Goal: Task Accomplishment & Management: Manage account settings

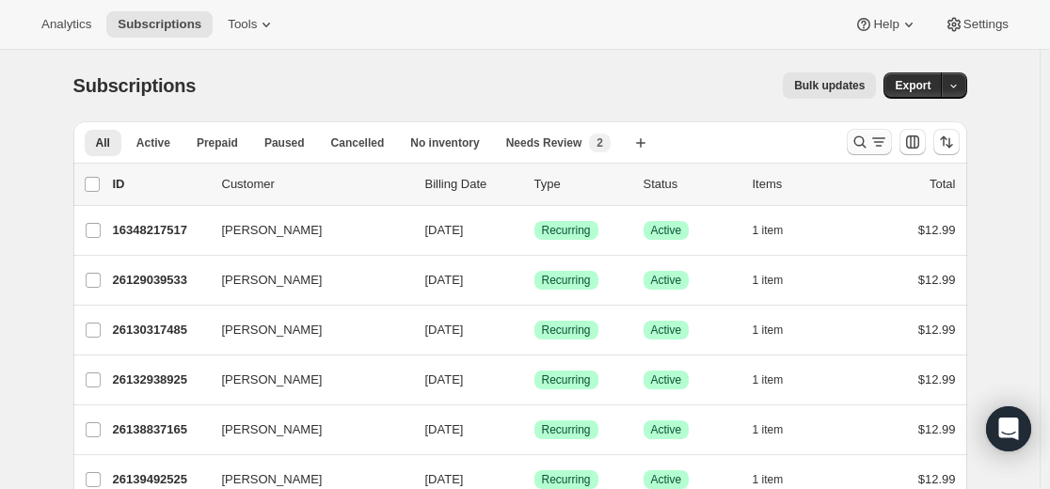
click at [856, 143] on icon "Search and filter results" at bounding box center [860, 142] width 19 height 19
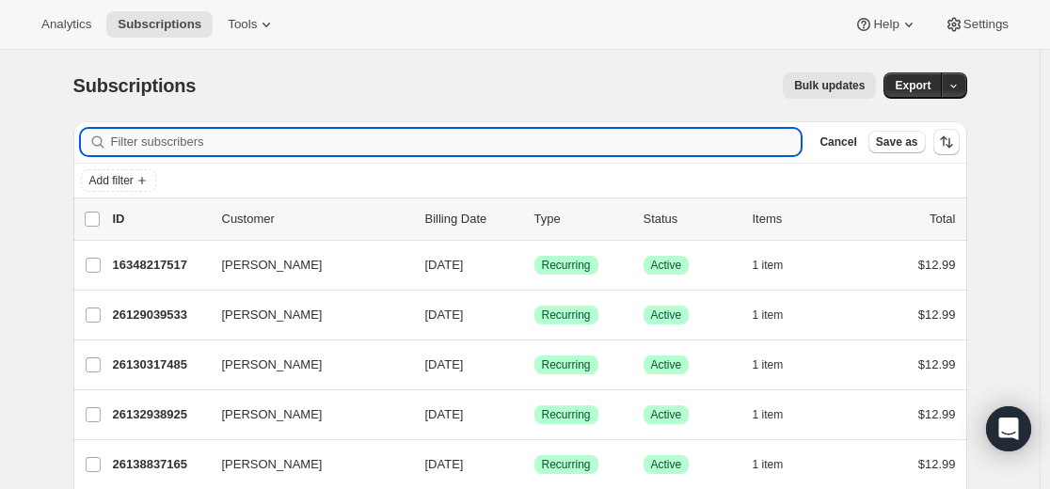
click at [634, 142] on input "Filter subscribers" at bounding box center [456, 142] width 691 height 26
paste input "[EMAIL_ADDRESS][DOMAIN_NAME]"
type input "[EMAIL_ADDRESS][DOMAIN_NAME]"
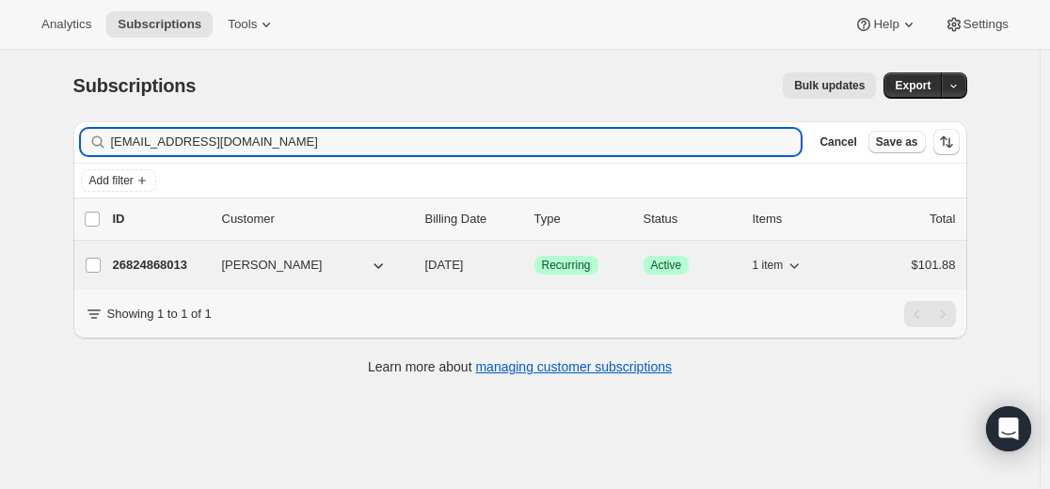
click at [165, 264] on p "26824868013" at bounding box center [160, 265] width 94 height 19
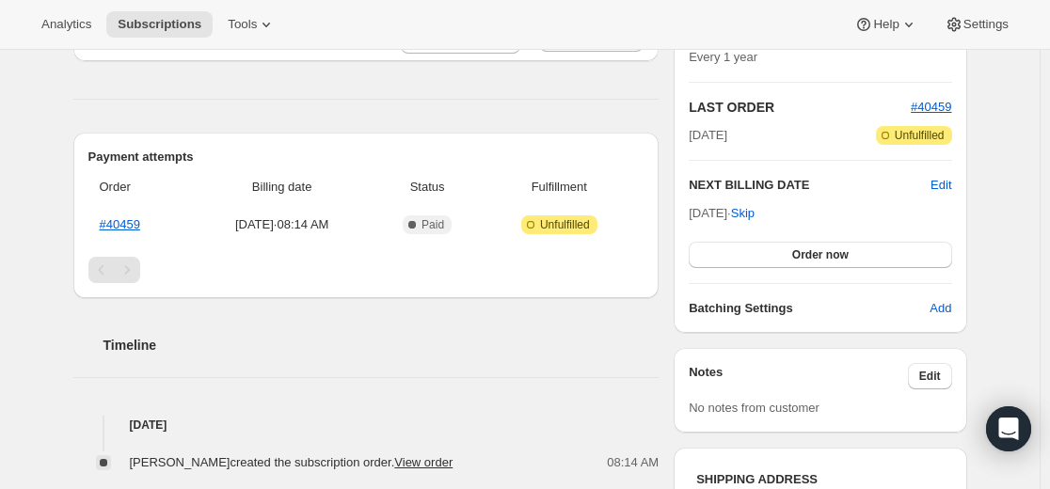
scroll to position [282, 0]
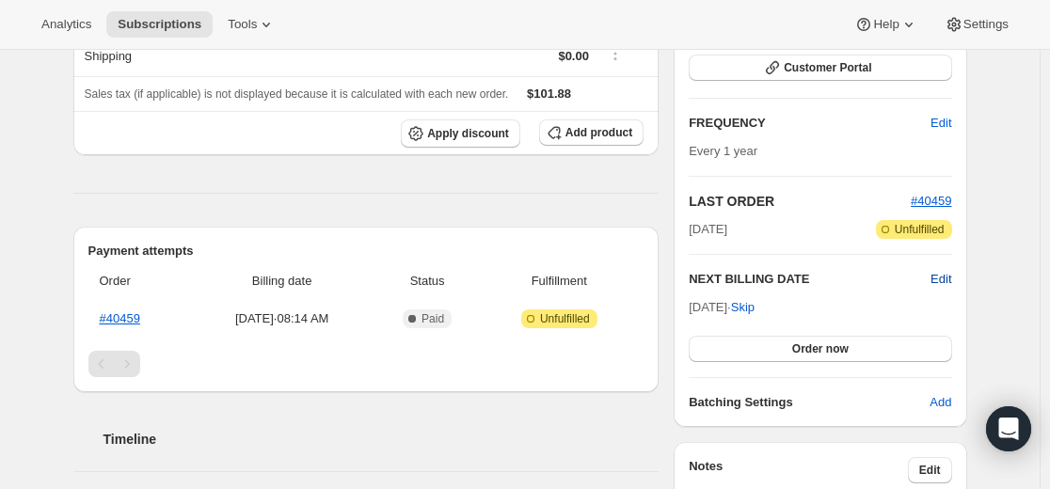
click at [948, 283] on span "Edit" at bounding box center [941, 279] width 21 height 19
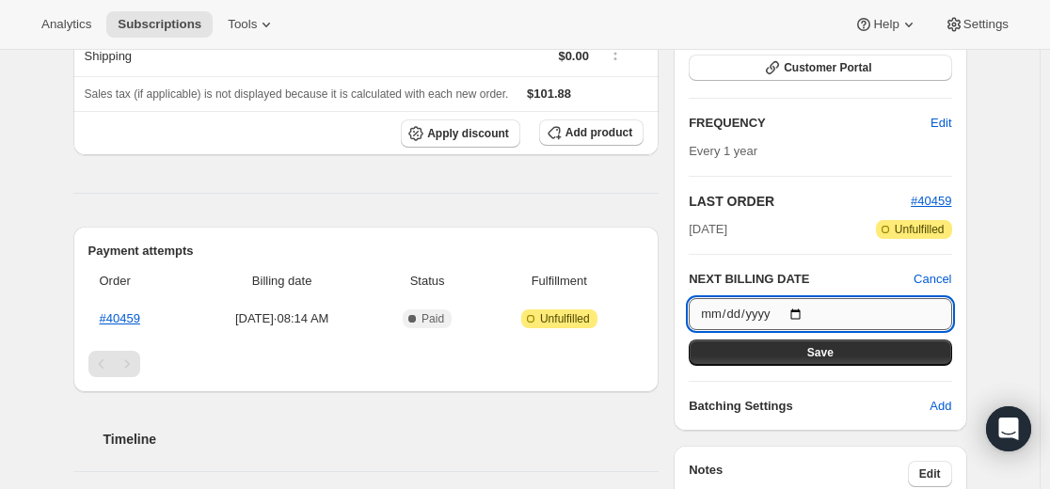
click at [812, 313] on input "[DATE]" at bounding box center [820, 314] width 263 height 32
type input "[DATE]"
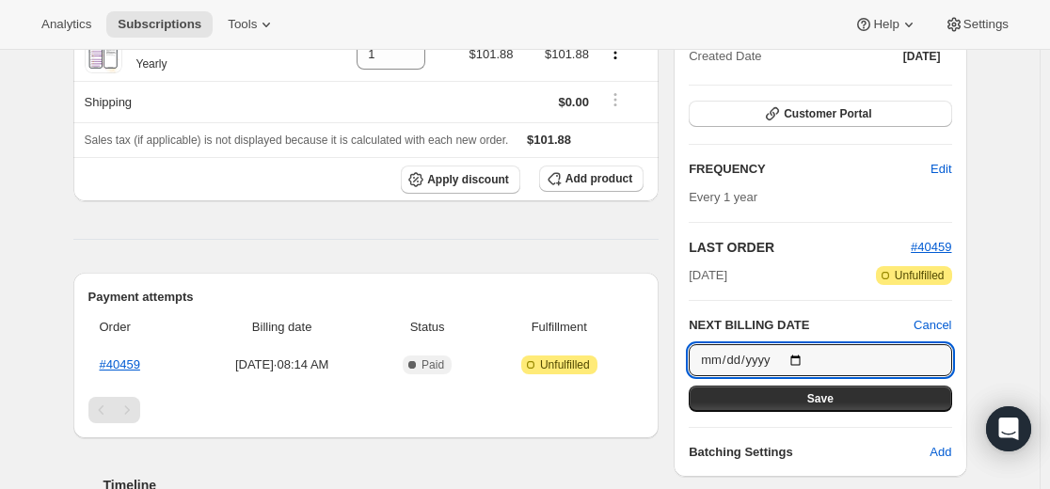
scroll to position [229, 0]
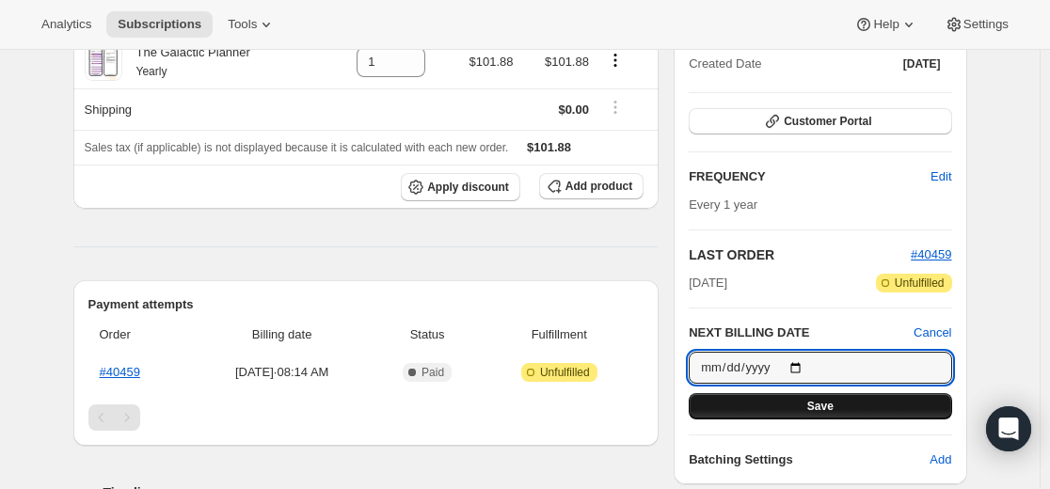
click at [823, 410] on span "Save" at bounding box center [820, 406] width 26 height 15
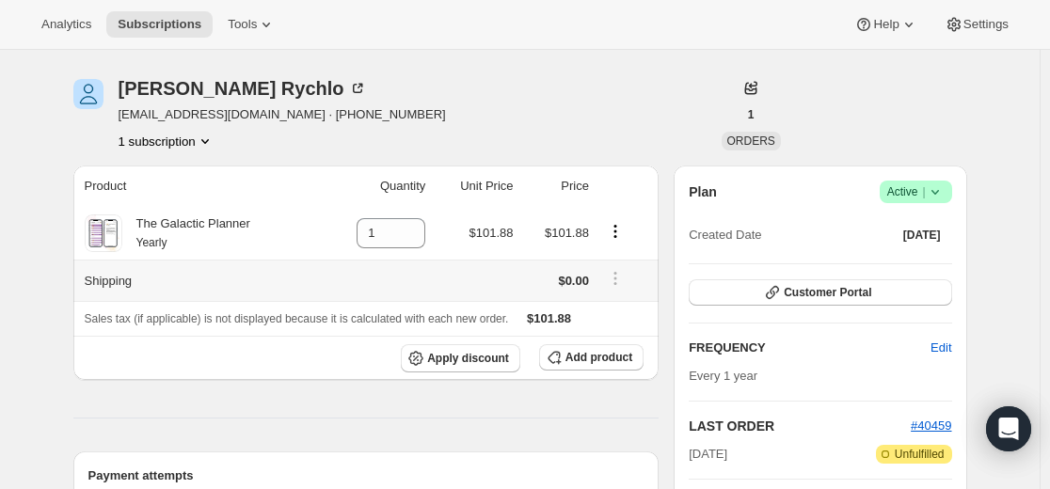
scroll to position [0, 0]
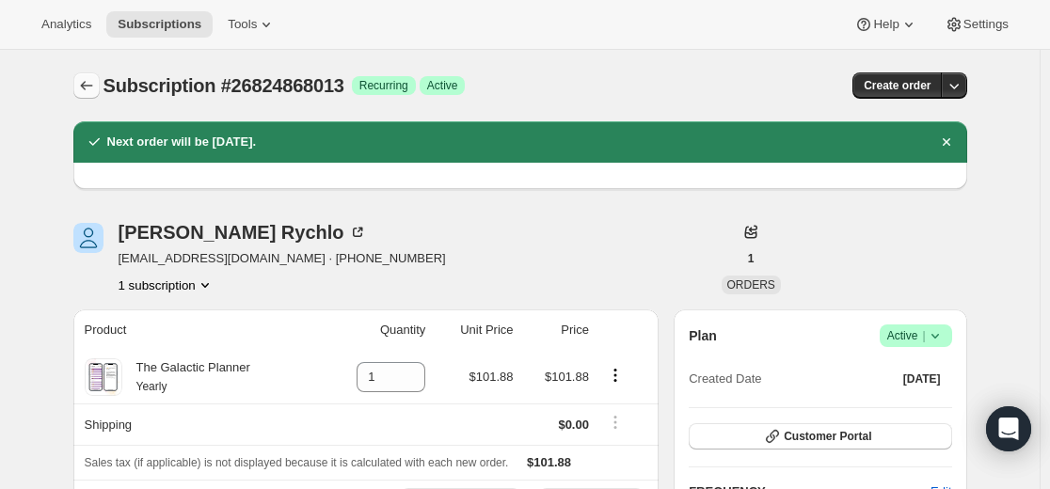
click at [90, 89] on icon "Subscriptions" at bounding box center [86, 85] width 19 height 19
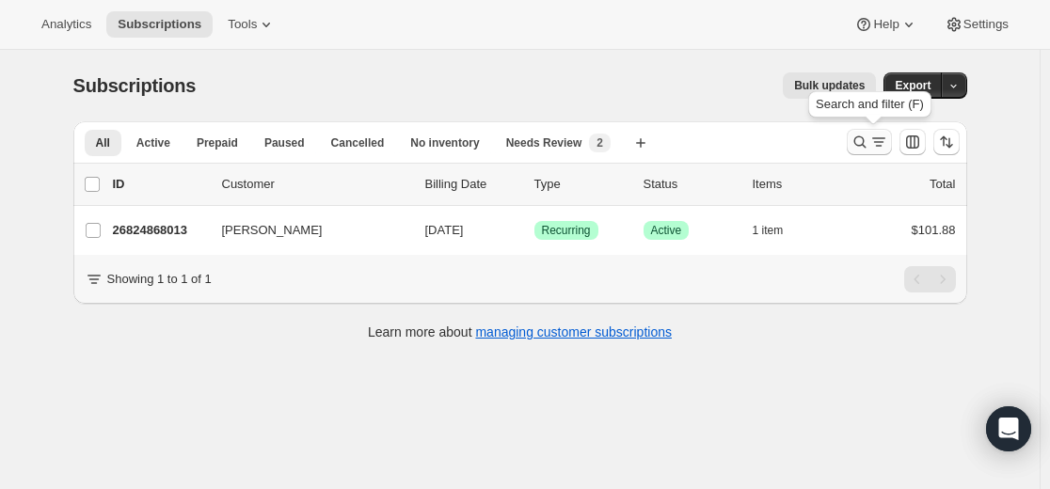
click at [866, 136] on icon "Search and filter results" at bounding box center [860, 142] width 19 height 19
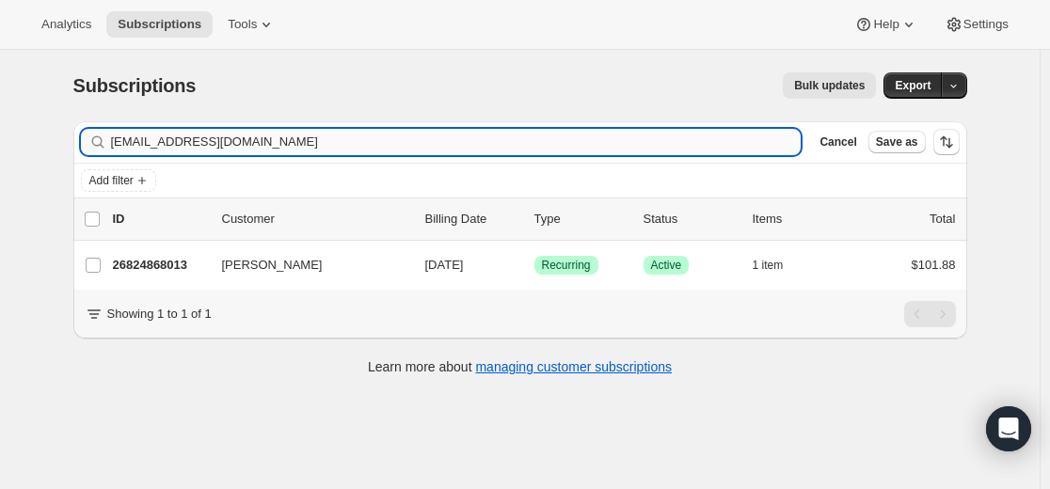
click at [564, 136] on input "[EMAIL_ADDRESS][DOMAIN_NAME]" at bounding box center [456, 142] width 691 height 26
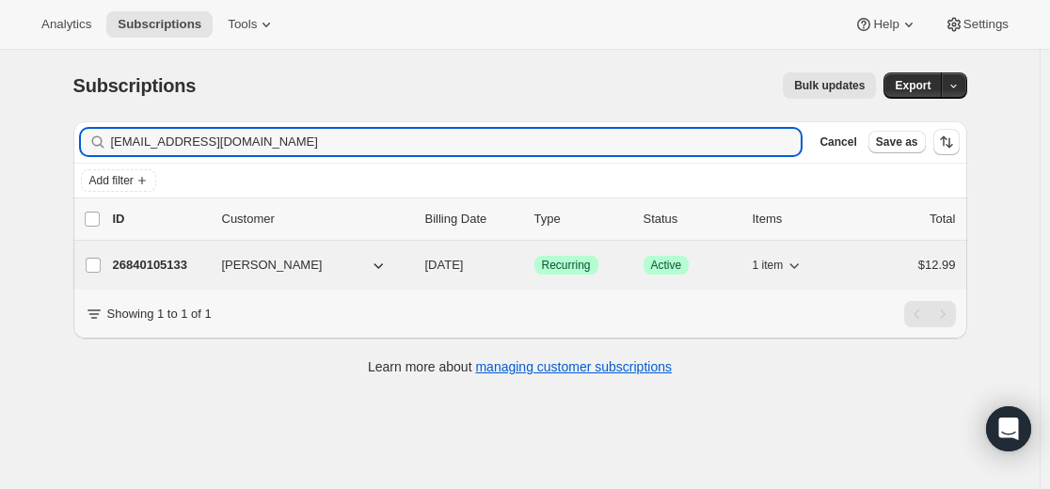
type input "[EMAIL_ADDRESS][DOMAIN_NAME]"
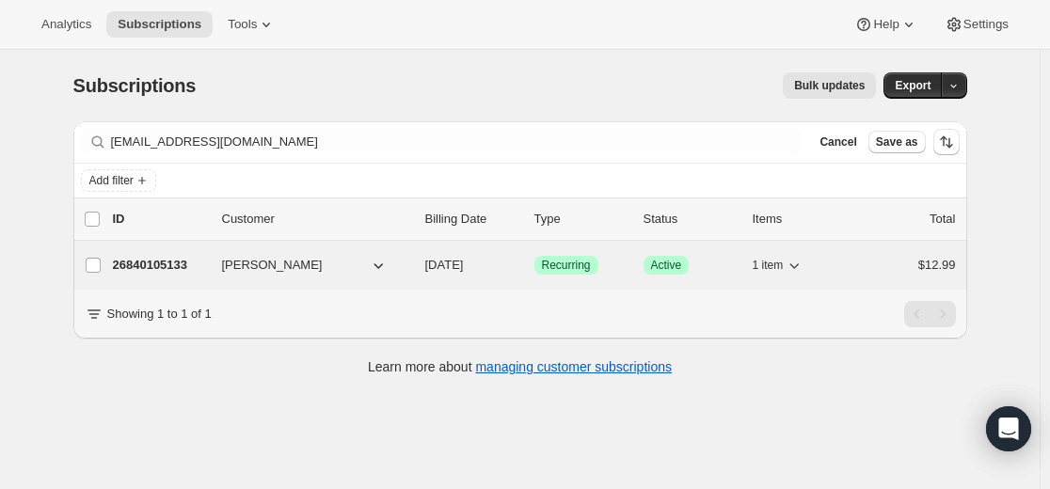
click at [177, 263] on p "26840105133" at bounding box center [160, 265] width 94 height 19
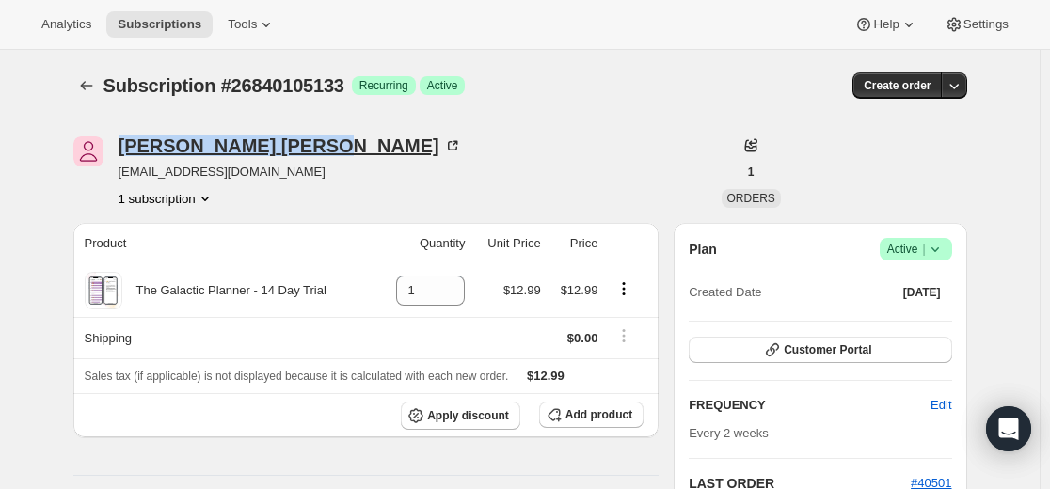
drag, startPoint x: 128, startPoint y: 131, endPoint x: 248, endPoint y: 147, distance: 121.5
copy div "[PERSON_NAME]"
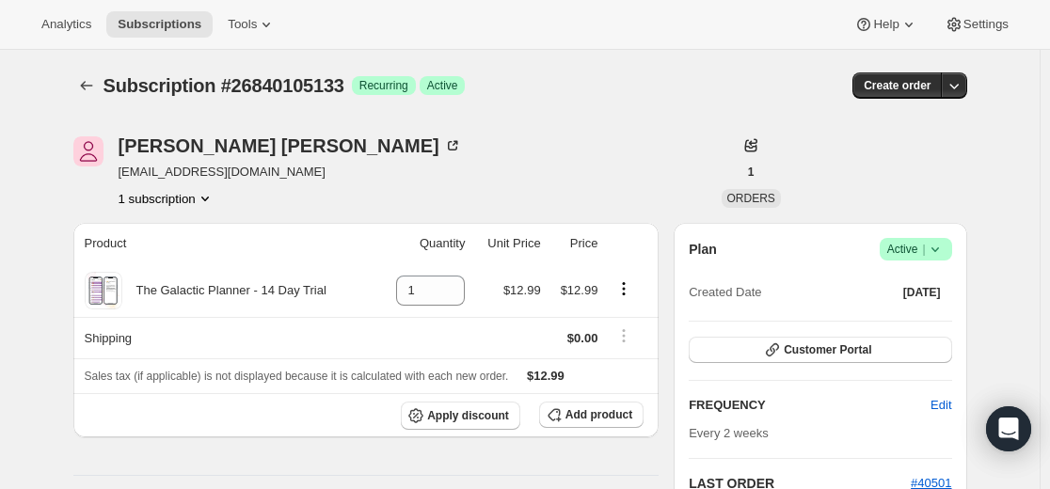
click at [945, 247] on icon at bounding box center [935, 249] width 19 height 19
click at [916, 319] on span "Cancel subscription" at bounding box center [913, 318] width 106 height 14
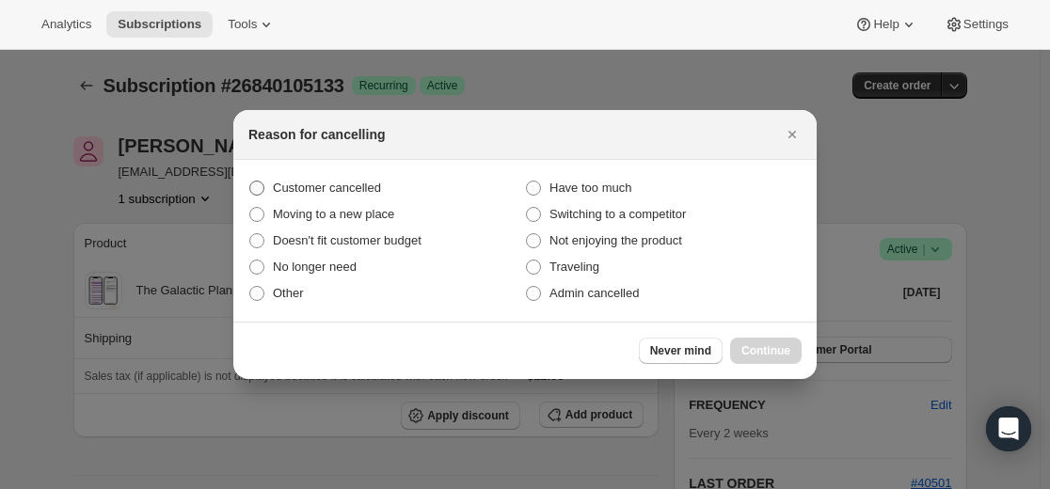
click at [359, 179] on span "Customer cancelled" at bounding box center [327, 188] width 108 height 19
click at [250, 181] on input "Customer cancelled" at bounding box center [249, 181] width 1 height 1
radio input "true"
click at [774, 350] on span "Continue" at bounding box center [765, 350] width 49 height 15
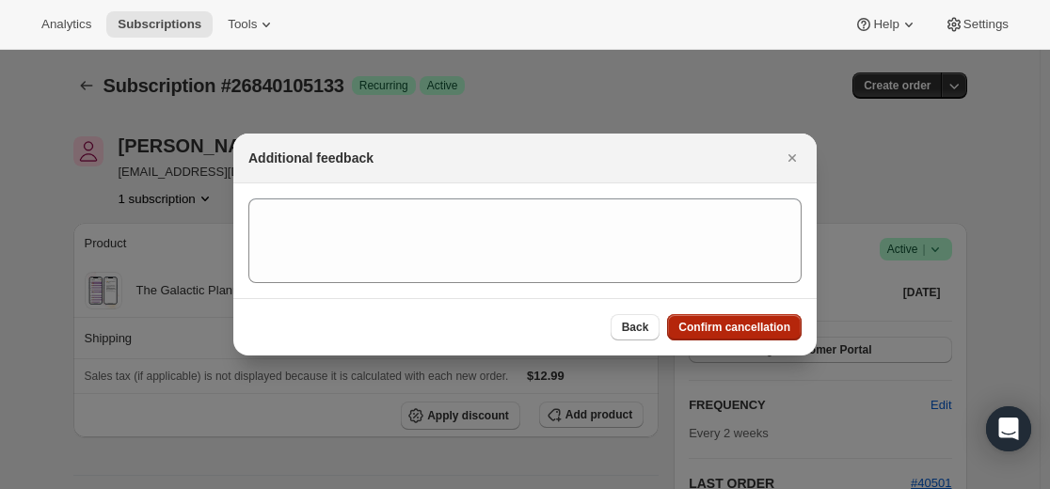
click at [750, 324] on span "Confirm cancellation" at bounding box center [734, 327] width 112 height 15
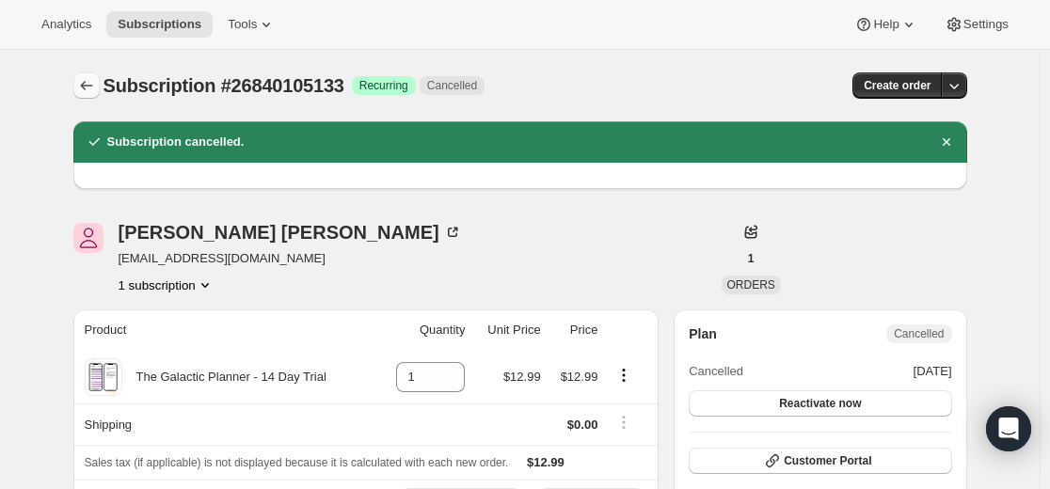
click at [91, 81] on icon "Subscriptions" at bounding box center [86, 85] width 19 height 19
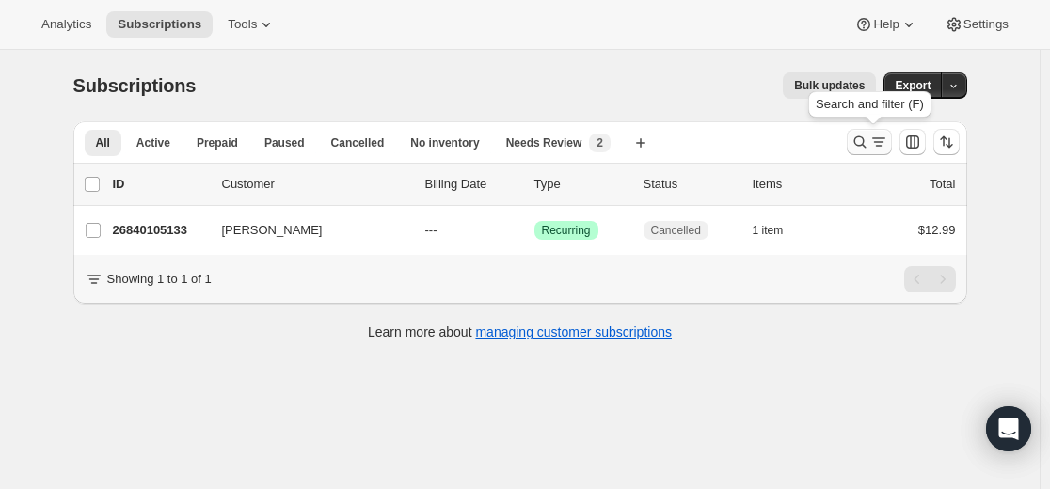
click at [854, 141] on icon "Search and filter results" at bounding box center [860, 142] width 19 height 19
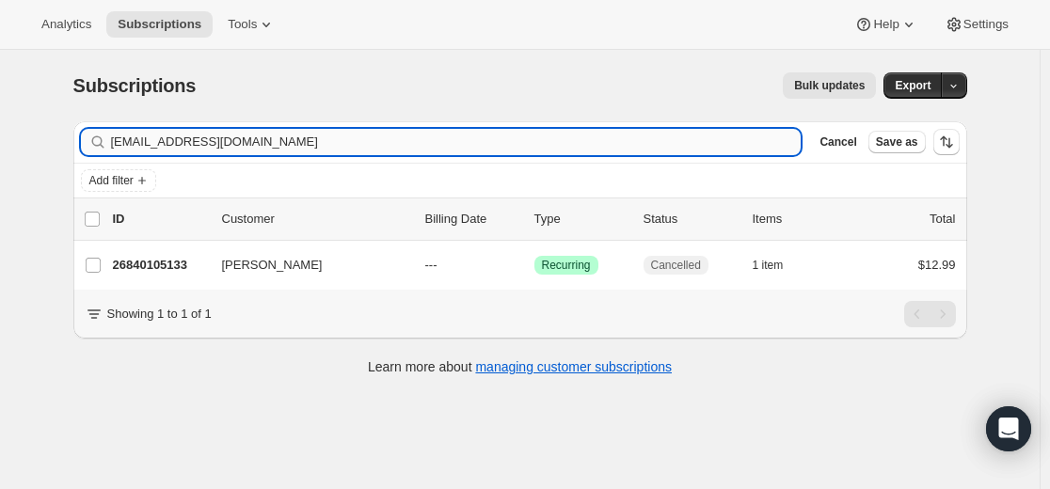
click at [597, 143] on input "[EMAIL_ADDRESS][DOMAIN_NAME]" at bounding box center [456, 142] width 691 height 26
type input "[EMAIL_ADDRESS][DOMAIN_NAME]"
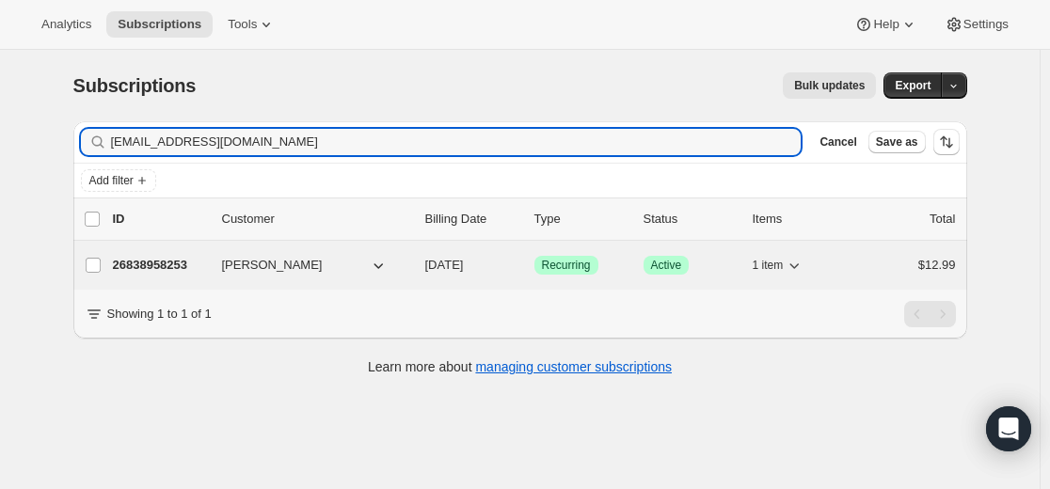
click at [177, 263] on p "26838958253" at bounding box center [160, 265] width 94 height 19
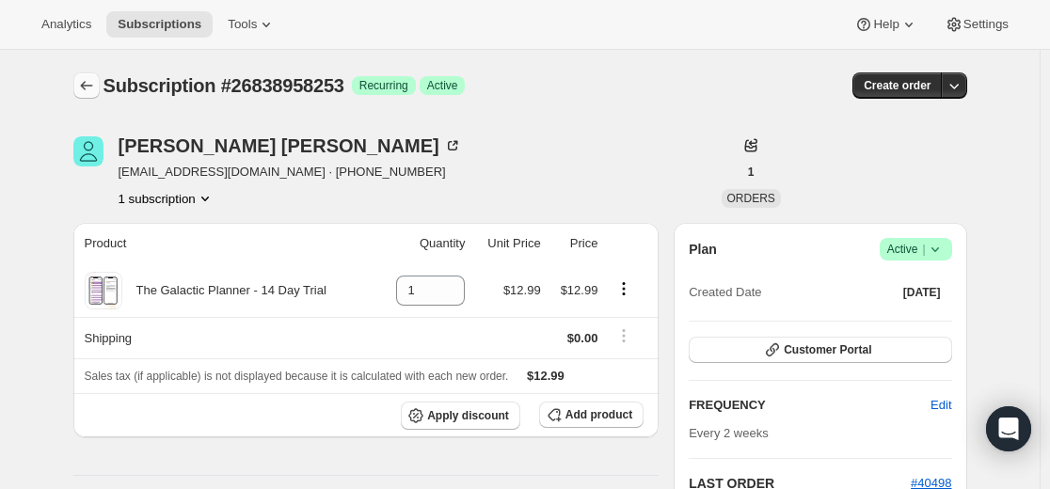
click at [93, 88] on icon "Subscriptions" at bounding box center [86, 85] width 19 height 19
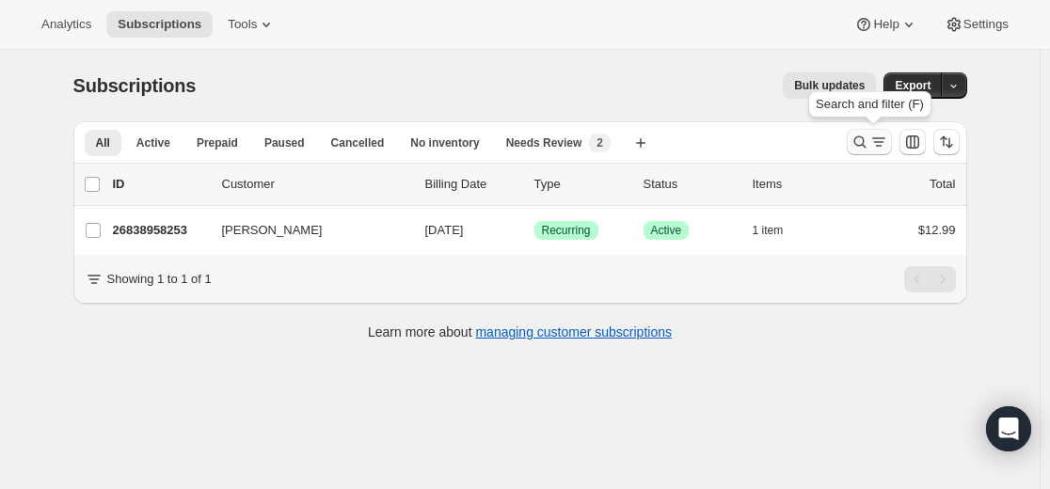
click at [858, 142] on icon "Search and filter results" at bounding box center [860, 142] width 19 height 19
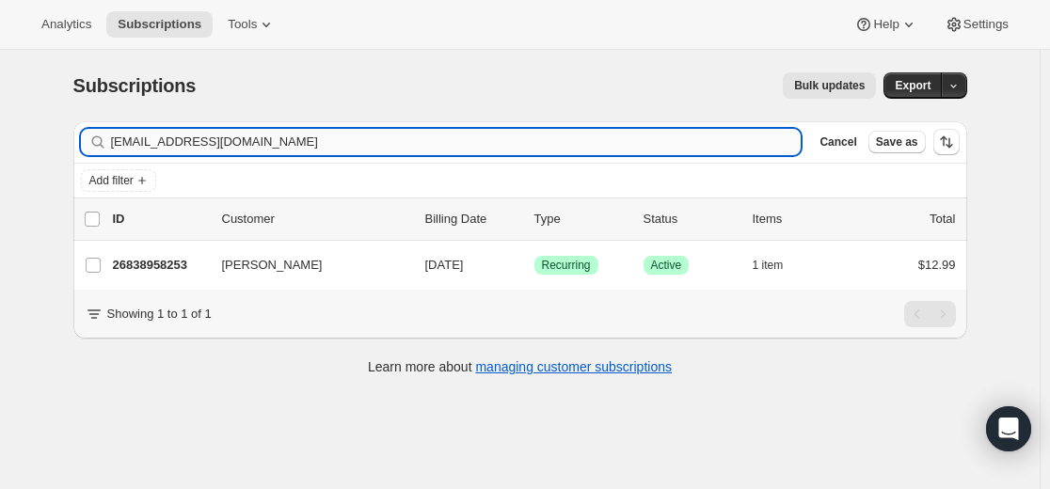
click at [594, 135] on input "[EMAIL_ADDRESS][DOMAIN_NAME]" at bounding box center [456, 142] width 691 height 26
click at [593, 135] on input "[EMAIL_ADDRESS][DOMAIN_NAME]" at bounding box center [456, 142] width 691 height 26
type input "[EMAIL_ADDRESS][DOMAIN_NAME]"
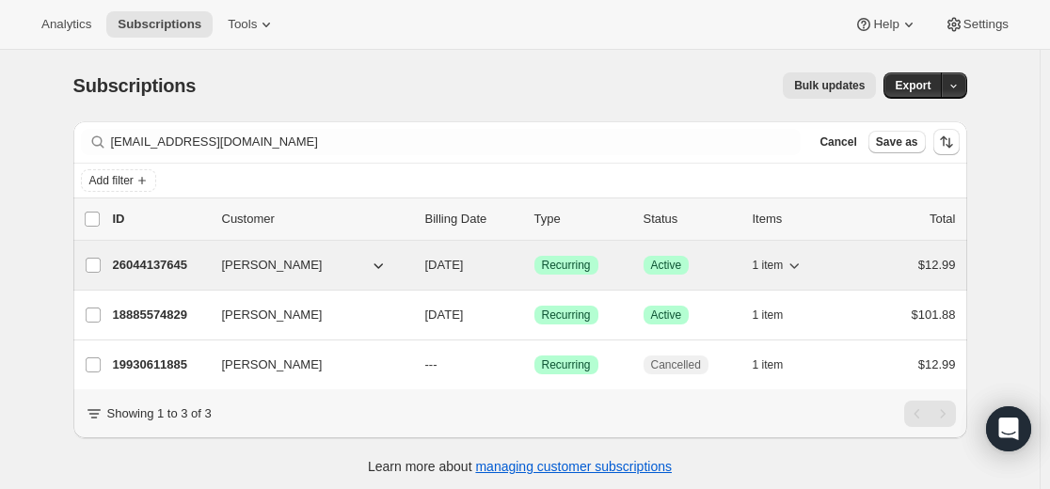
click at [167, 264] on p "26044137645" at bounding box center [160, 265] width 94 height 19
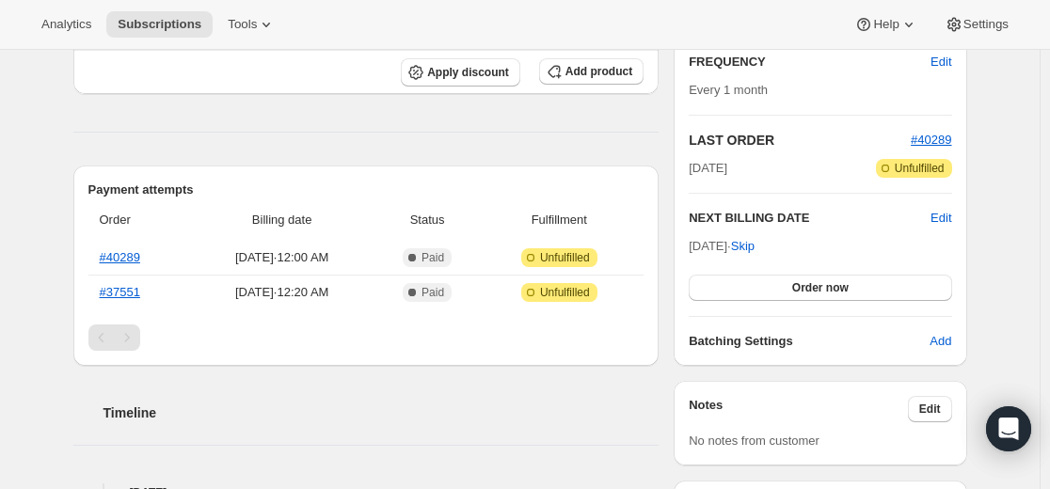
scroll to position [376, 0]
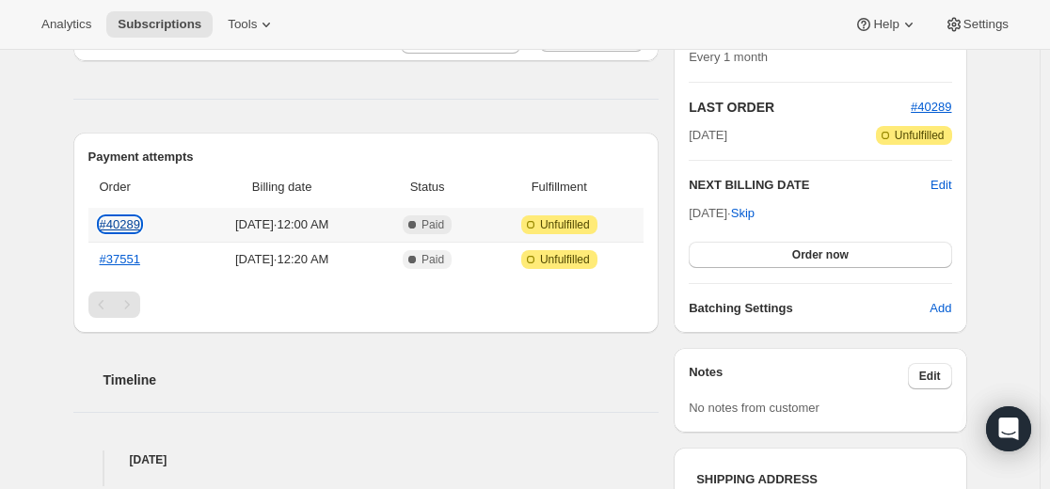
click at [140, 224] on link "#40289" at bounding box center [120, 224] width 40 height 14
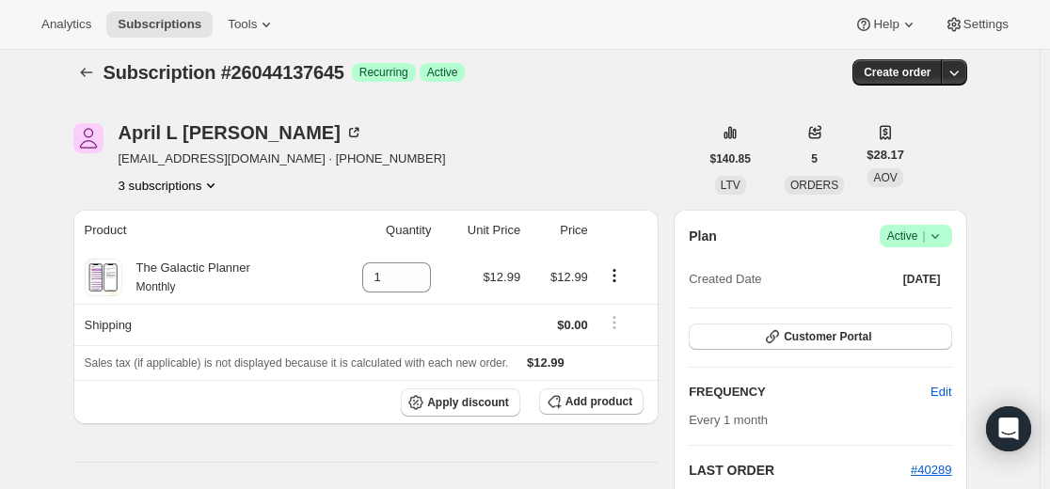
scroll to position [0, 0]
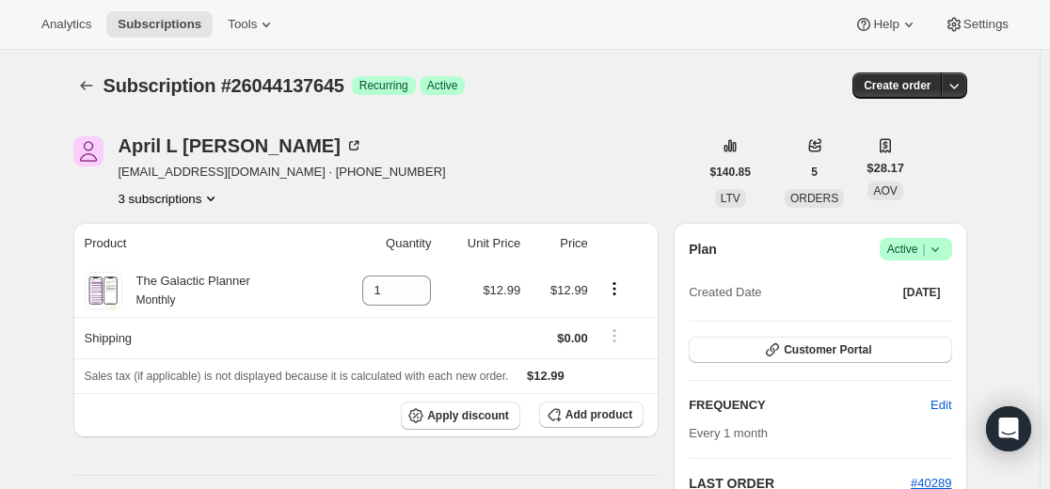
click at [944, 245] on icon at bounding box center [935, 249] width 19 height 19
click at [927, 313] on span "Cancel subscription" at bounding box center [913, 318] width 106 height 14
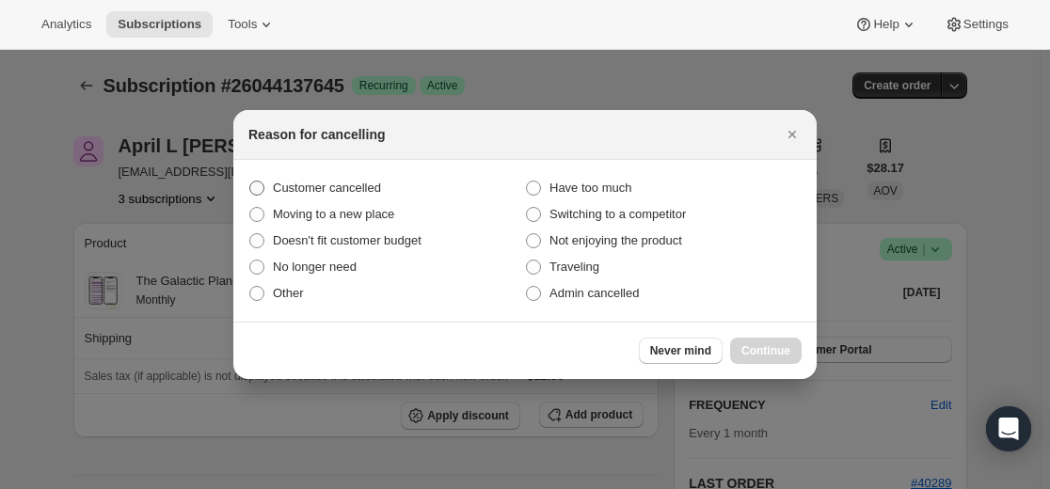
click at [381, 191] on span "Customer cancelled" at bounding box center [327, 188] width 108 height 14
click at [250, 182] on input "Customer cancelled" at bounding box center [249, 181] width 1 height 1
radio input "true"
click at [777, 347] on span "Continue" at bounding box center [765, 350] width 49 height 15
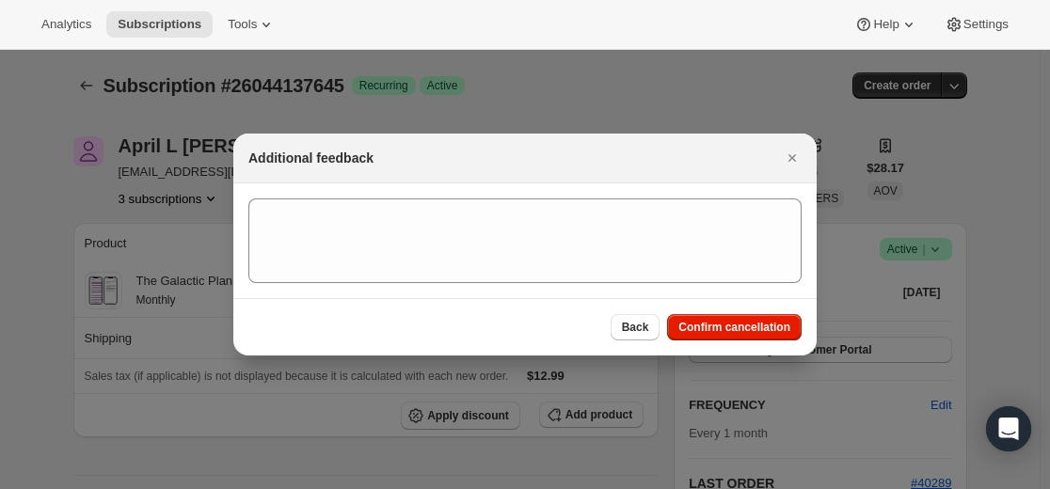
click at [741, 341] on div "Back Confirm cancellation" at bounding box center [524, 326] width 583 height 57
click at [741, 332] on span "Confirm cancellation" at bounding box center [734, 327] width 112 height 15
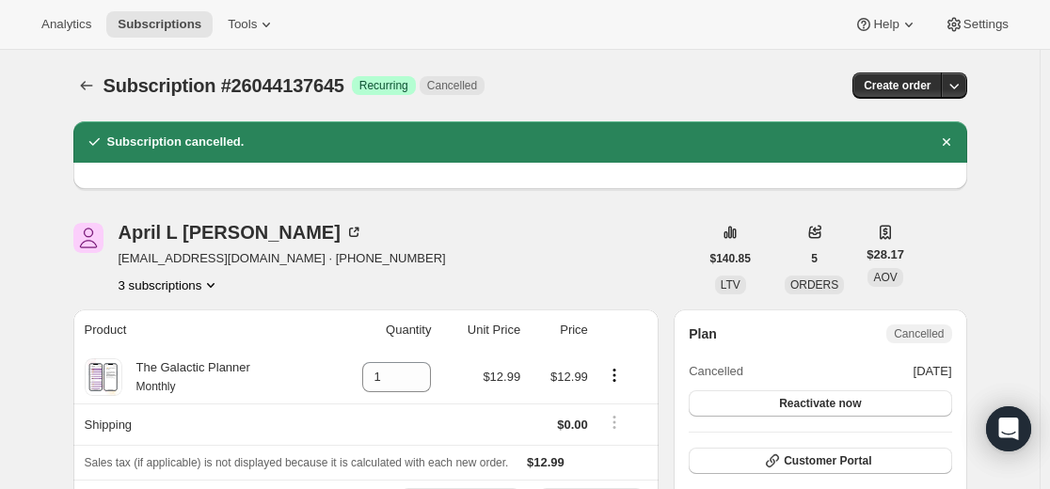
click at [89, 88] on icon "Subscriptions" at bounding box center [86, 85] width 19 height 19
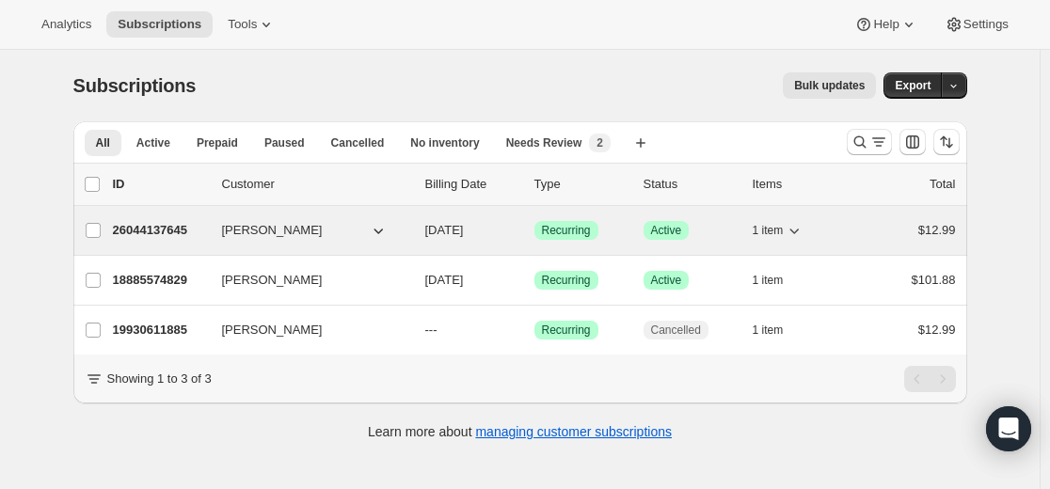
click at [148, 231] on p "26044137645" at bounding box center [160, 230] width 94 height 19
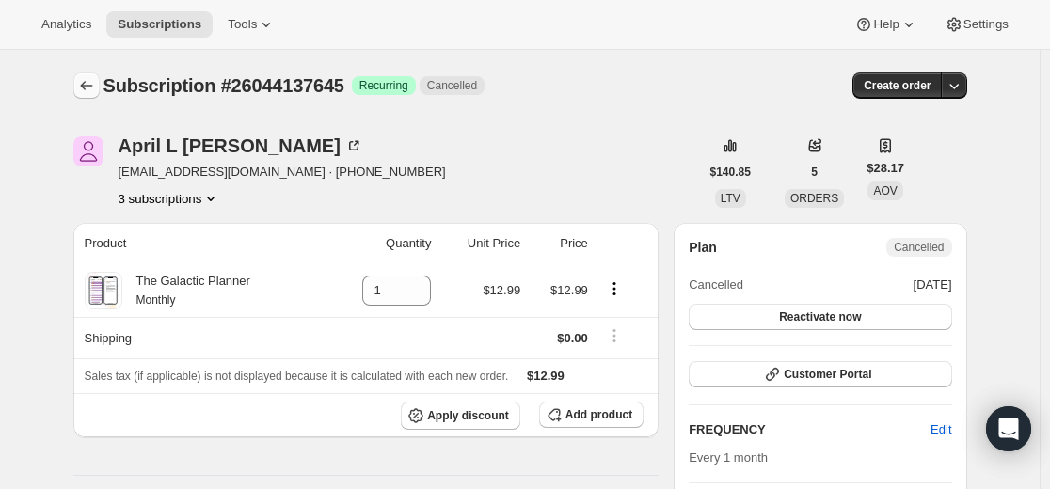
click at [80, 93] on button "Subscriptions" at bounding box center [86, 85] width 26 height 26
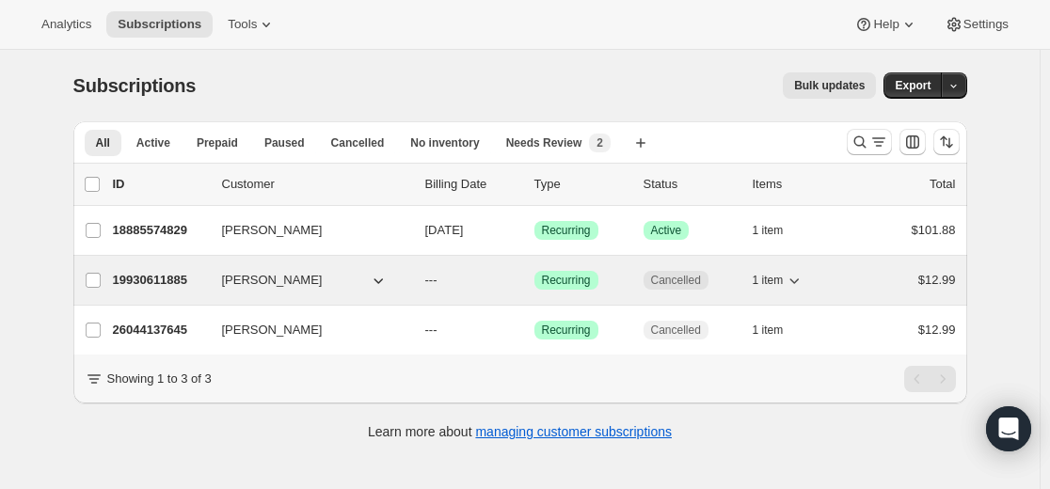
click at [178, 278] on p "19930611885" at bounding box center [160, 280] width 94 height 19
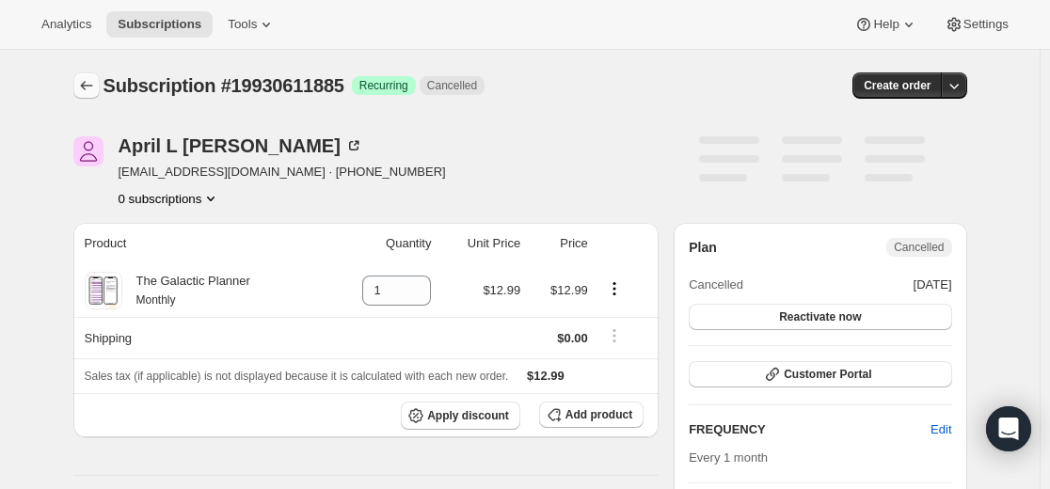
click at [95, 87] on icon "Subscriptions" at bounding box center [86, 85] width 19 height 19
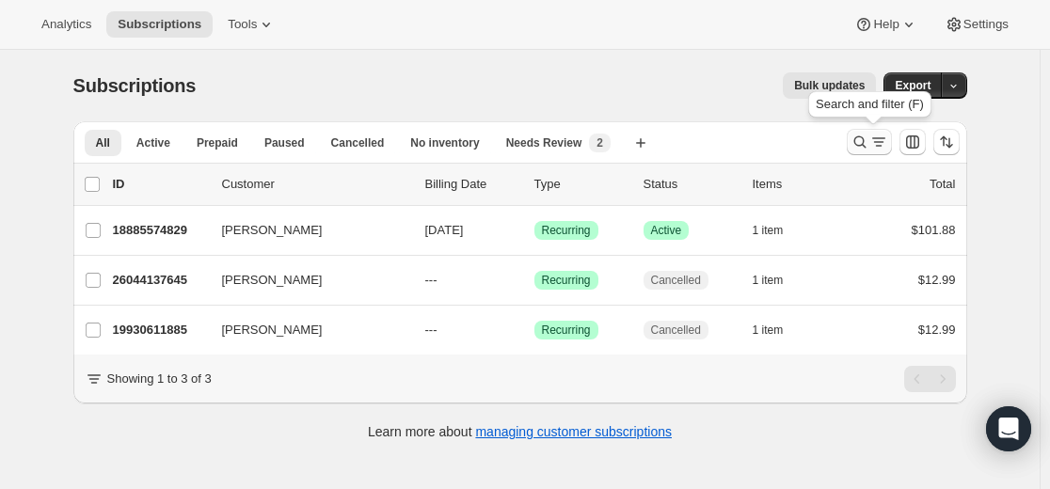
click at [866, 143] on icon "Search and filter results" at bounding box center [859, 142] width 12 height 12
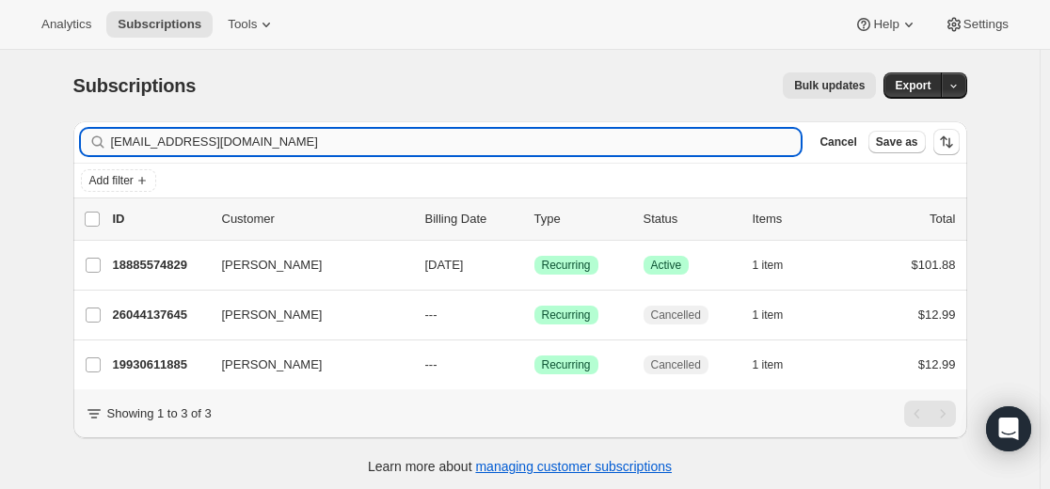
click at [635, 152] on input "[EMAIL_ADDRESS][DOMAIN_NAME]" at bounding box center [456, 142] width 691 height 26
click at [634, 153] on input "[EMAIL_ADDRESS][DOMAIN_NAME]" at bounding box center [456, 142] width 691 height 26
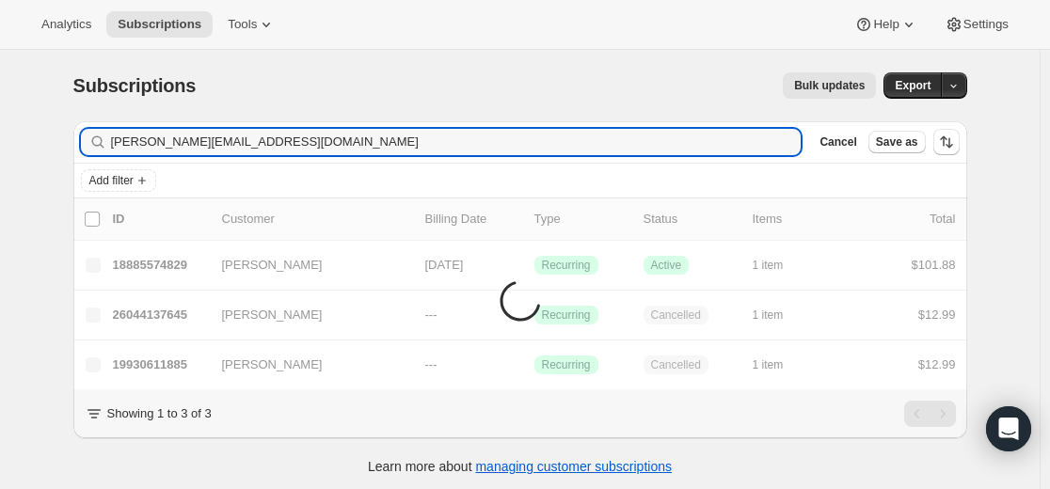
type input "[PERSON_NAME][EMAIL_ADDRESS][DOMAIN_NAME]"
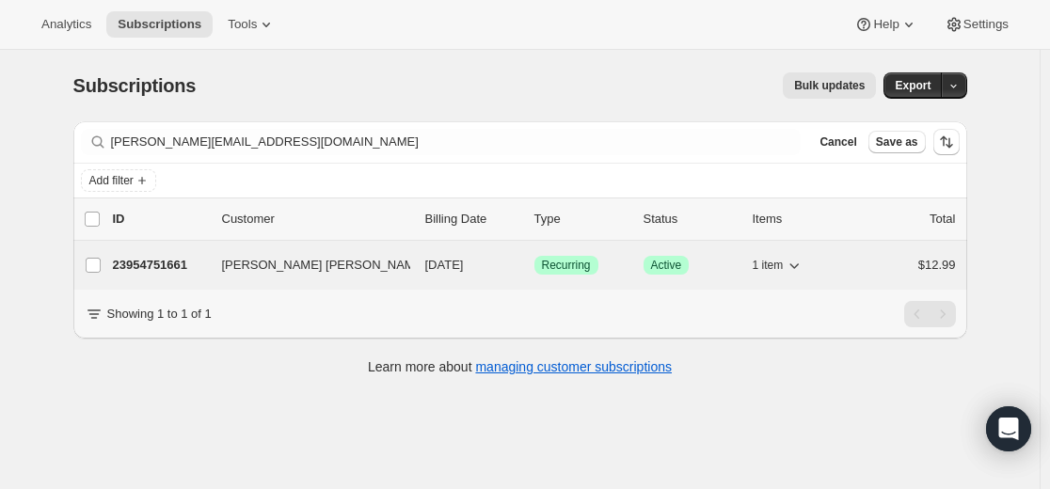
click at [171, 265] on p "23954751661" at bounding box center [160, 265] width 94 height 19
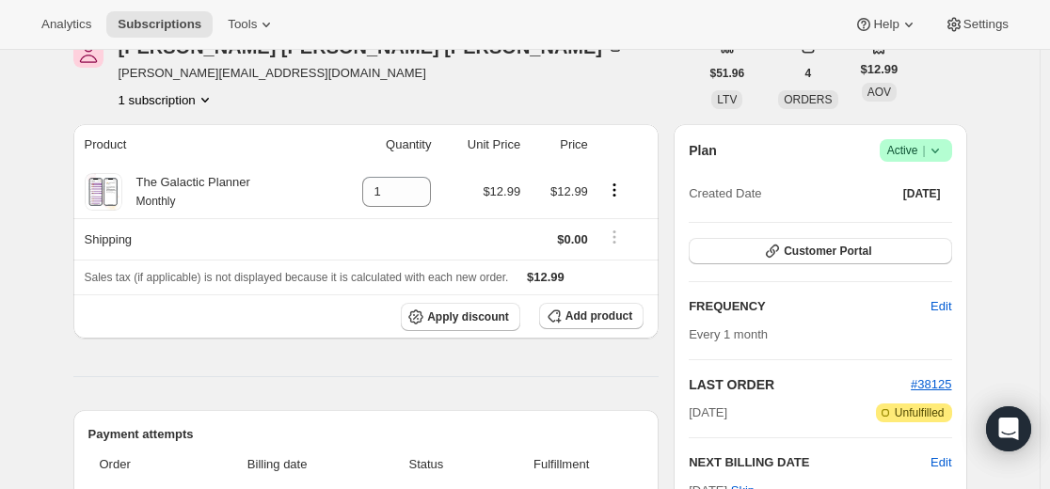
scroll to position [94, 0]
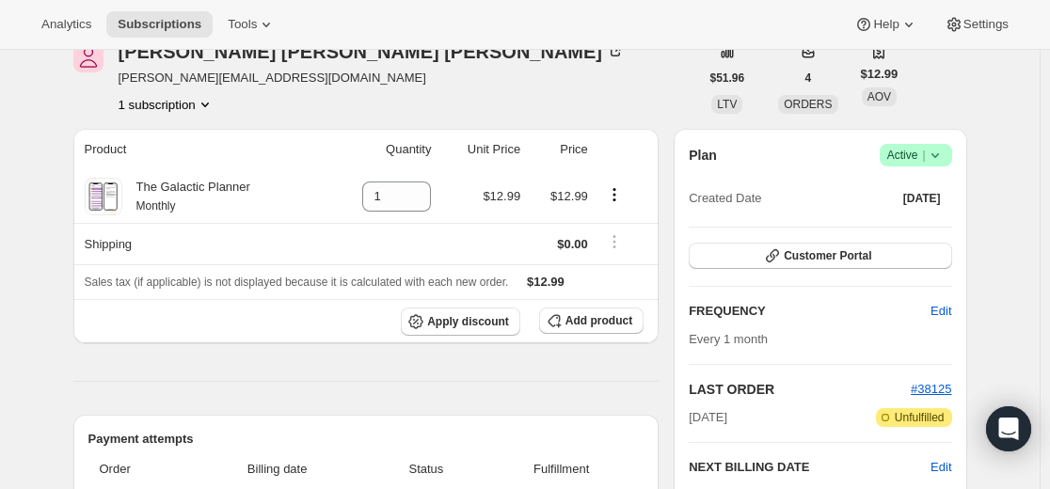
drag, startPoint x: 86, startPoint y: 387, endPoint x: 89, endPoint y: 371, distance: 16.4
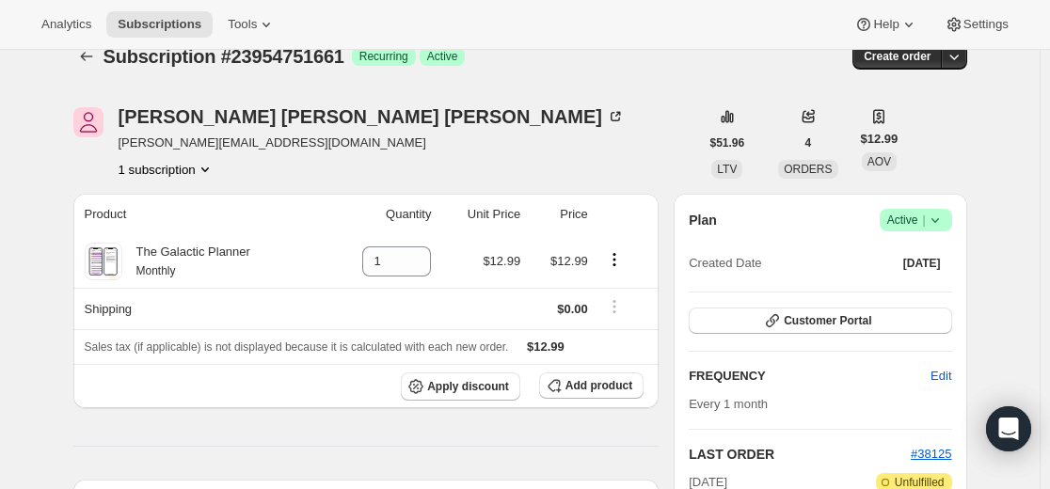
scroll to position [0, 0]
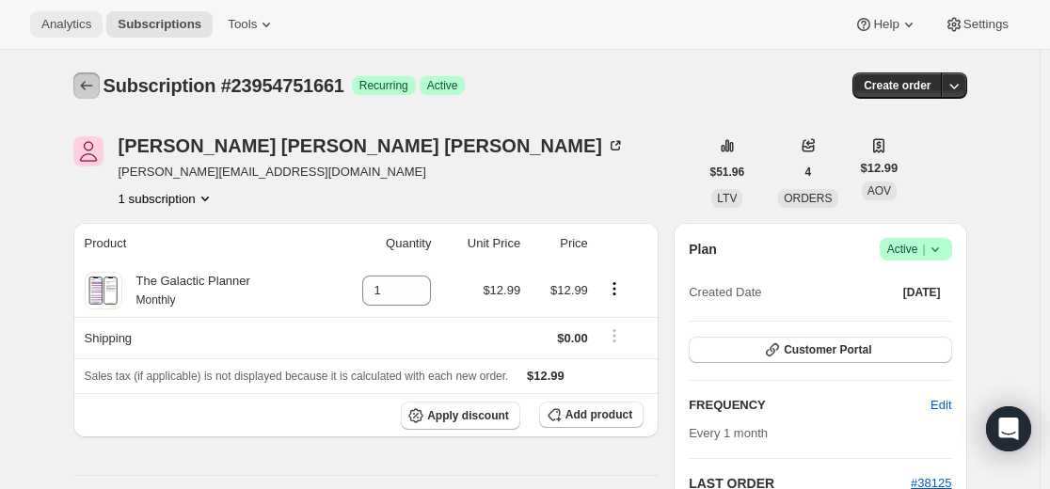
drag, startPoint x: 100, startPoint y: 81, endPoint x: 82, endPoint y: 33, distance: 51.2
click at [96, 80] on icon "Subscriptions" at bounding box center [86, 85] width 19 height 19
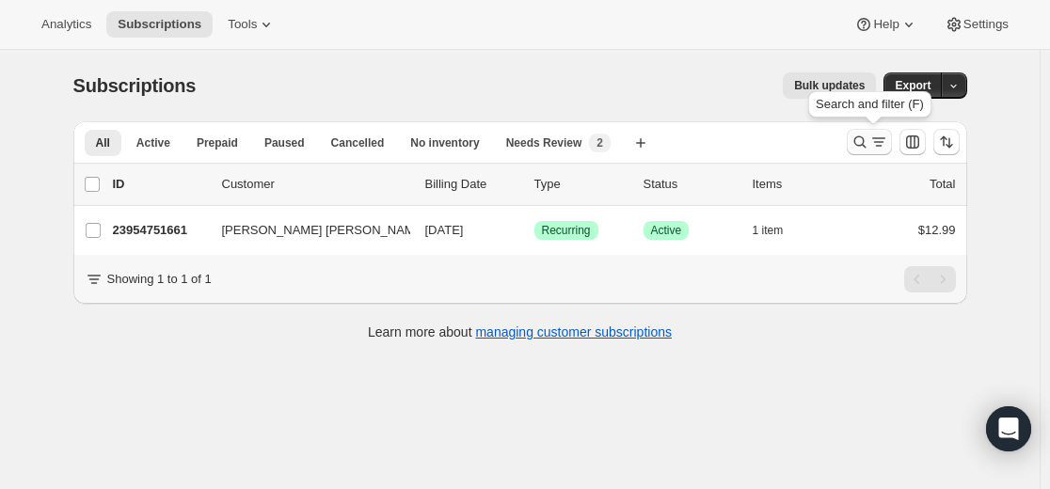
click at [861, 146] on icon "Search and filter results" at bounding box center [860, 142] width 19 height 19
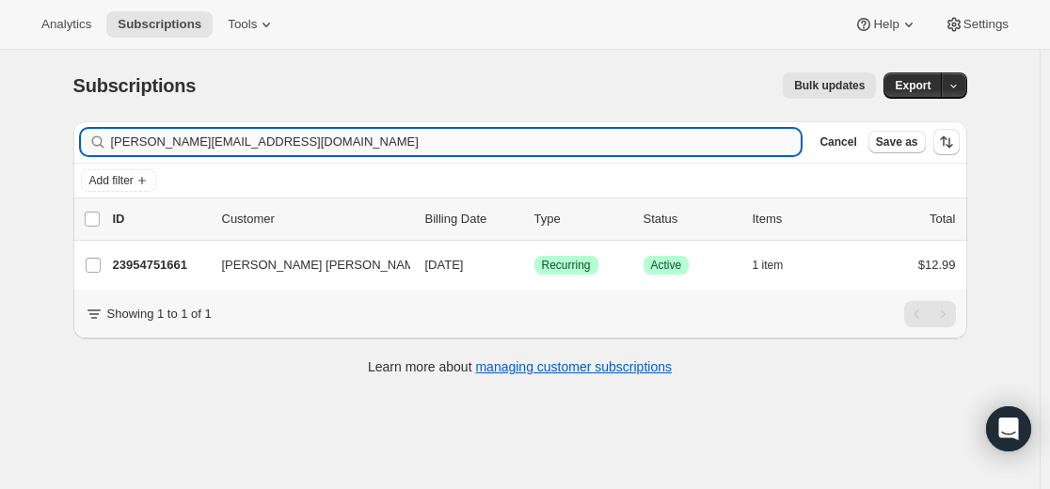
click at [601, 147] on input "[PERSON_NAME][EMAIL_ADDRESS][DOMAIN_NAME]" at bounding box center [456, 142] width 691 height 26
type input "[EMAIL_ADDRESS][DOMAIN_NAME]"
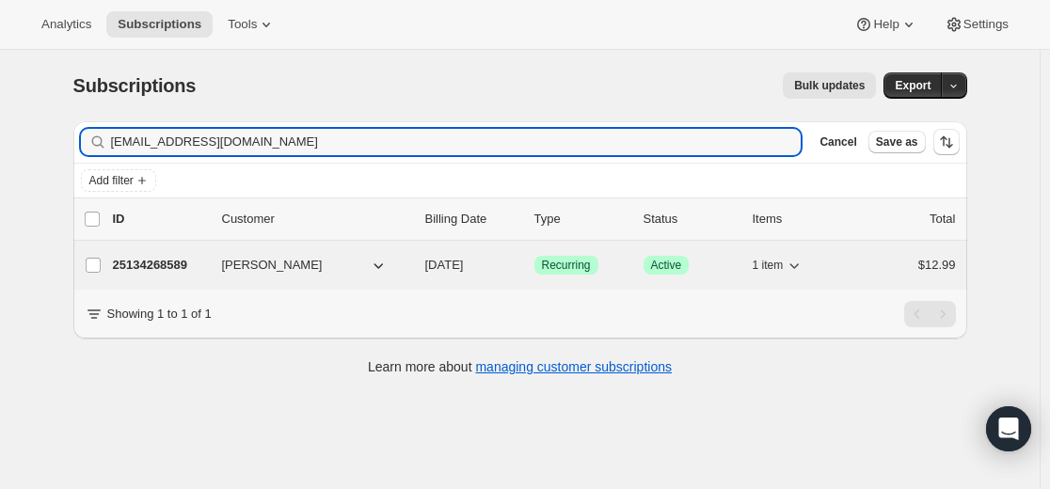
click at [183, 263] on p "25134268589" at bounding box center [160, 265] width 94 height 19
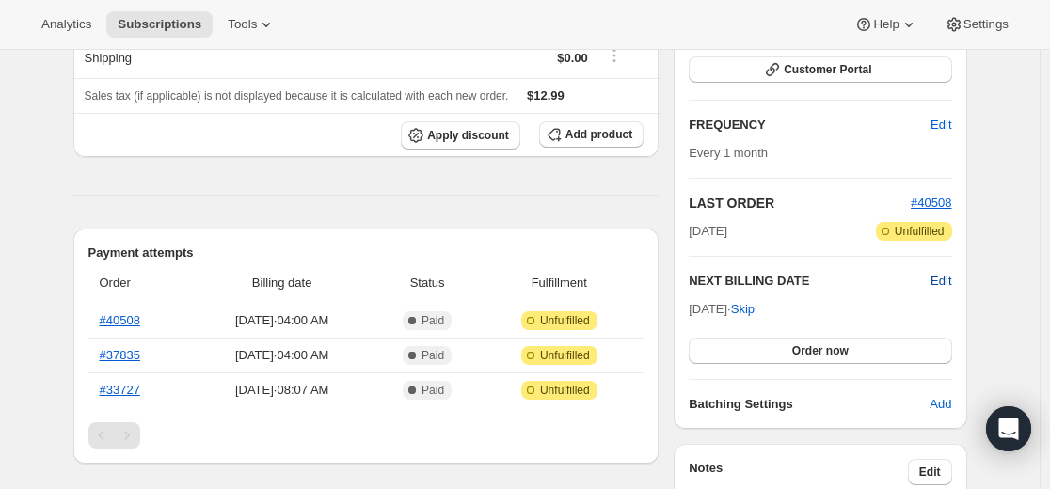
scroll to position [282, 0]
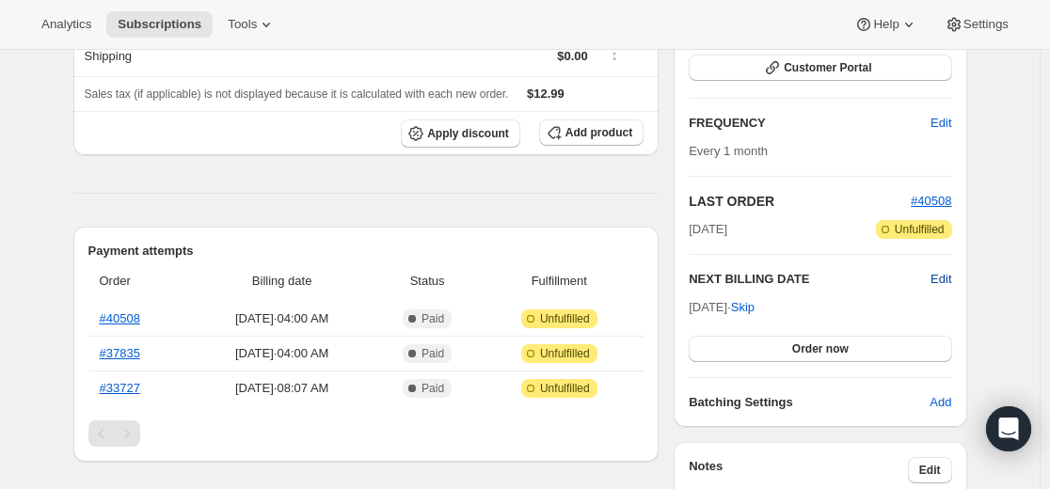
click at [948, 281] on span "Edit" at bounding box center [941, 279] width 21 height 19
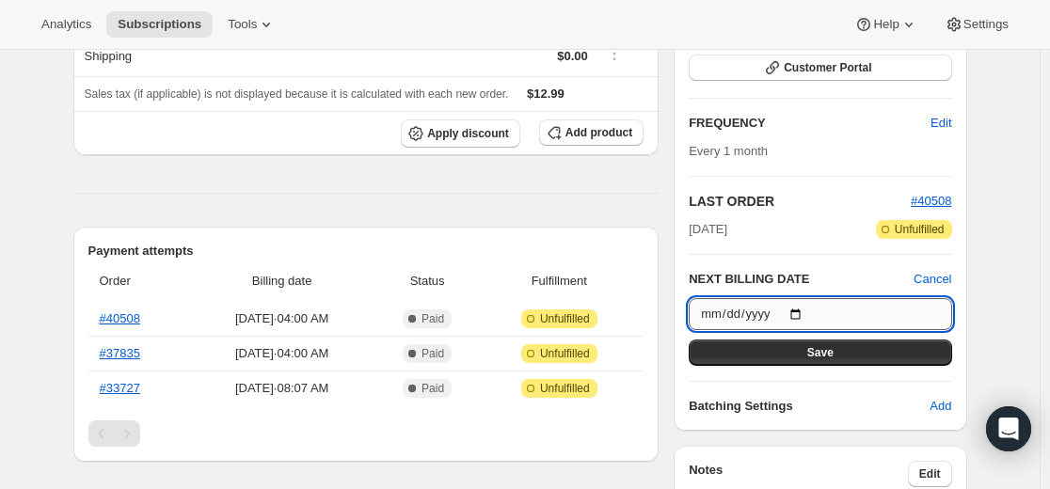
click at [809, 312] on input "[DATE]" at bounding box center [820, 314] width 263 height 32
type input "[DATE]"
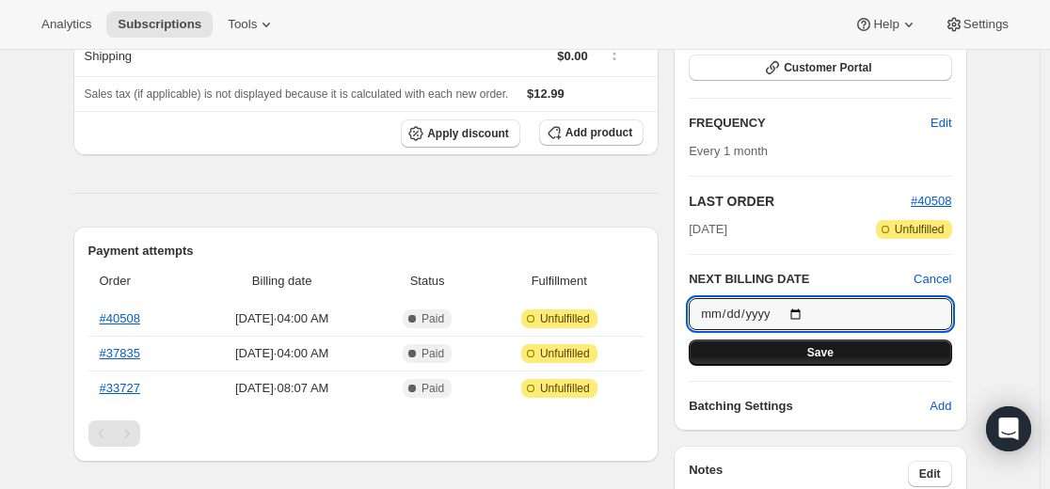
click at [815, 354] on span "Save" at bounding box center [820, 352] width 26 height 15
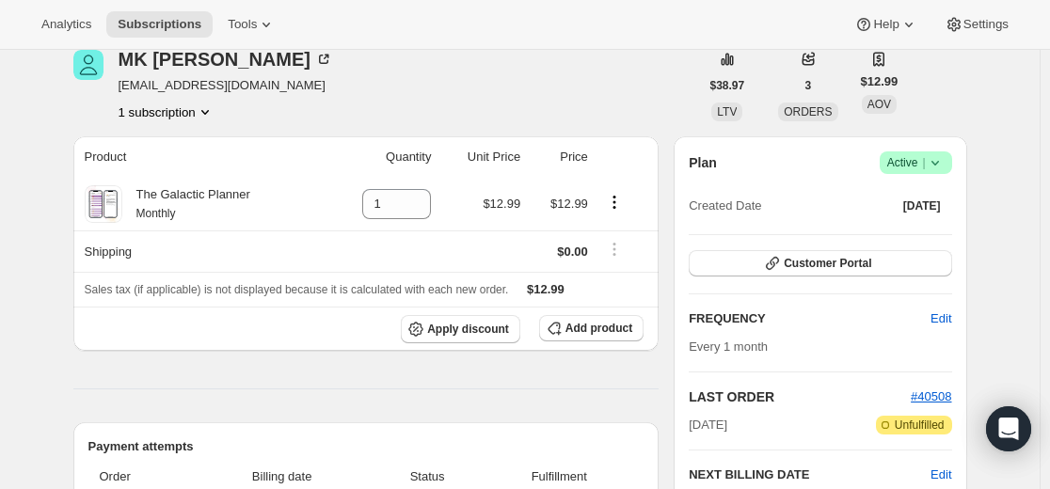
scroll to position [0, 0]
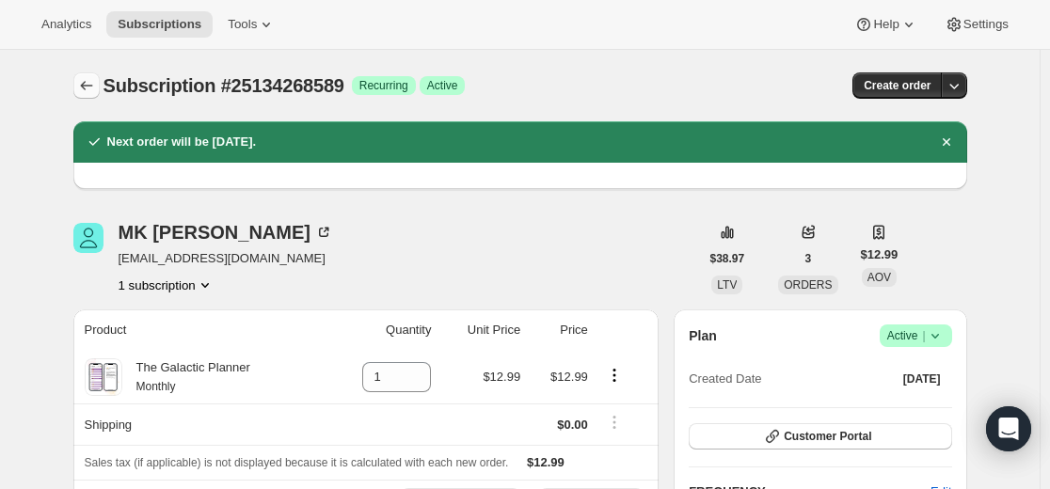
click at [90, 85] on icon "Subscriptions" at bounding box center [86, 85] width 19 height 19
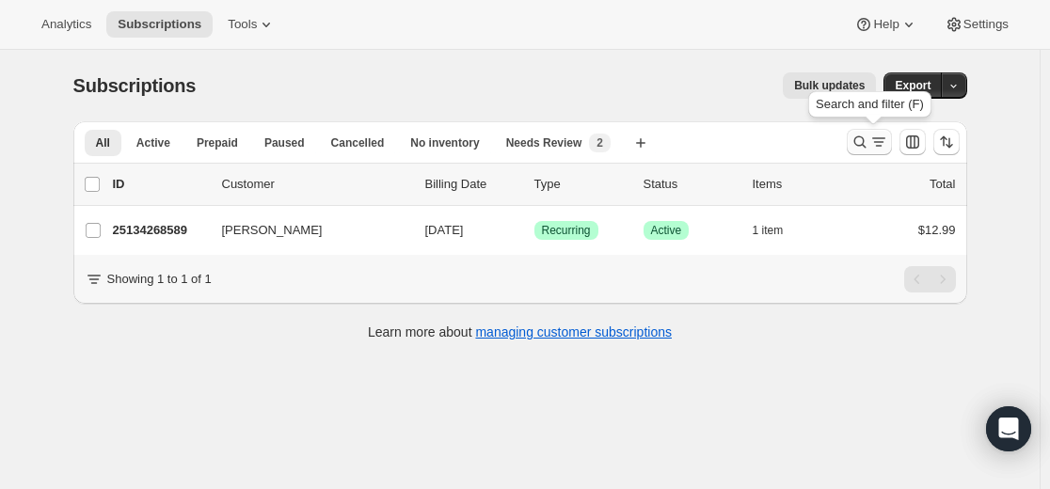
click at [863, 149] on icon "Search and filter results" at bounding box center [860, 142] width 19 height 19
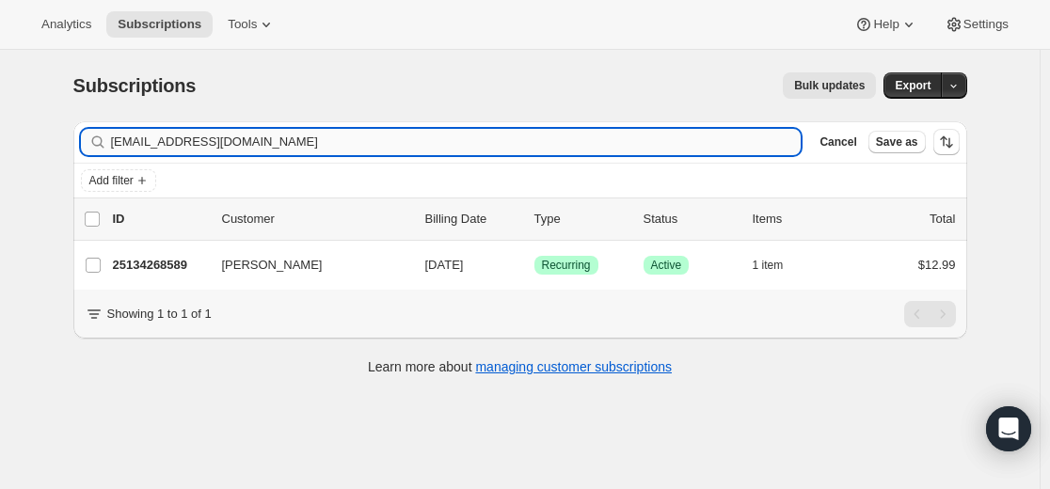
click at [541, 146] on input "[EMAIL_ADDRESS][DOMAIN_NAME]" at bounding box center [456, 142] width 691 height 26
click at [541, 145] on input "[EMAIL_ADDRESS][DOMAIN_NAME]" at bounding box center [456, 142] width 691 height 26
type input "[EMAIL_ADDRESS][DOMAIN_NAME]"
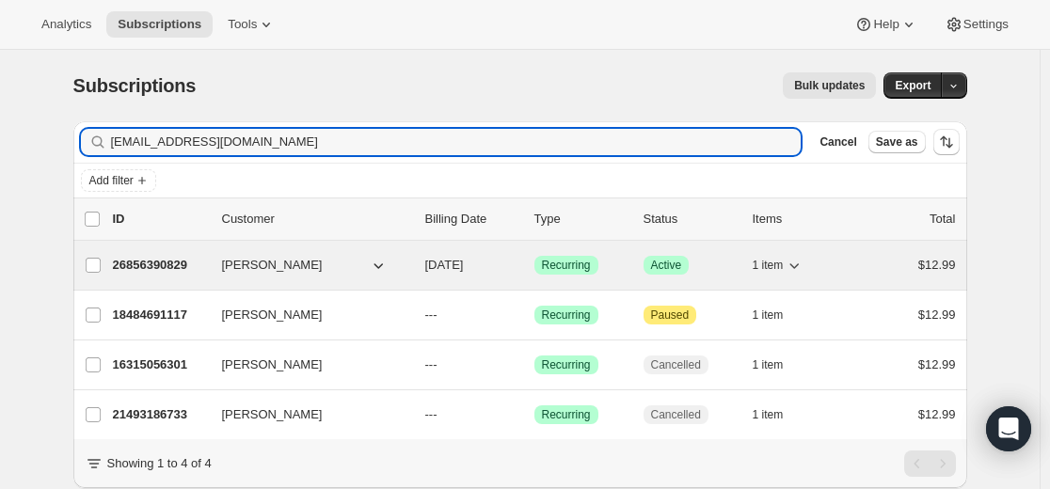
click at [179, 263] on p "26856390829" at bounding box center [160, 265] width 94 height 19
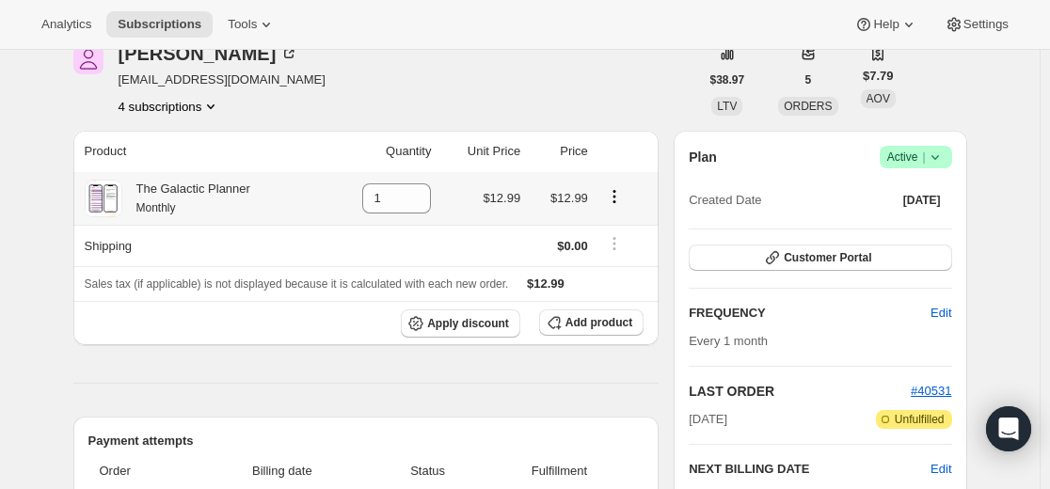
scroll to position [282, 0]
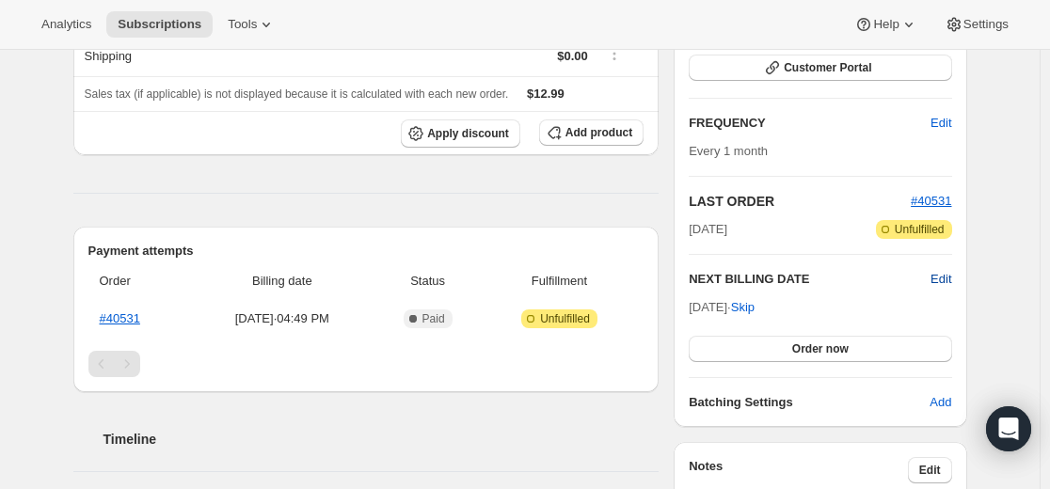
click at [948, 272] on span "Edit" at bounding box center [941, 279] width 21 height 19
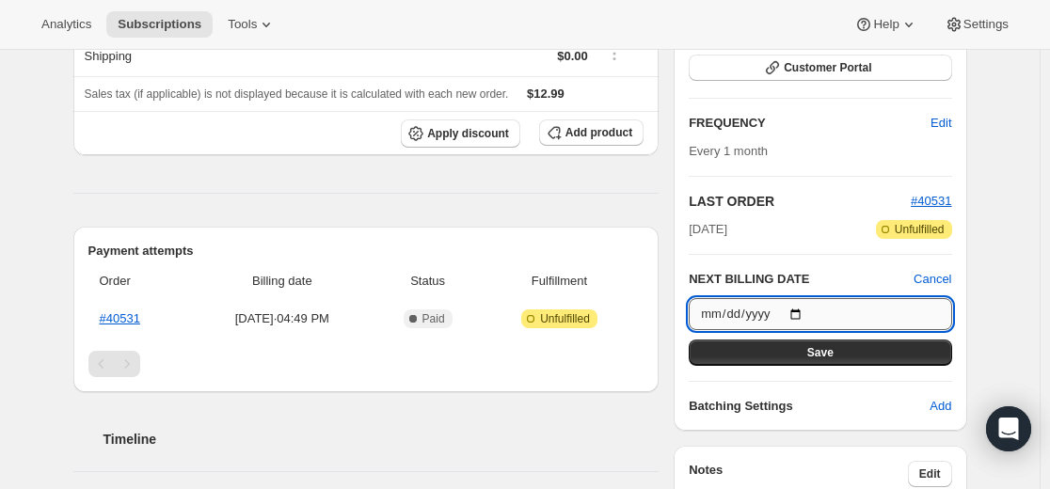
click at [808, 312] on input "[DATE]" at bounding box center [820, 314] width 263 height 32
type input "[DATE]"
drag, startPoint x: 825, startPoint y: 348, endPoint x: 814, endPoint y: 349, distance: 11.3
click at [825, 349] on span "Save" at bounding box center [820, 352] width 26 height 15
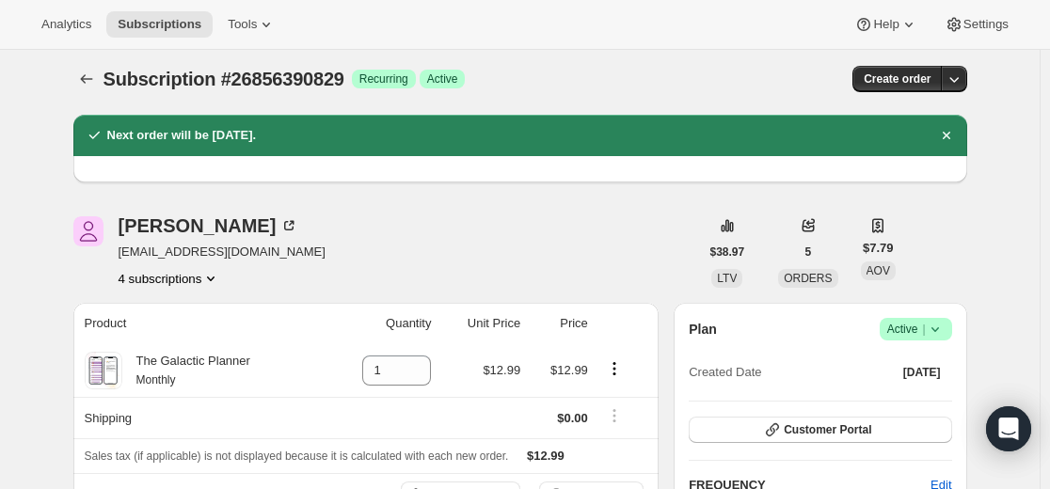
scroll to position [0, 0]
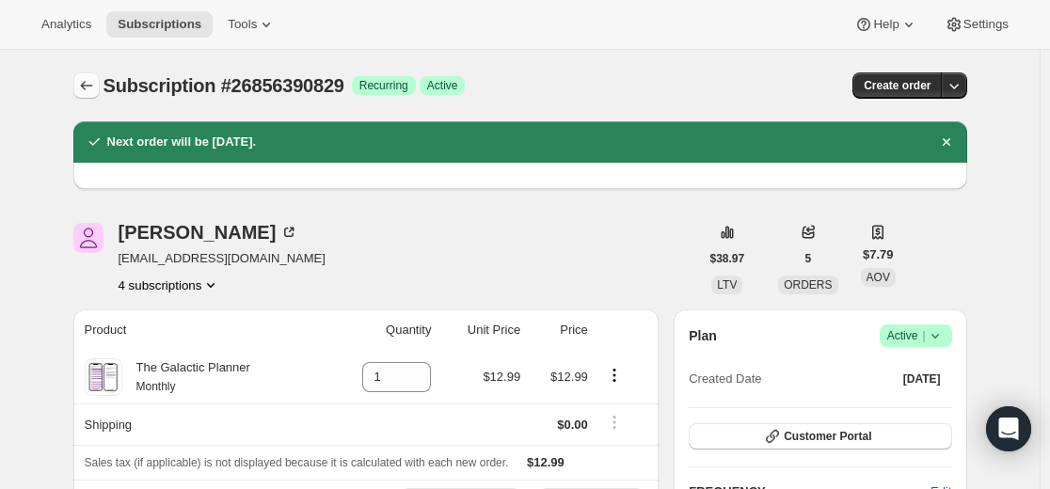
click at [92, 89] on icon "Subscriptions" at bounding box center [86, 85] width 19 height 19
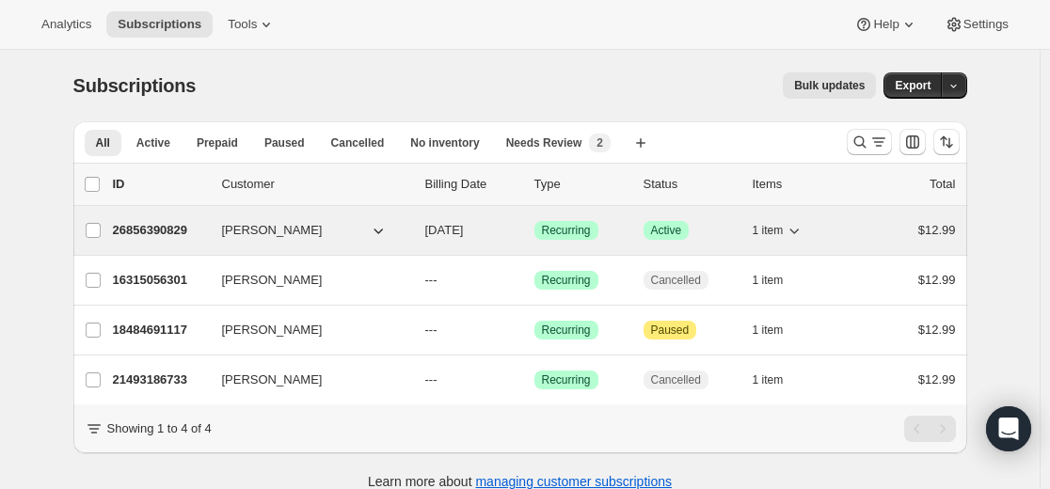
click at [177, 229] on p "26856390829" at bounding box center [160, 230] width 94 height 19
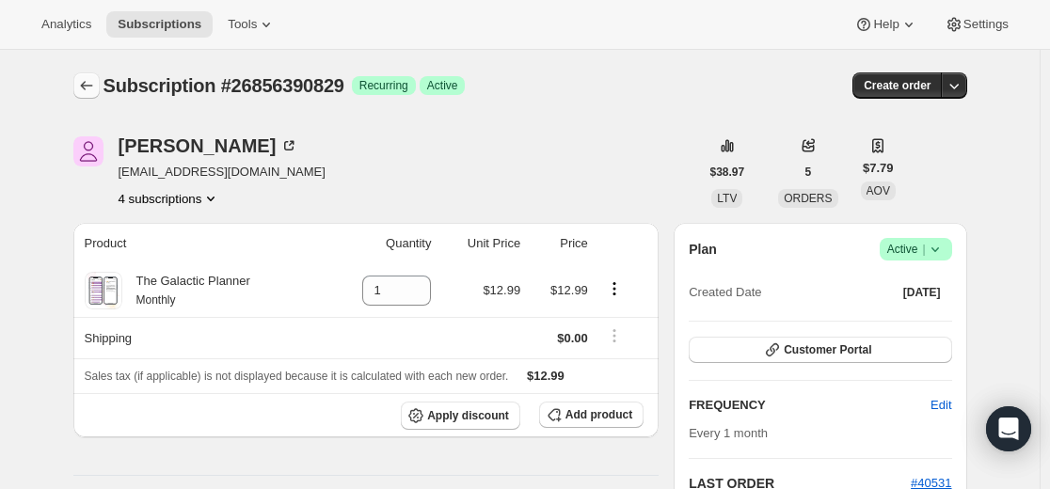
click at [93, 85] on icon "Subscriptions" at bounding box center [86, 85] width 19 height 19
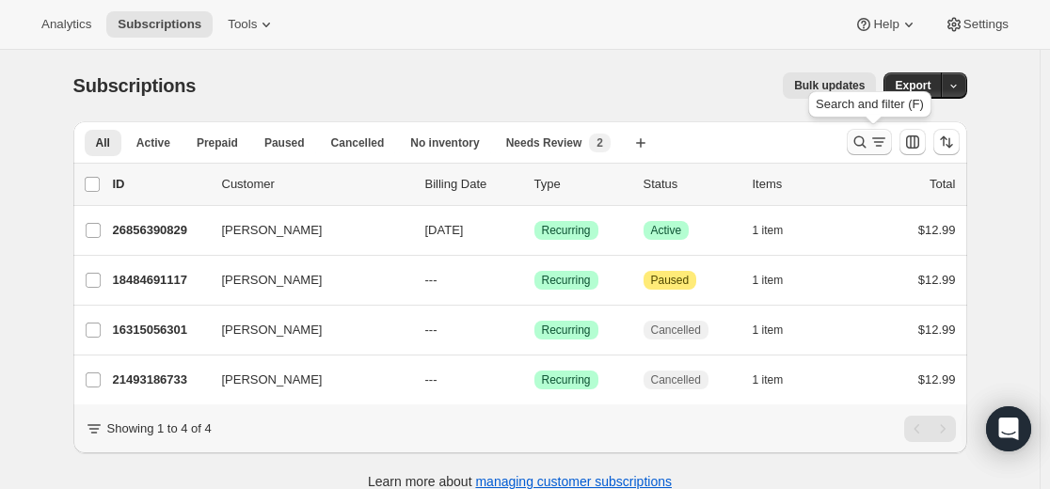
click at [857, 148] on icon "Search and filter results" at bounding box center [860, 142] width 19 height 19
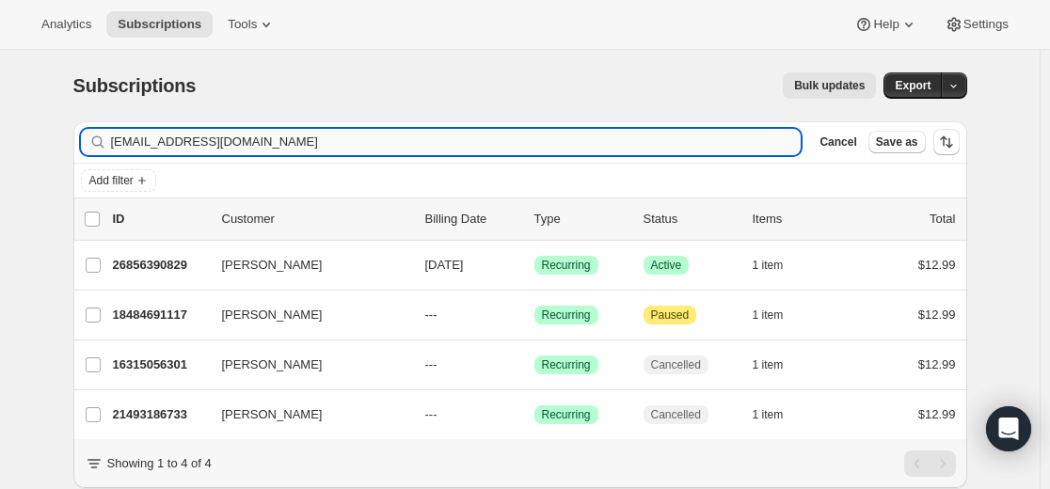
click at [609, 140] on input "[EMAIL_ADDRESS][DOMAIN_NAME]" at bounding box center [456, 142] width 691 height 26
type input "[EMAIL_ADDRESS][DOMAIN_NAME]"
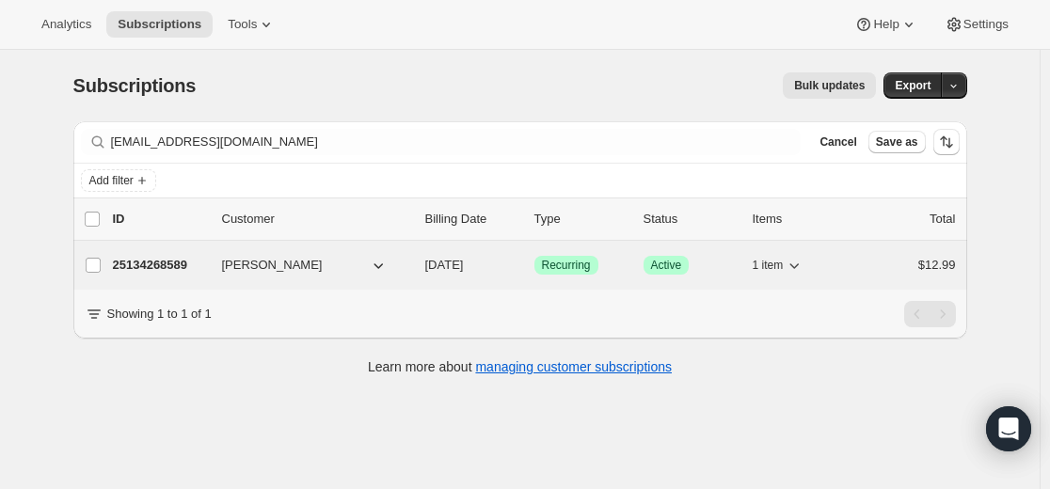
click at [179, 265] on p "25134268589" at bounding box center [160, 265] width 94 height 19
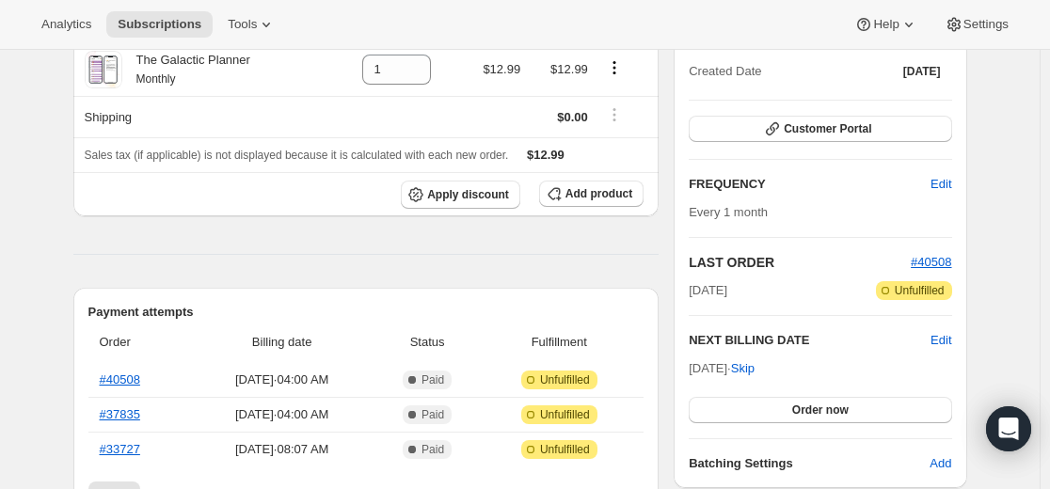
scroll to position [188, 0]
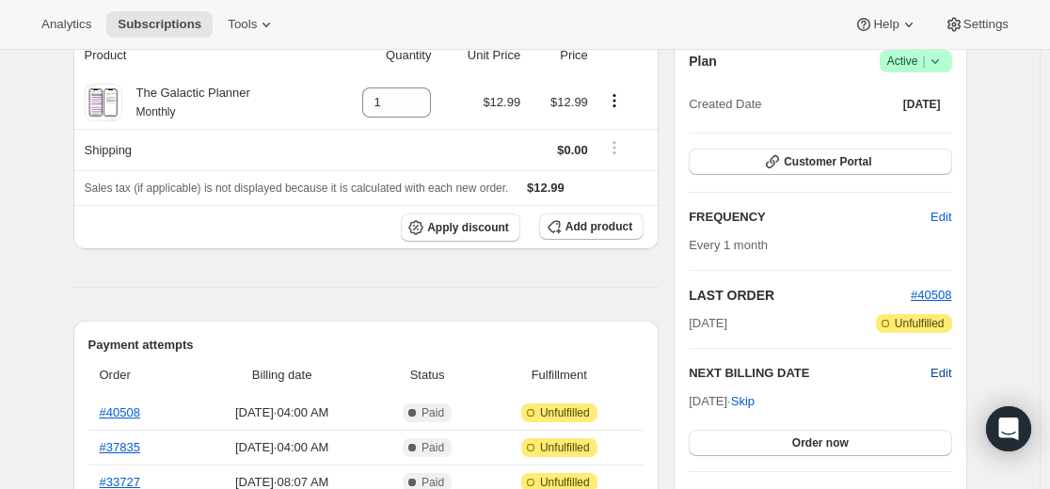
click at [948, 370] on span "Edit" at bounding box center [941, 373] width 21 height 19
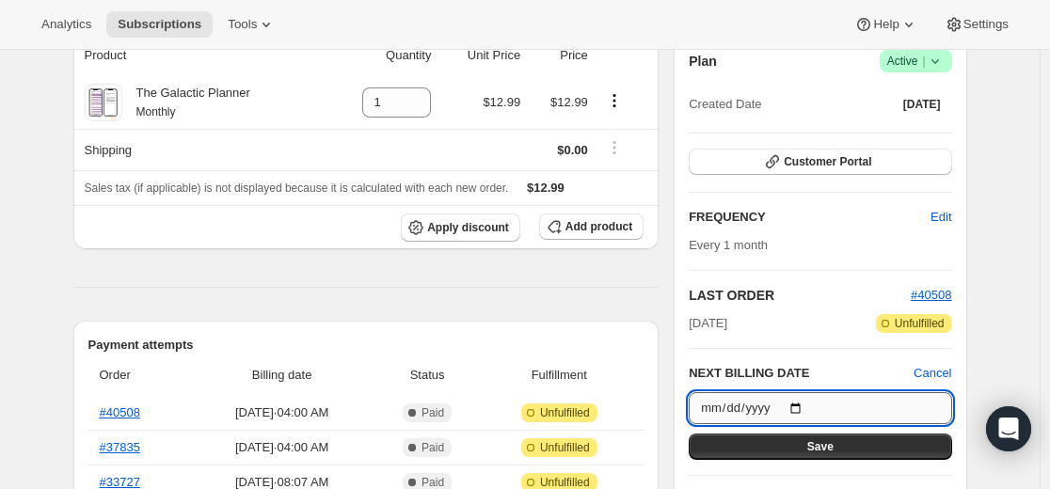
click at [812, 410] on input "[DATE]" at bounding box center [820, 408] width 263 height 32
type input "[DATE]"
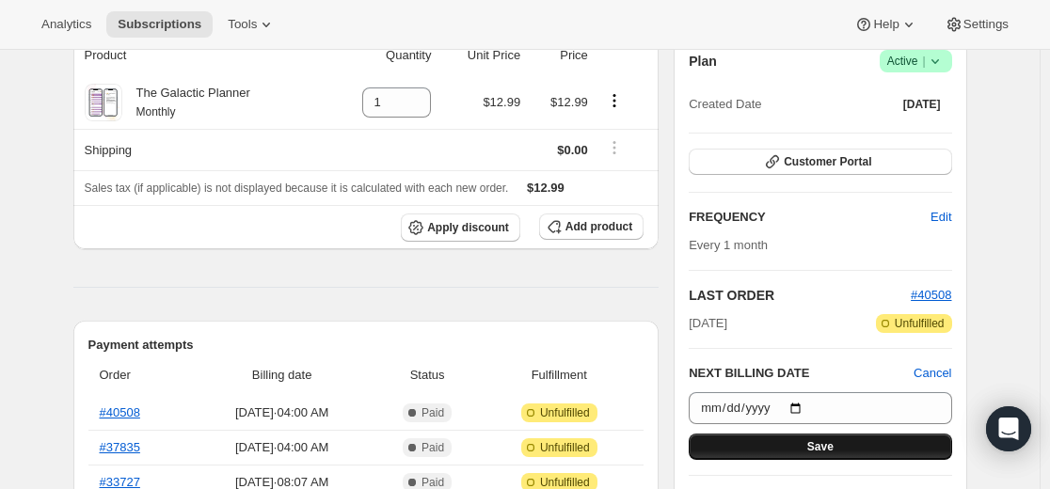
click at [838, 443] on button "Save" at bounding box center [820, 447] width 263 height 26
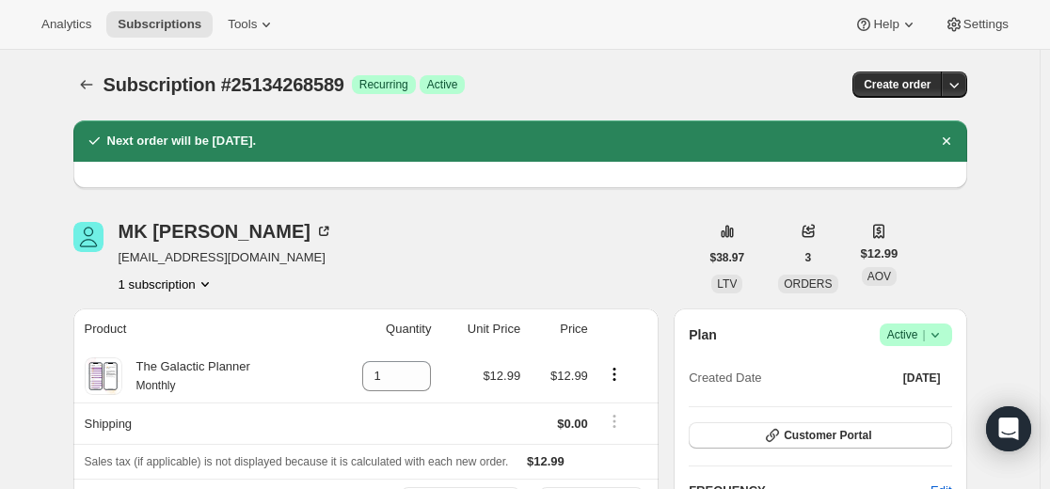
scroll to position [0, 0]
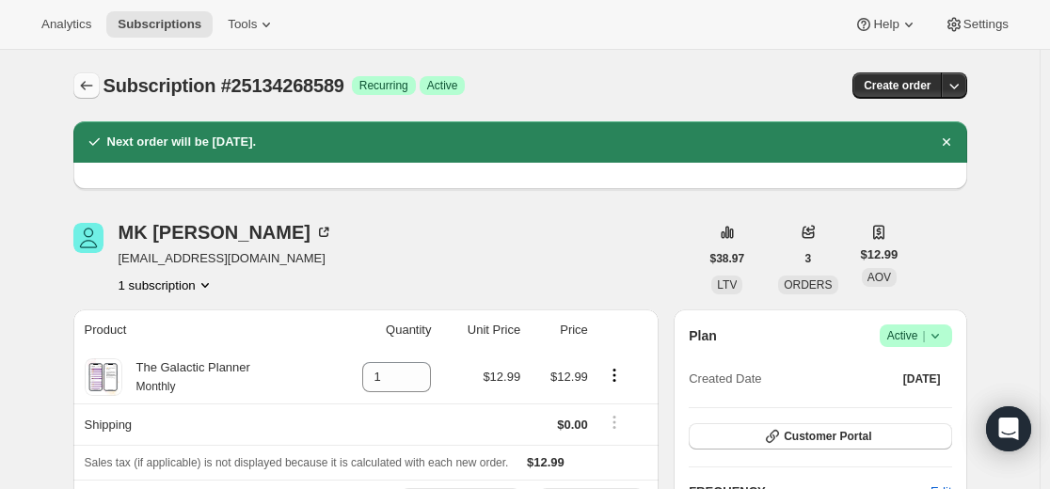
click at [90, 81] on icon "Subscriptions" at bounding box center [86, 85] width 19 height 19
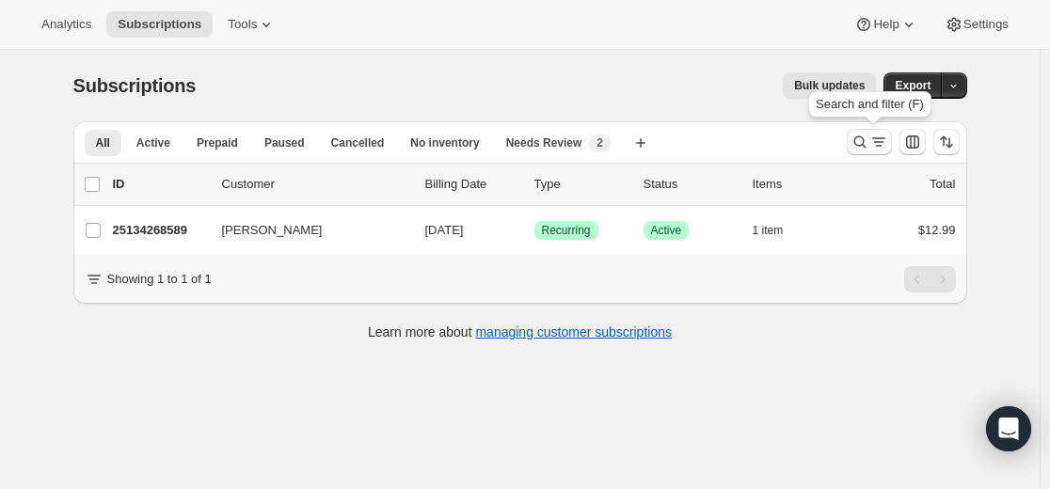
click at [856, 141] on icon "Search and filter results" at bounding box center [860, 142] width 19 height 19
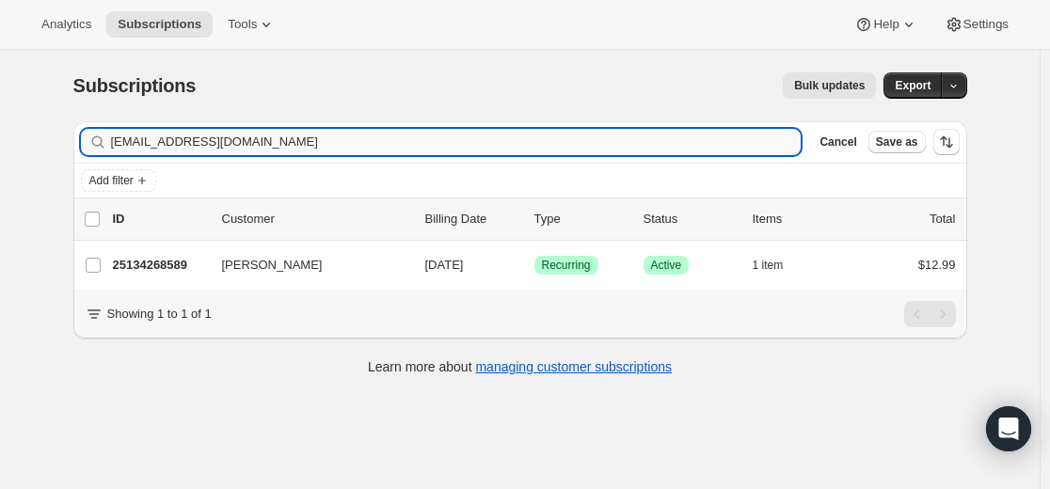
click at [535, 146] on input "[EMAIL_ADDRESS][DOMAIN_NAME]" at bounding box center [456, 142] width 691 height 26
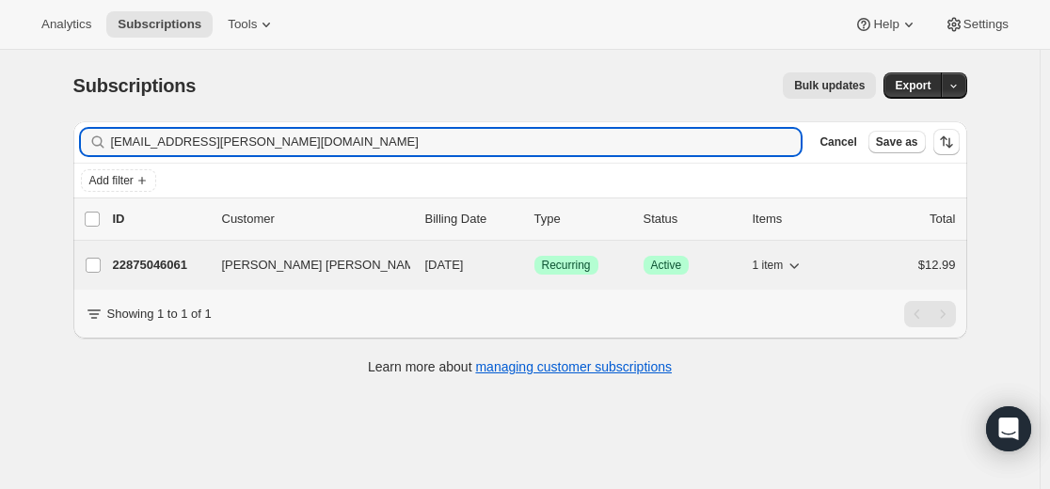
type input "[EMAIL_ADDRESS][PERSON_NAME][DOMAIN_NAME]"
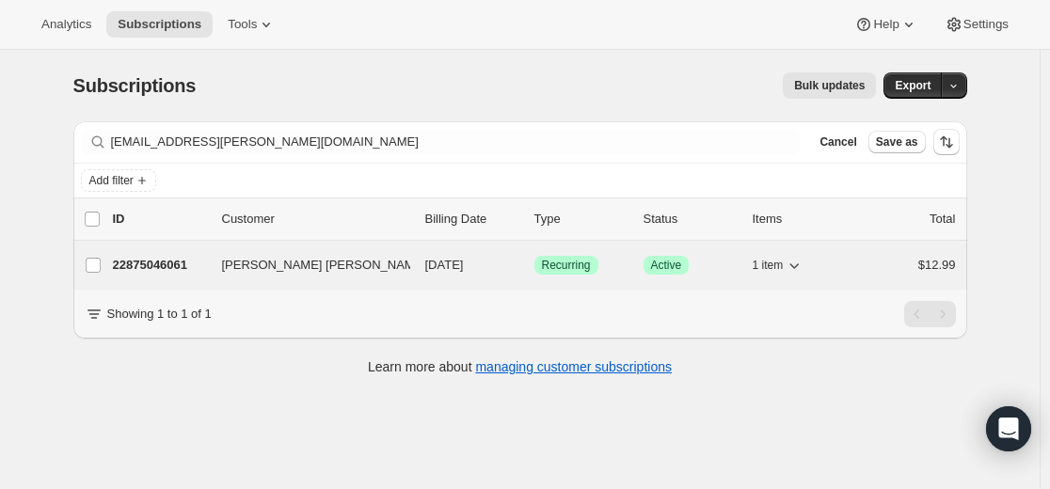
click at [179, 262] on p "22875046061" at bounding box center [160, 265] width 94 height 19
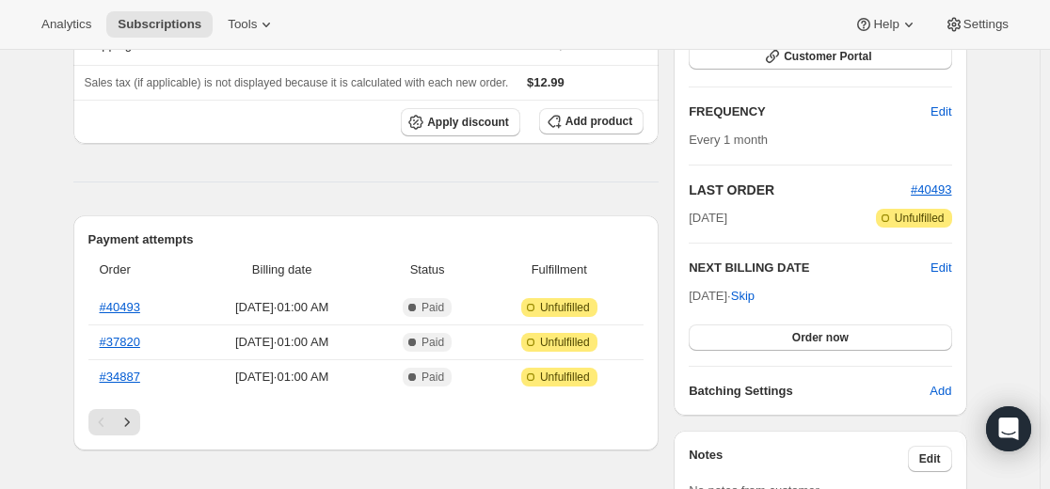
scroll to position [282, 0]
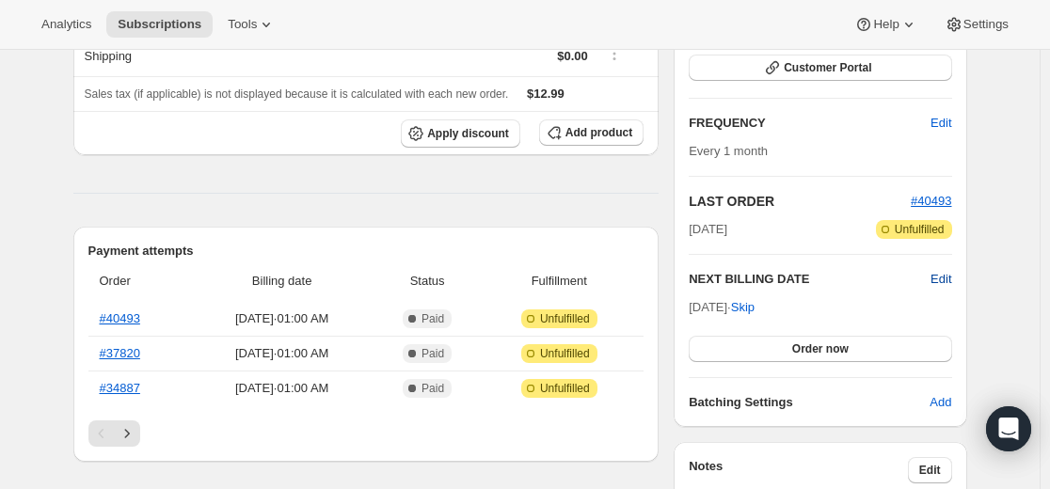
click at [941, 279] on span "Edit" at bounding box center [941, 279] width 21 height 19
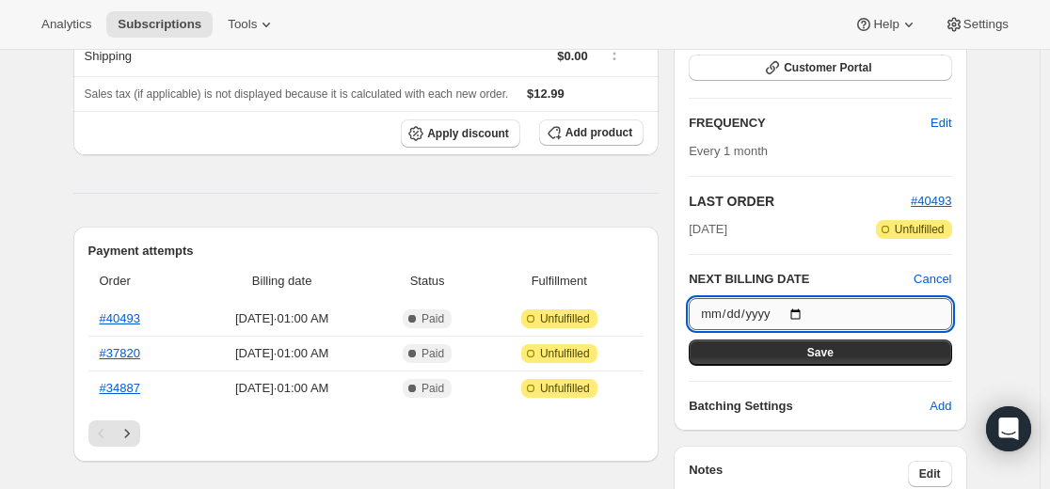
click at [812, 311] on input "[DATE]" at bounding box center [820, 314] width 263 height 32
type input "[DATE]"
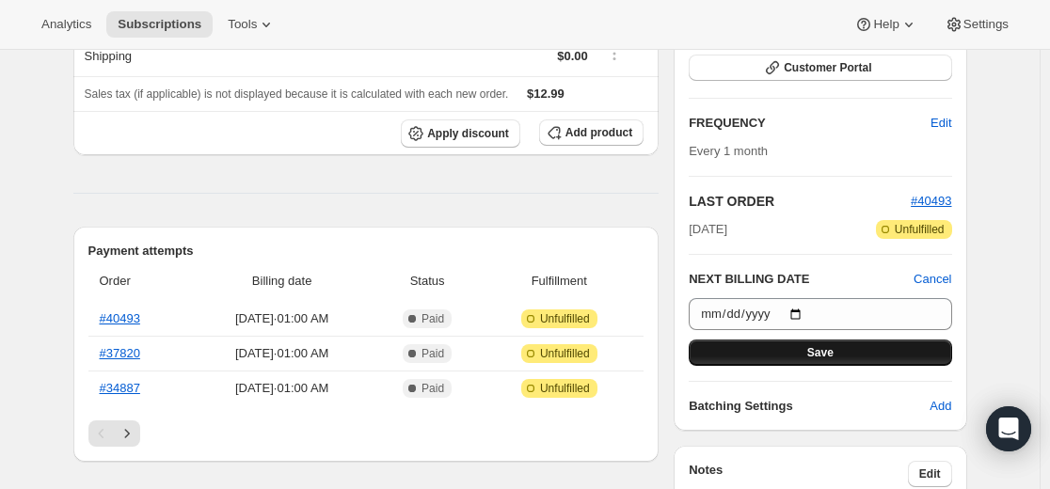
click at [831, 354] on span "Save" at bounding box center [820, 352] width 26 height 15
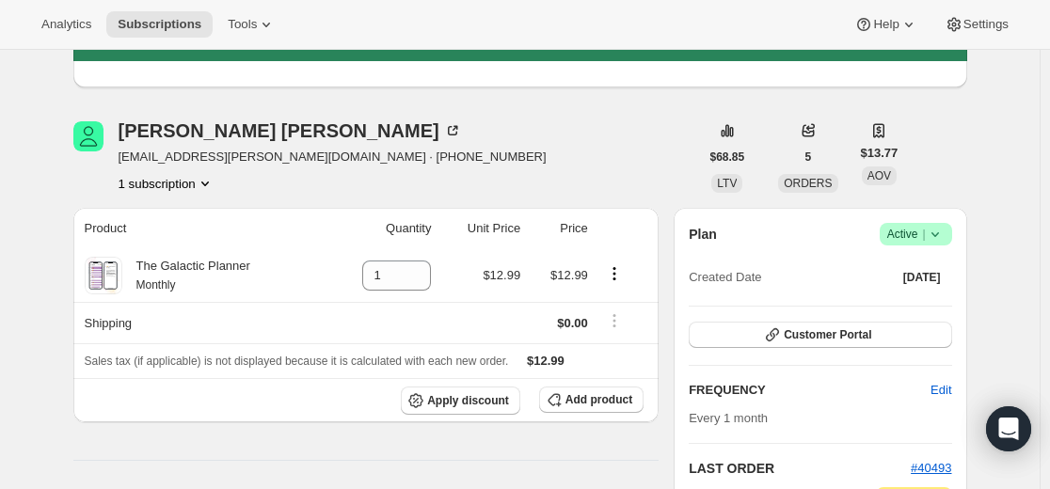
scroll to position [0, 0]
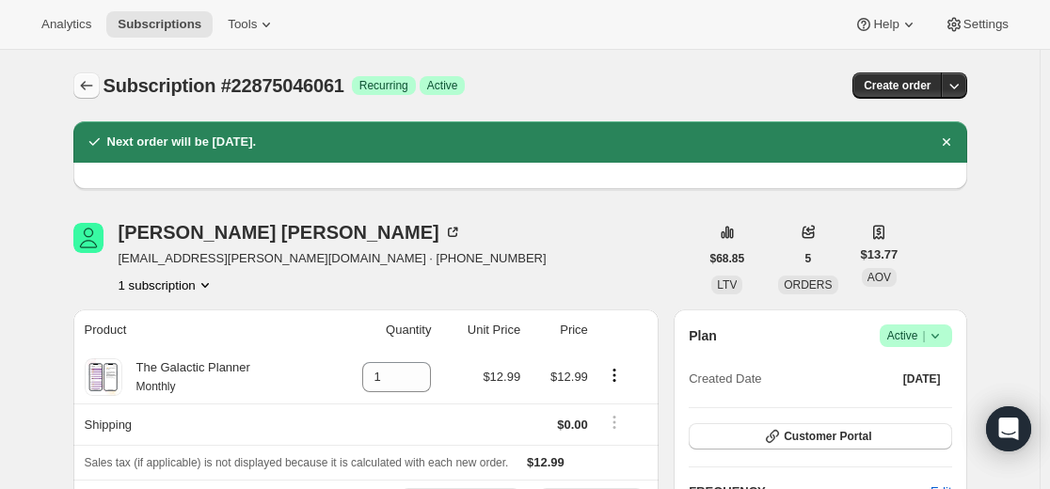
click at [94, 88] on icon "Subscriptions" at bounding box center [86, 85] width 19 height 19
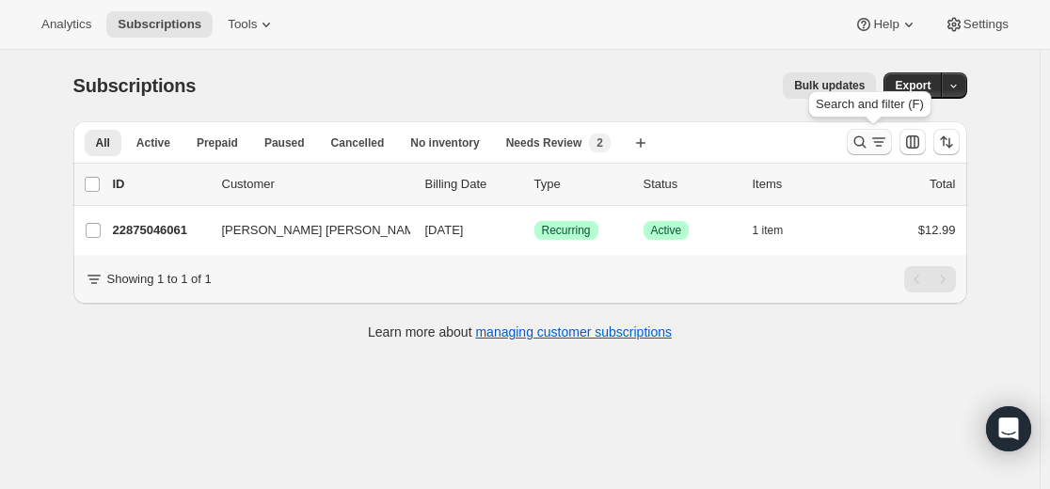
click at [858, 139] on icon "Search and filter results" at bounding box center [860, 142] width 19 height 19
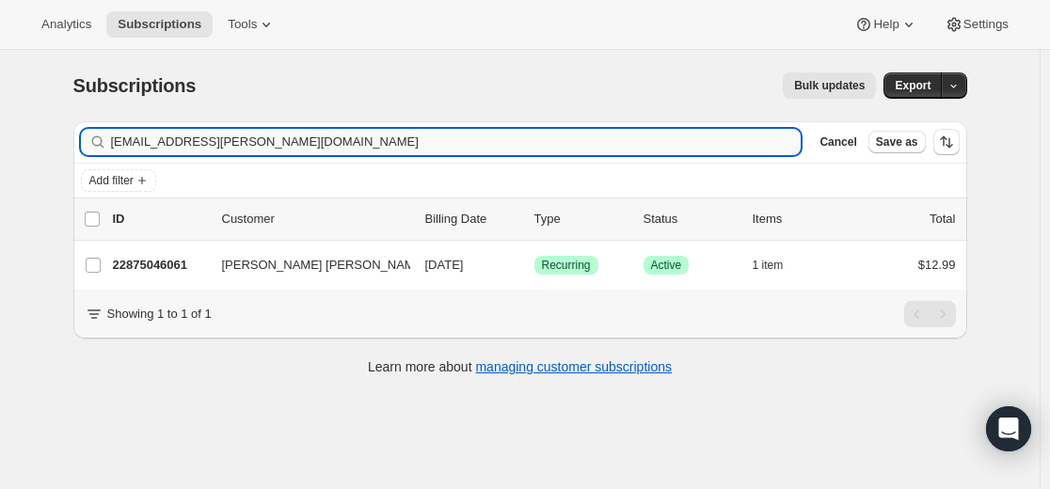
click at [643, 141] on input "[EMAIL_ADDRESS][PERSON_NAME][DOMAIN_NAME]" at bounding box center [456, 142] width 691 height 26
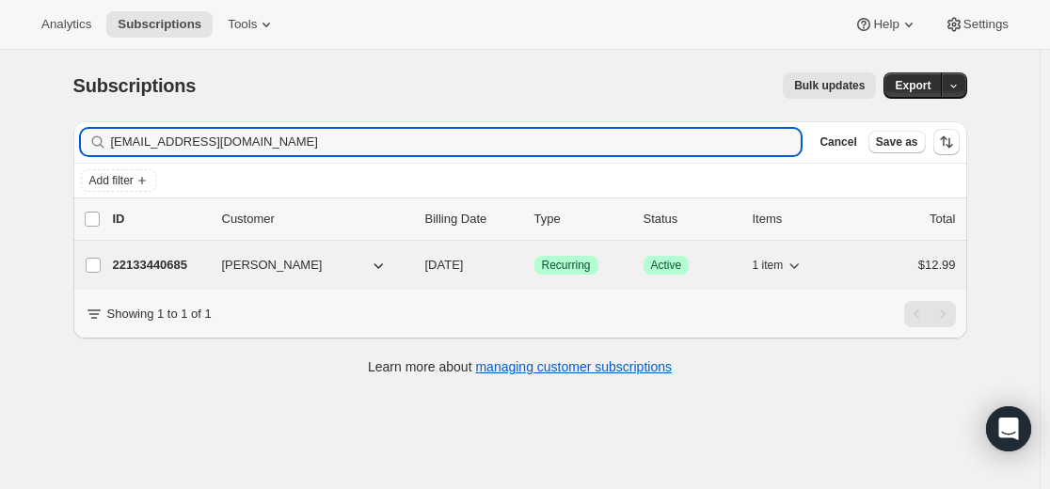
type input "[EMAIL_ADDRESS][DOMAIN_NAME]"
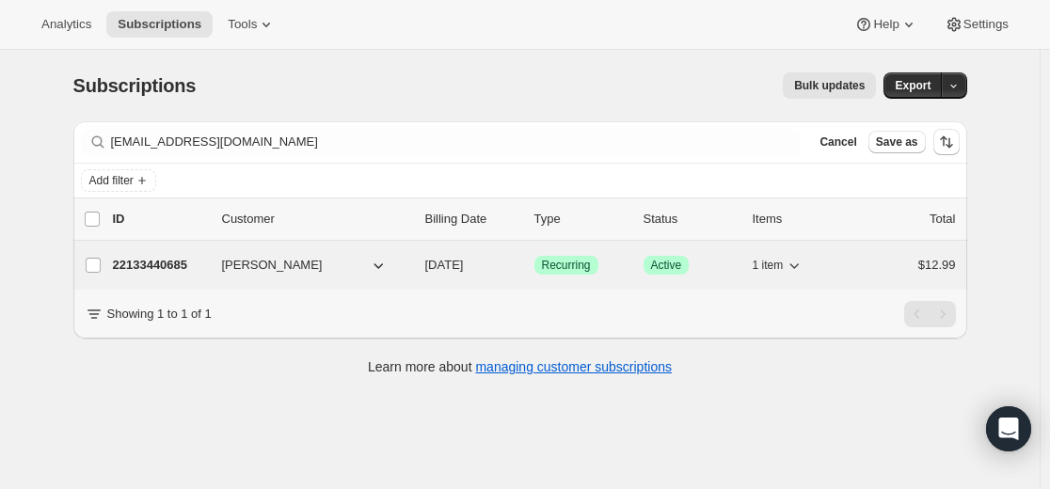
click at [169, 266] on p "22133440685" at bounding box center [160, 265] width 94 height 19
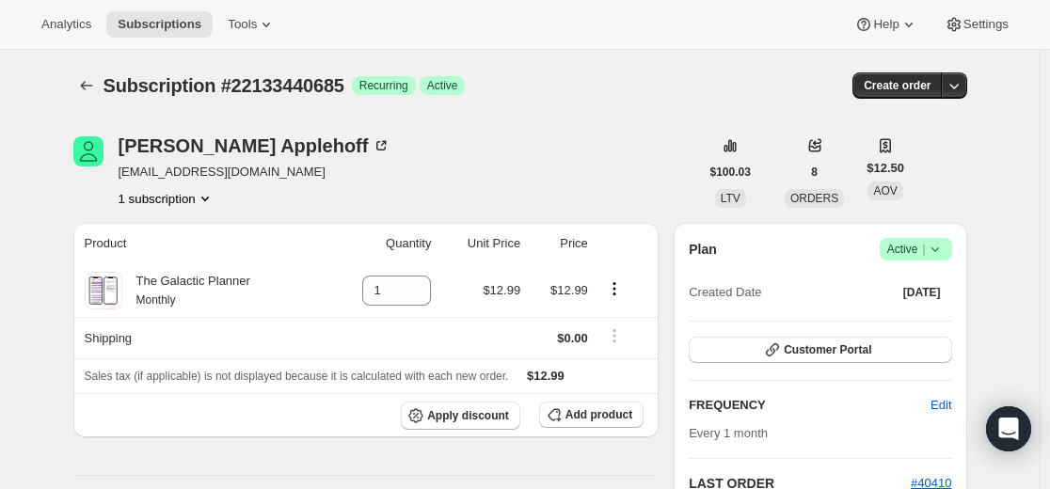
scroll to position [282, 0]
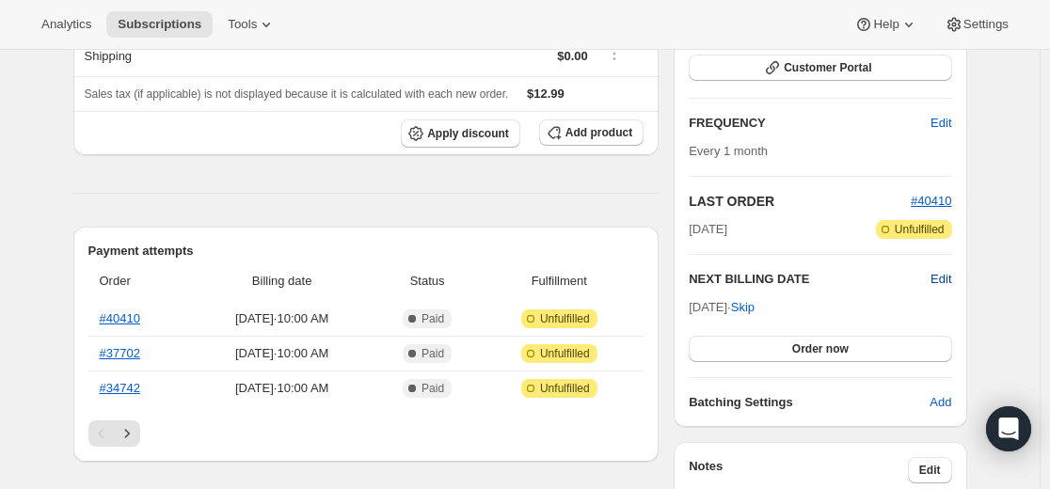
click at [941, 279] on span "Edit" at bounding box center [941, 279] width 21 height 19
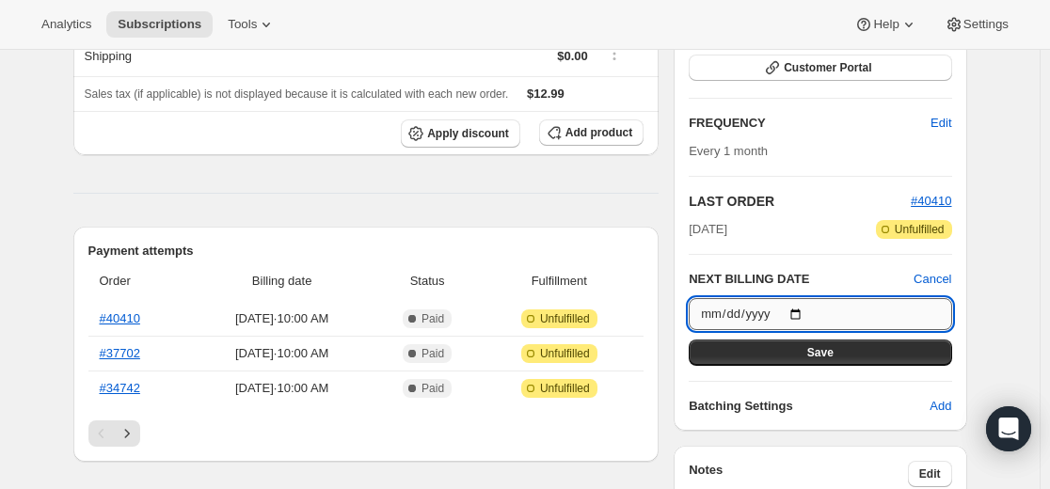
click at [809, 313] on input "[DATE]" at bounding box center [820, 314] width 263 height 32
type input "[DATE]"
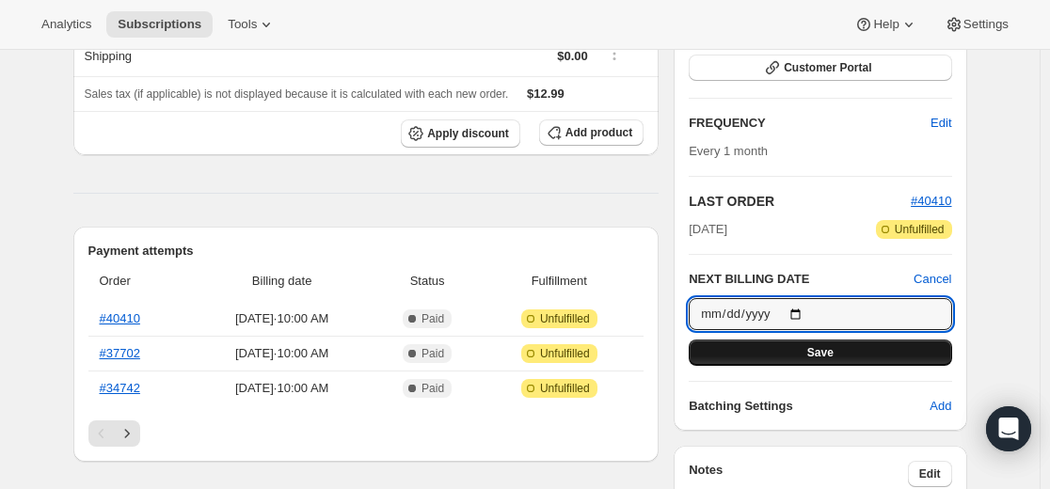
click at [834, 354] on span "Save" at bounding box center [820, 352] width 26 height 15
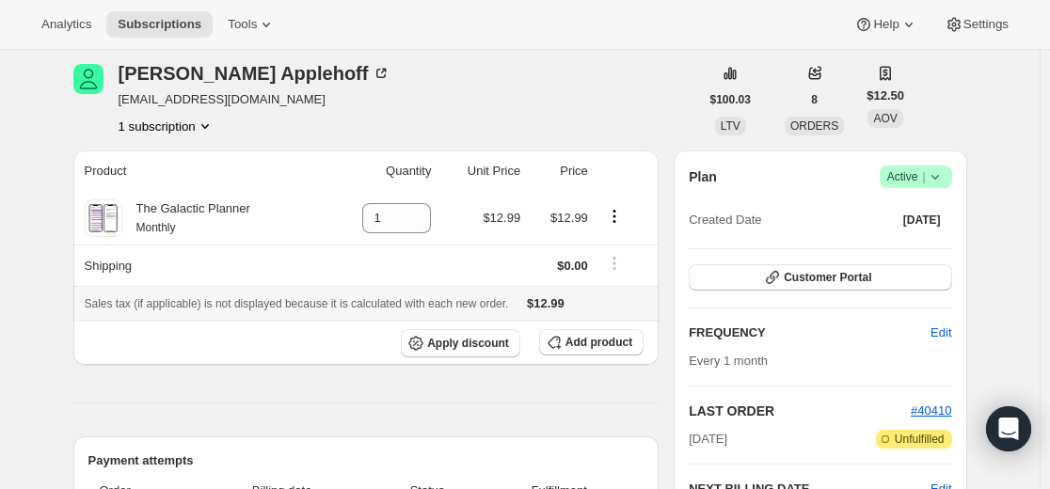
scroll to position [0, 0]
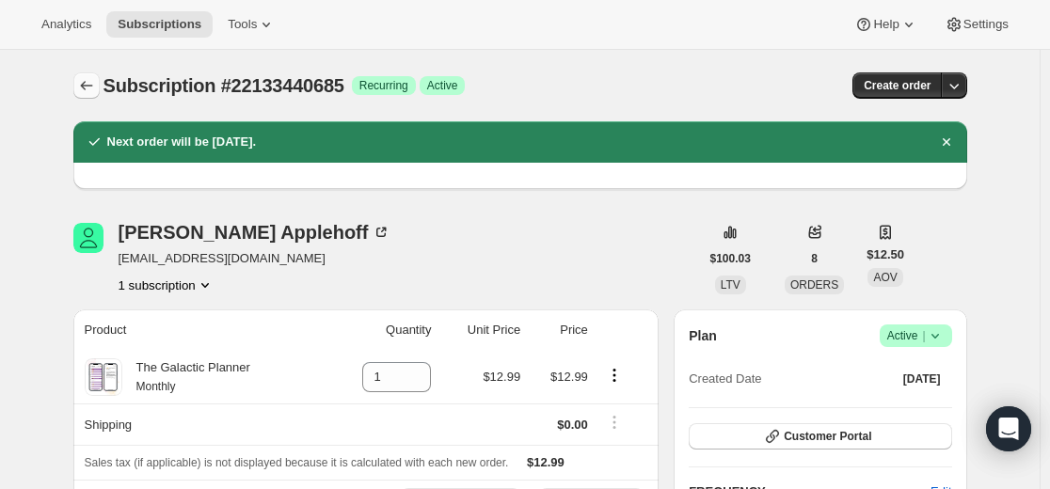
click at [94, 88] on icon "Subscriptions" at bounding box center [86, 85] width 19 height 19
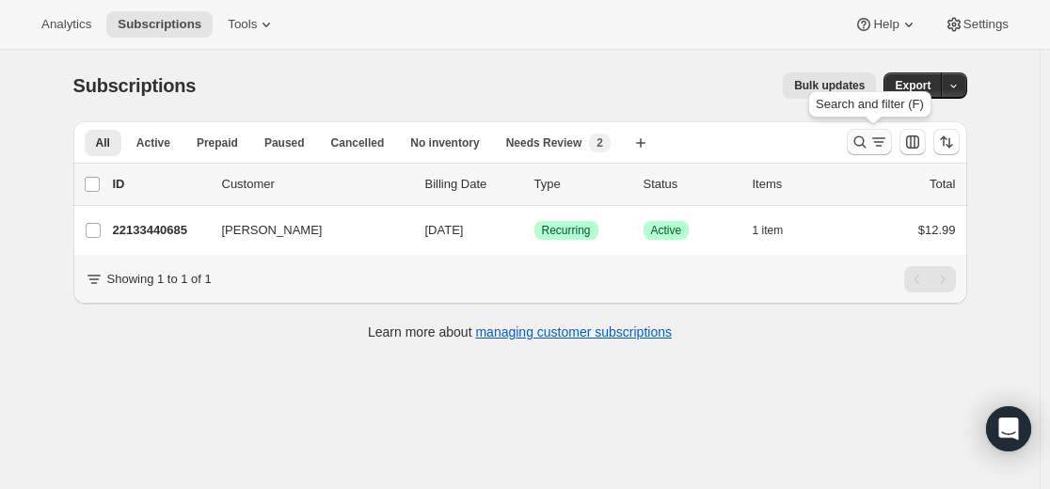
click at [867, 141] on icon "Search and filter results" at bounding box center [860, 142] width 19 height 19
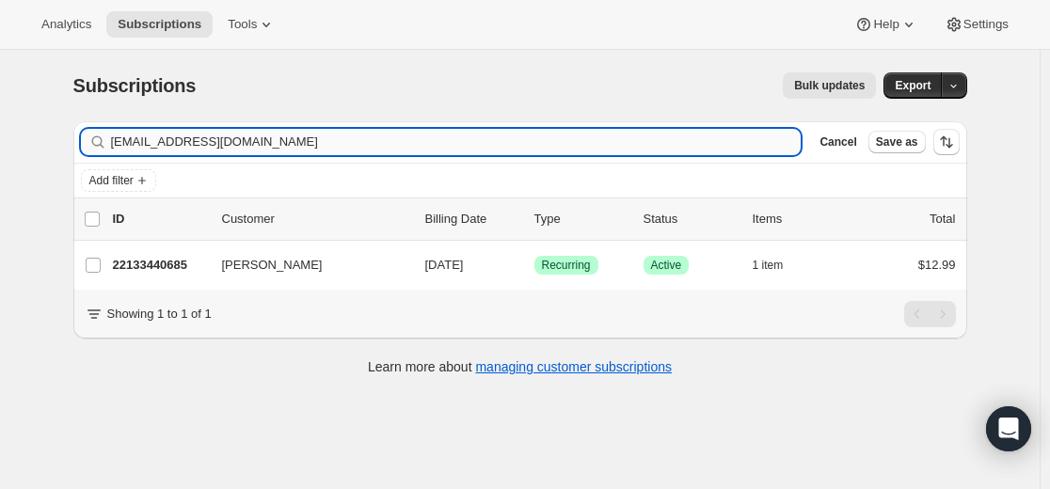
click at [551, 143] on input "[EMAIL_ADDRESS][DOMAIN_NAME]" at bounding box center [456, 142] width 691 height 26
type input "[PERSON_NAME][EMAIL_ADDRESS][DOMAIN_NAME]"
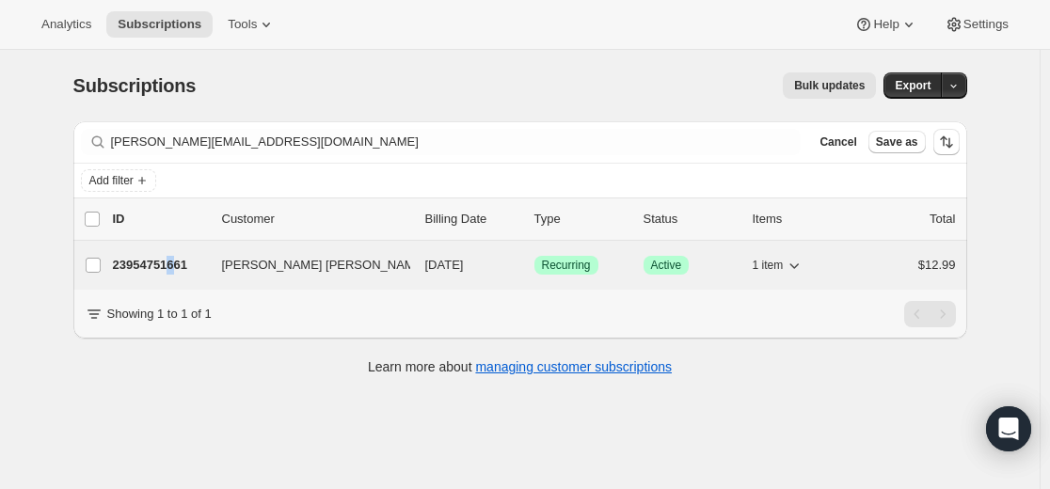
click at [182, 261] on p "23954751661" at bounding box center [160, 265] width 94 height 19
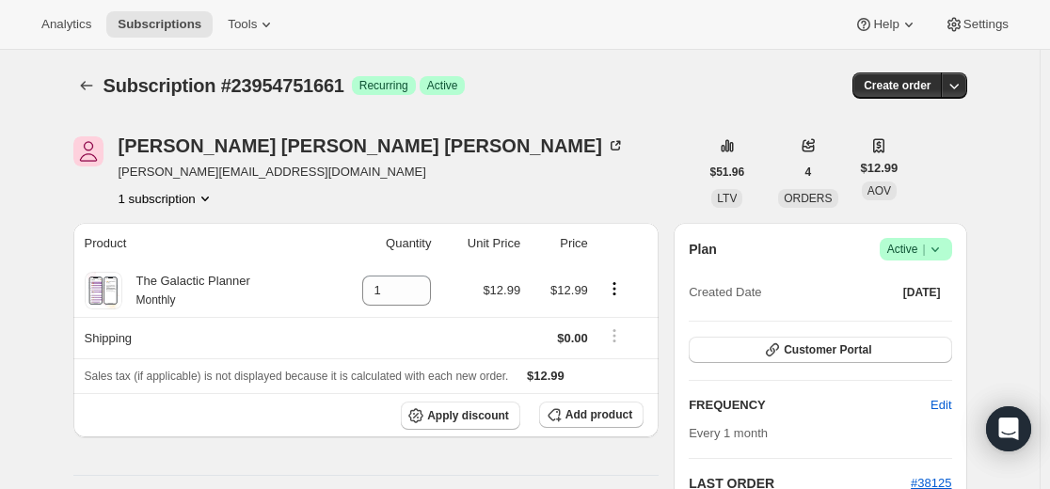
click at [623, 290] on icon "Product actions" at bounding box center [614, 288] width 19 height 19
click at [623, 288] on icon "Product actions" at bounding box center [614, 288] width 19 height 19
click at [616, 326] on span "Swap variant" at bounding box center [618, 325] width 71 height 14
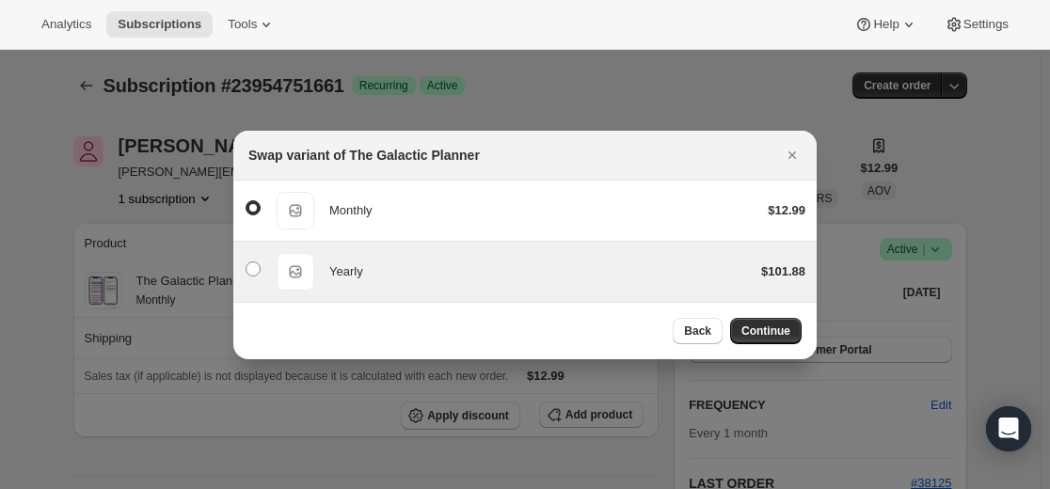
drag, startPoint x: 762, startPoint y: 267, endPoint x: 754, endPoint y: 274, distance: 10.7
click at [761, 268] on div "$101.88" at bounding box center [783, 272] width 44 height 19
radio input "false"
radio input "true"
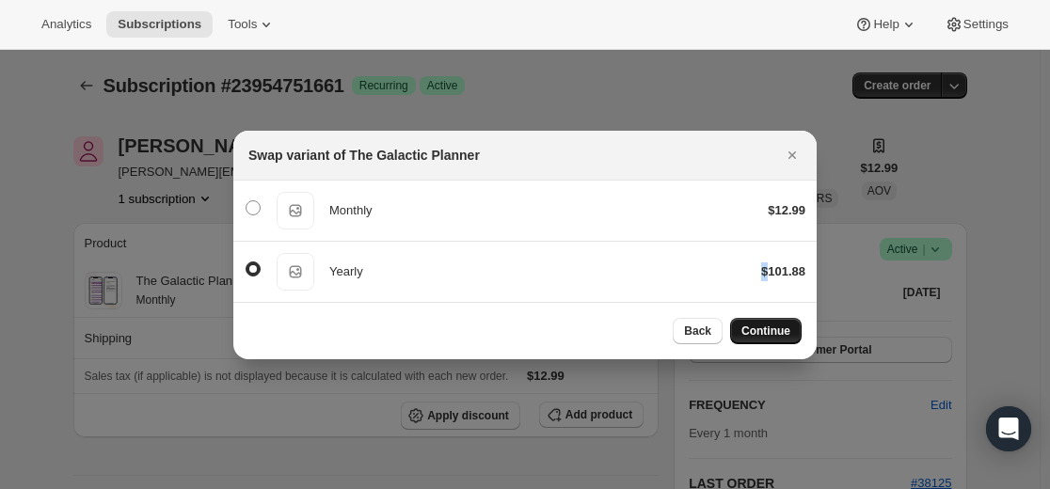
click at [781, 336] on span "Continue" at bounding box center [765, 331] width 49 height 15
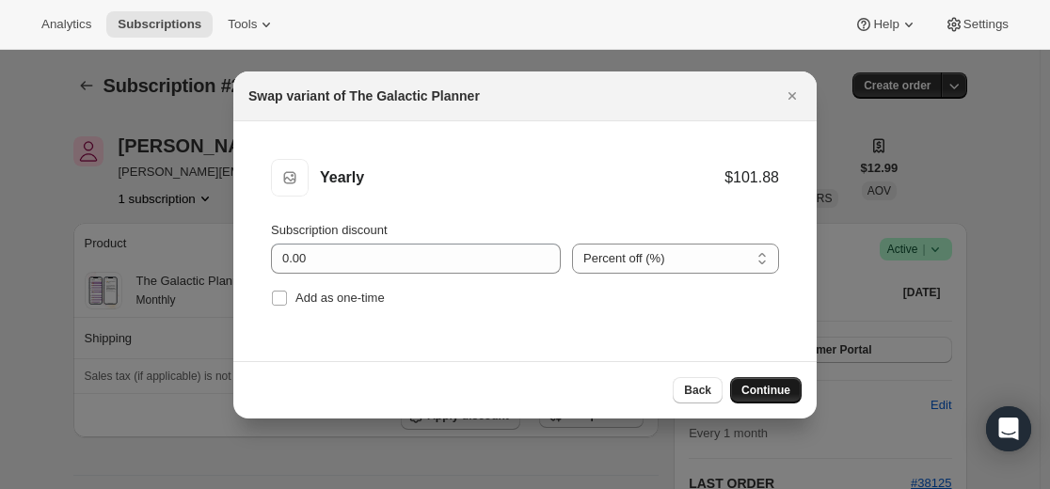
click at [763, 389] on span "Continue" at bounding box center [765, 390] width 49 height 15
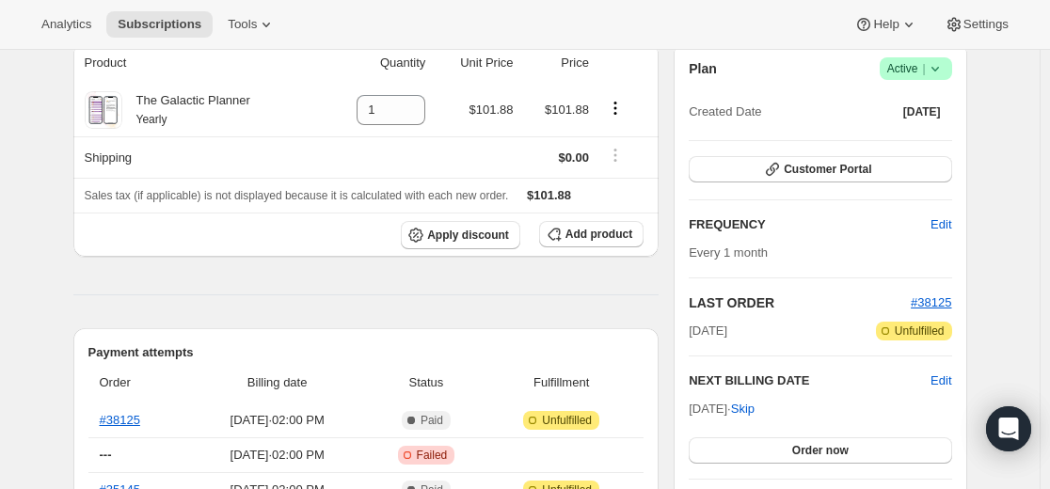
scroll to position [188, 0]
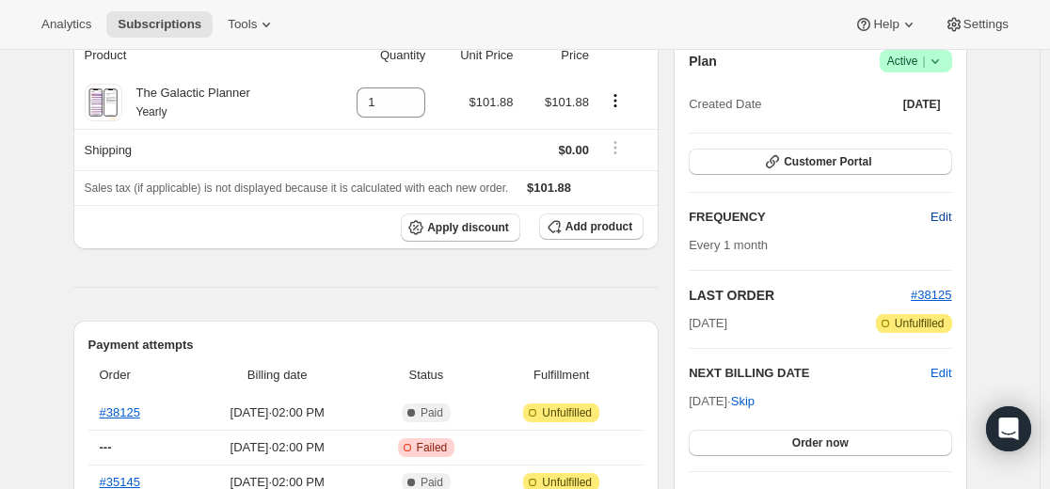
click at [949, 219] on span "Edit" at bounding box center [941, 217] width 21 height 19
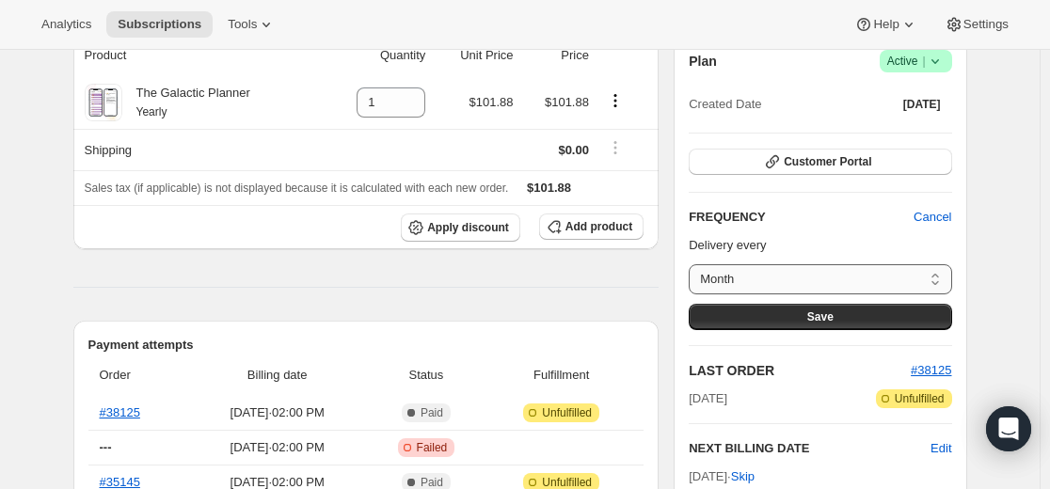
click at [845, 280] on select "Month Custom..." at bounding box center [820, 279] width 263 height 30
select select "custom"
click at [693, 264] on select "Month Custom..." at bounding box center [820, 279] width 263 height 30
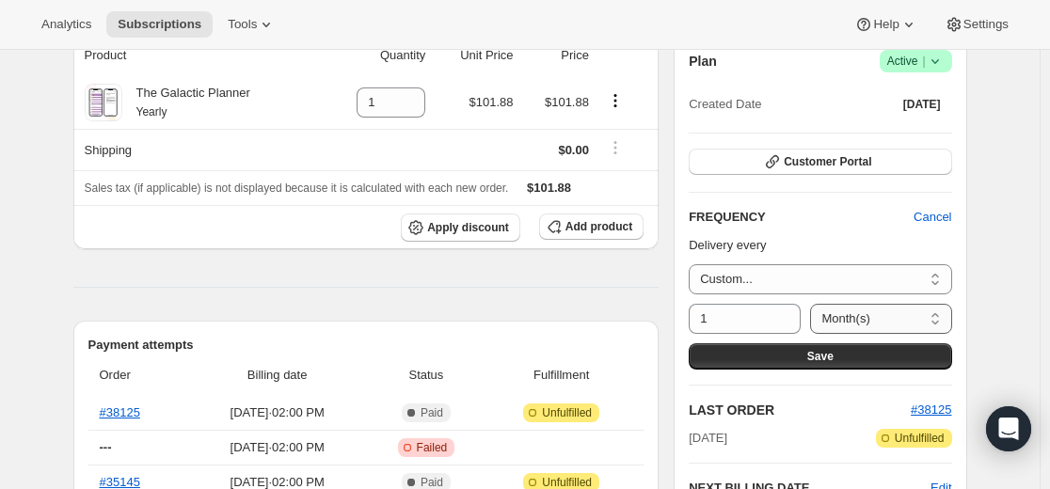
click at [858, 316] on select "Day(s) Week(s) Month(s) Year(s)" at bounding box center [880, 319] width 141 height 30
select select "YEAR"
click at [818, 304] on select "Day(s) Week(s) Month(s) Year(s)" at bounding box center [880, 319] width 141 height 30
click at [857, 360] on button "Save" at bounding box center [820, 356] width 263 height 26
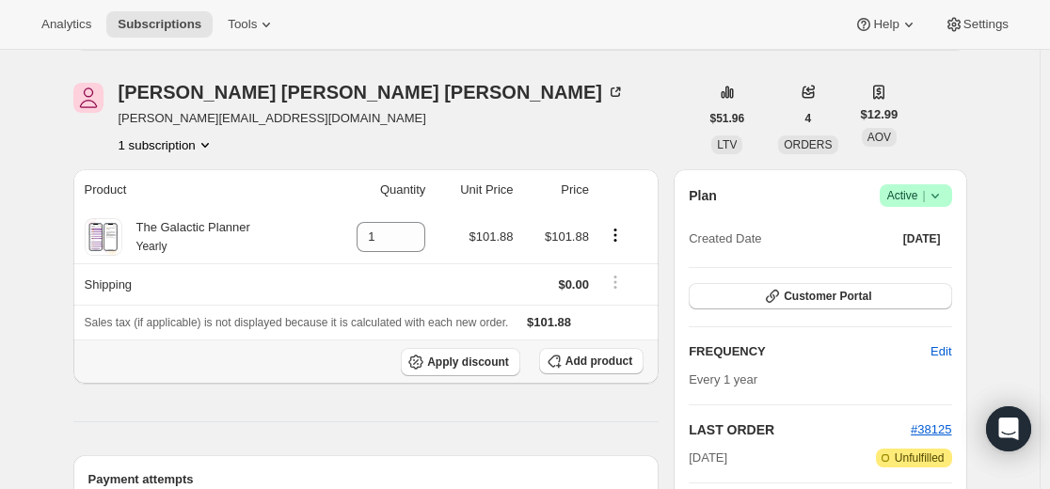
scroll to position [0, 0]
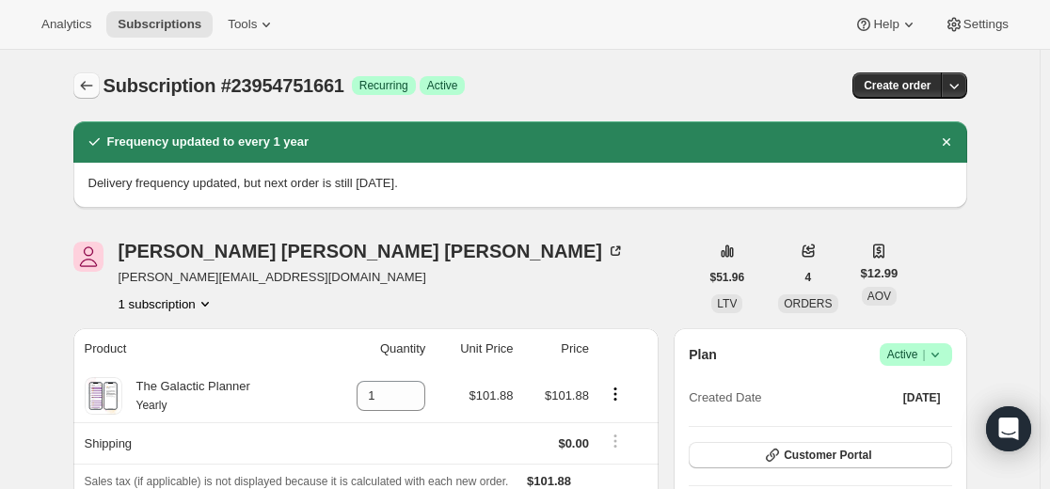
click at [88, 81] on icon "Subscriptions" at bounding box center [86, 85] width 19 height 19
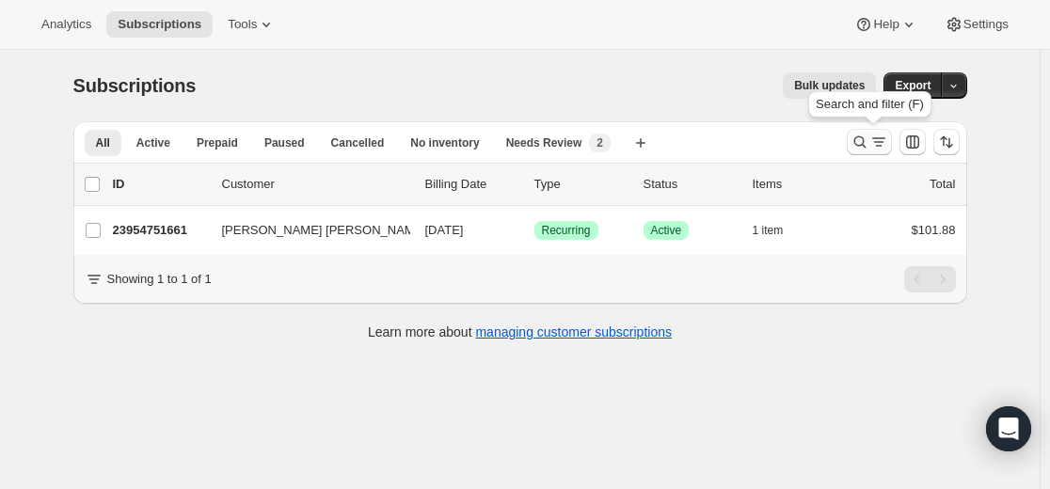
click at [855, 140] on icon "Search and filter results" at bounding box center [860, 142] width 19 height 19
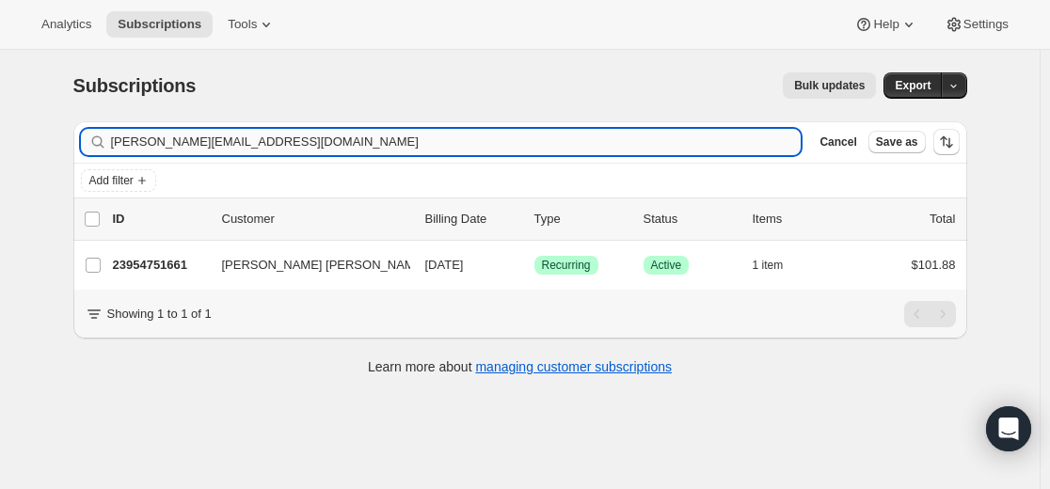
click at [591, 134] on input "[PERSON_NAME][EMAIL_ADDRESS][DOMAIN_NAME]" at bounding box center [456, 142] width 691 height 26
click at [589, 133] on input "[PERSON_NAME][EMAIL_ADDRESS][DOMAIN_NAME]" at bounding box center [456, 142] width 691 height 26
click at [588, 131] on input "[PERSON_NAME][EMAIL_ADDRESS][DOMAIN_NAME]" at bounding box center [456, 142] width 691 height 26
click at [587, 130] on input "[PERSON_NAME][EMAIL_ADDRESS][DOMAIN_NAME]" at bounding box center [456, 142] width 691 height 26
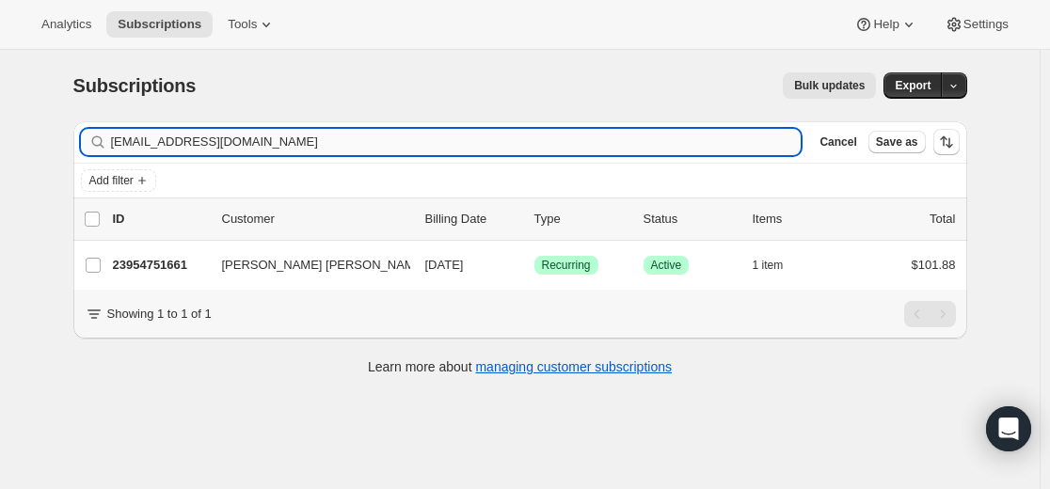
type input "[EMAIL_ADDRESS][DOMAIN_NAME]"
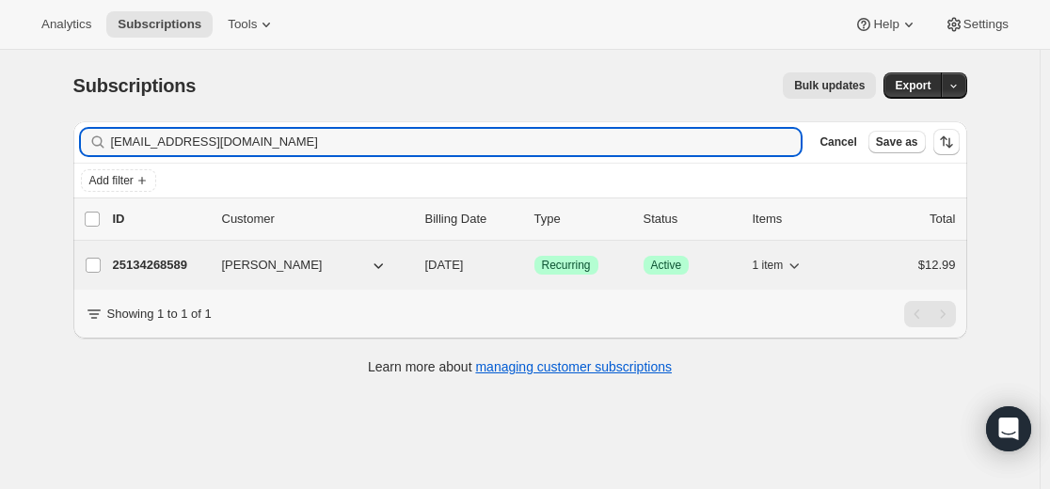
click at [160, 265] on p "25134268589" at bounding box center [160, 265] width 94 height 19
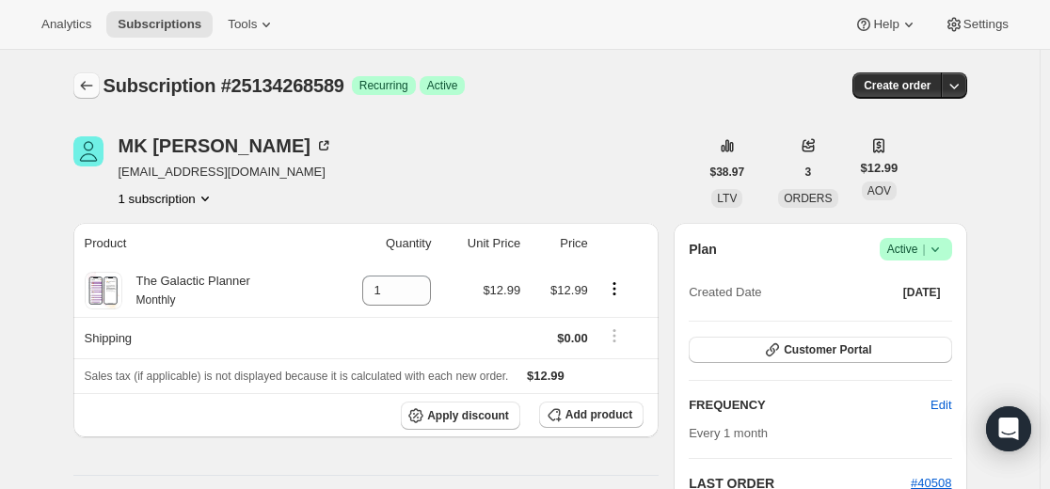
click at [96, 76] on button "Subscriptions" at bounding box center [86, 85] width 26 height 26
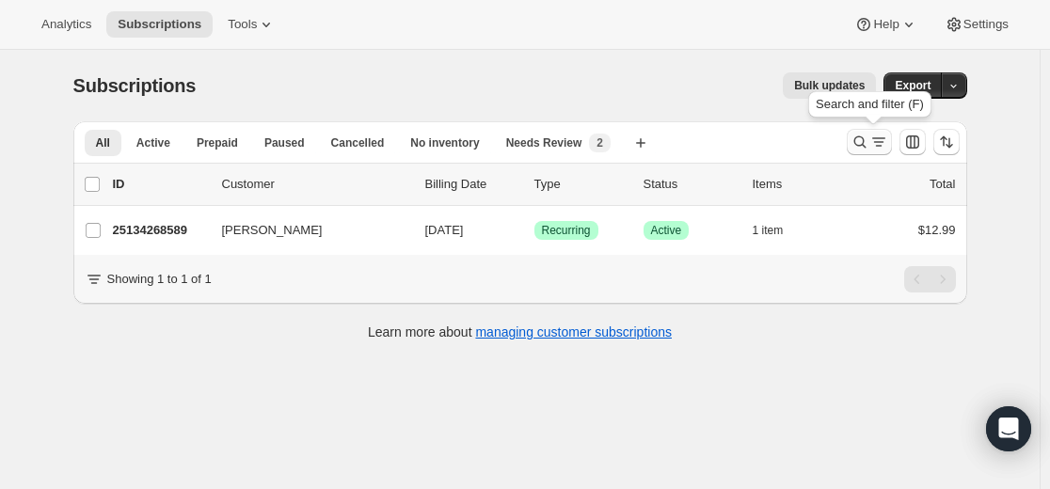
click at [869, 142] on icon "Search and filter results" at bounding box center [860, 142] width 19 height 19
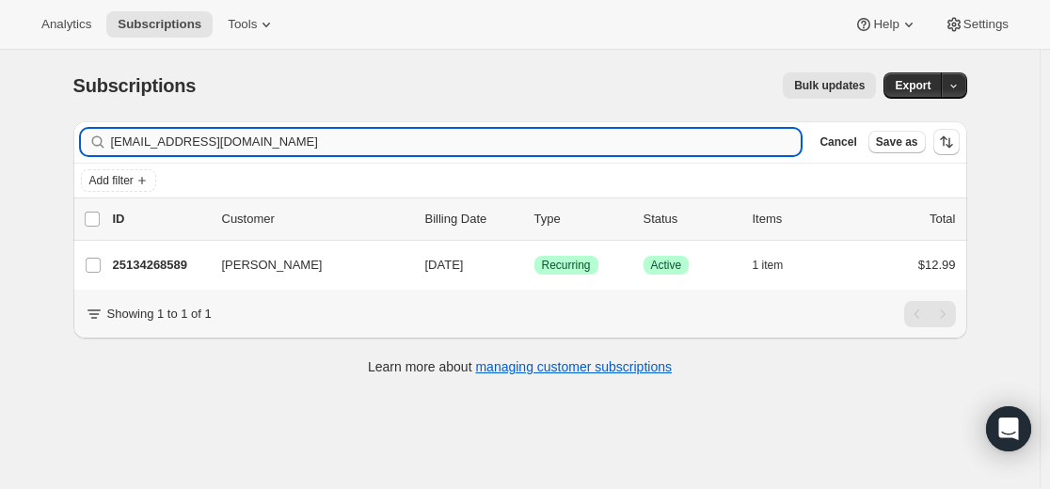
click at [557, 143] on input "[EMAIL_ADDRESS][DOMAIN_NAME]" at bounding box center [456, 142] width 691 height 26
type input "[EMAIL_ADDRESS][PERSON_NAME][DOMAIN_NAME]"
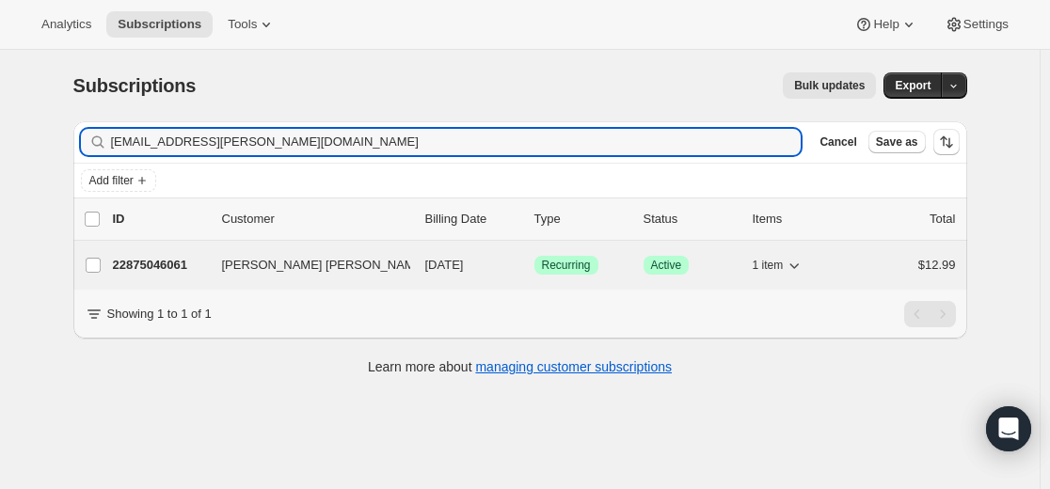
click at [151, 263] on p "22875046061" at bounding box center [160, 265] width 94 height 19
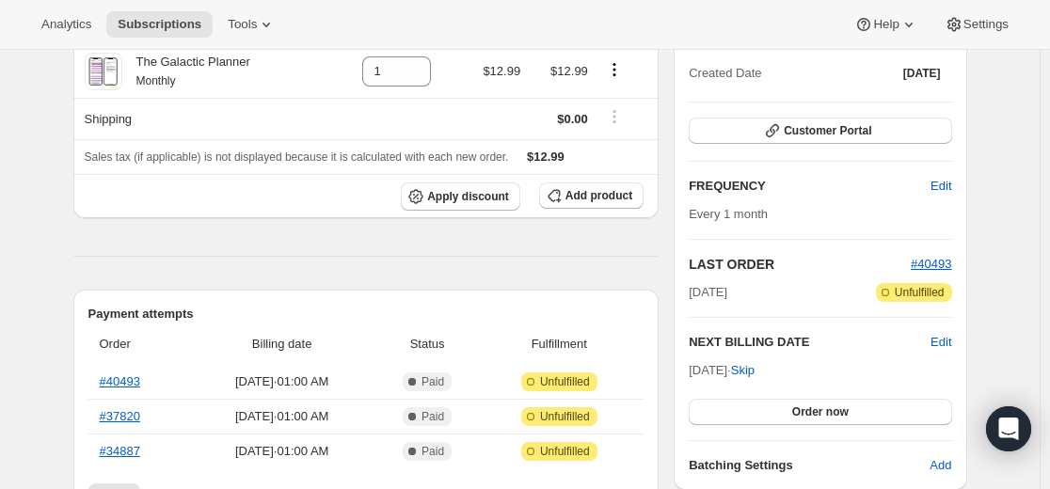
scroll to position [188, 0]
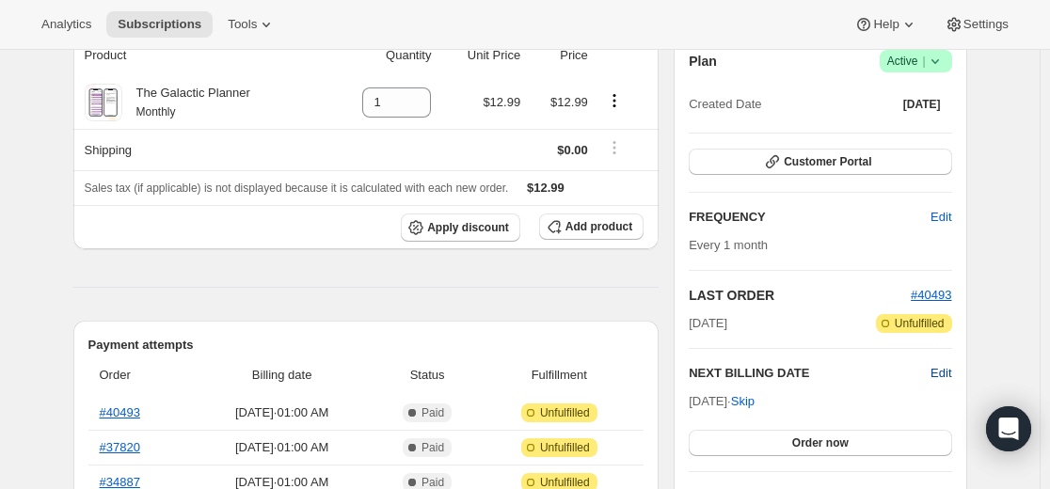
click at [943, 371] on span "Edit" at bounding box center [941, 373] width 21 height 19
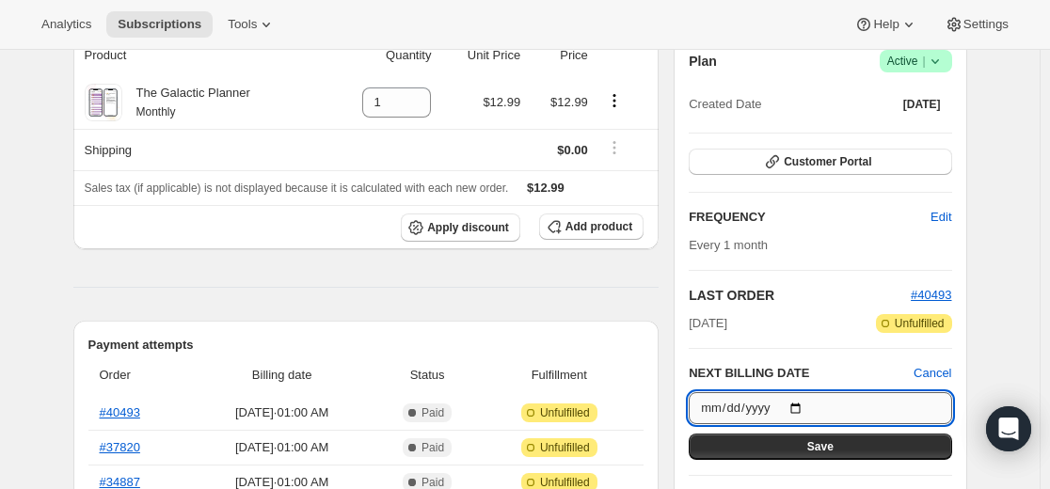
click at [809, 407] on input "[DATE]" at bounding box center [820, 408] width 263 height 32
type input "[DATE]"
click at [831, 444] on span "Save" at bounding box center [820, 446] width 26 height 15
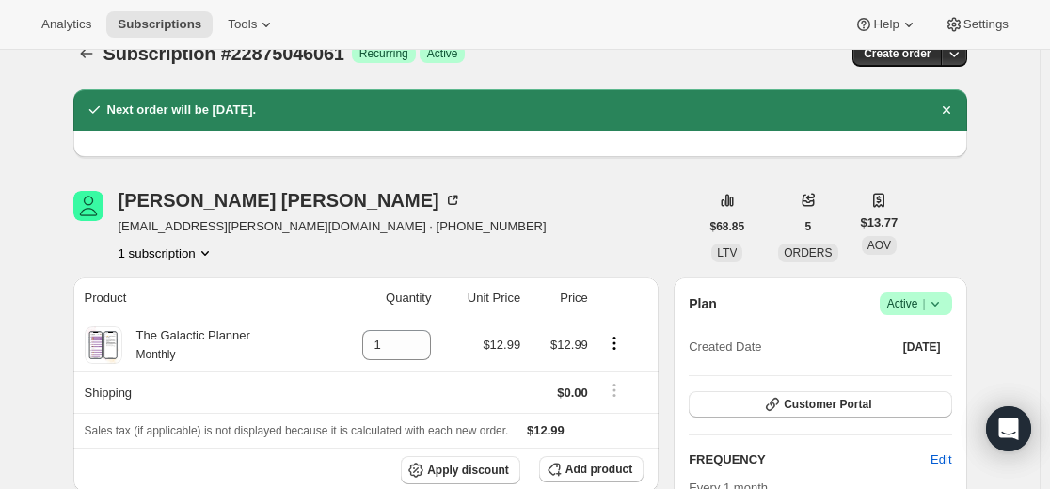
scroll to position [0, 0]
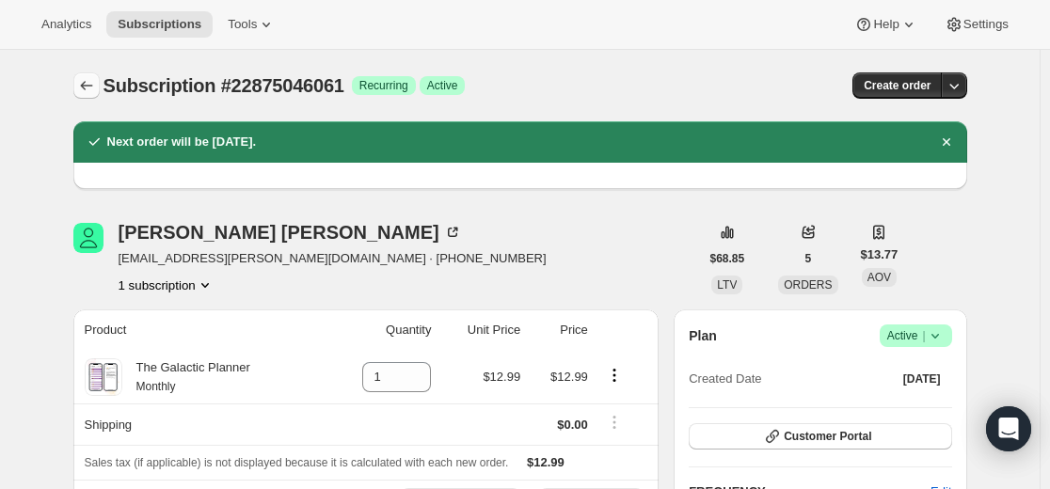
click at [89, 88] on icon "Subscriptions" at bounding box center [86, 85] width 19 height 19
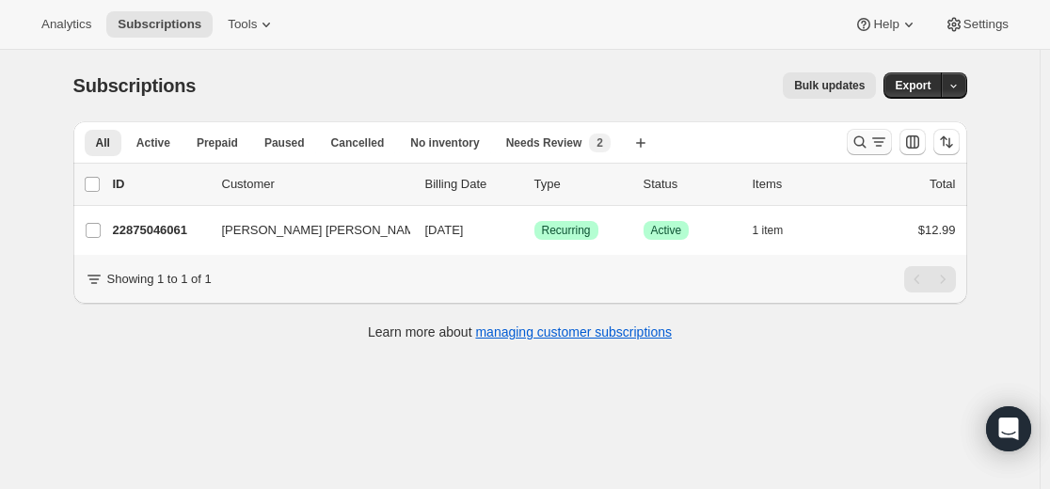
click at [856, 141] on icon "Search and filter results" at bounding box center [860, 142] width 19 height 19
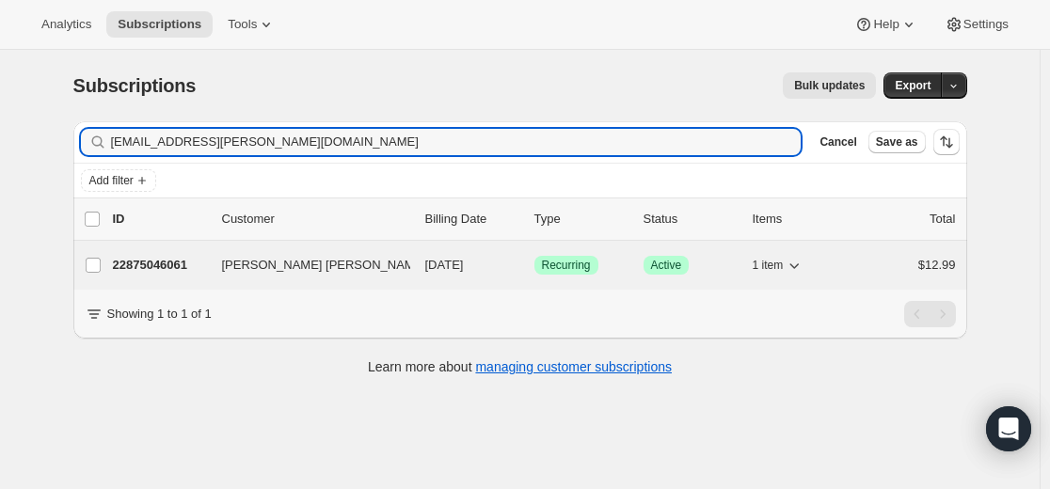
click at [167, 266] on p "22875046061" at bounding box center [160, 265] width 94 height 19
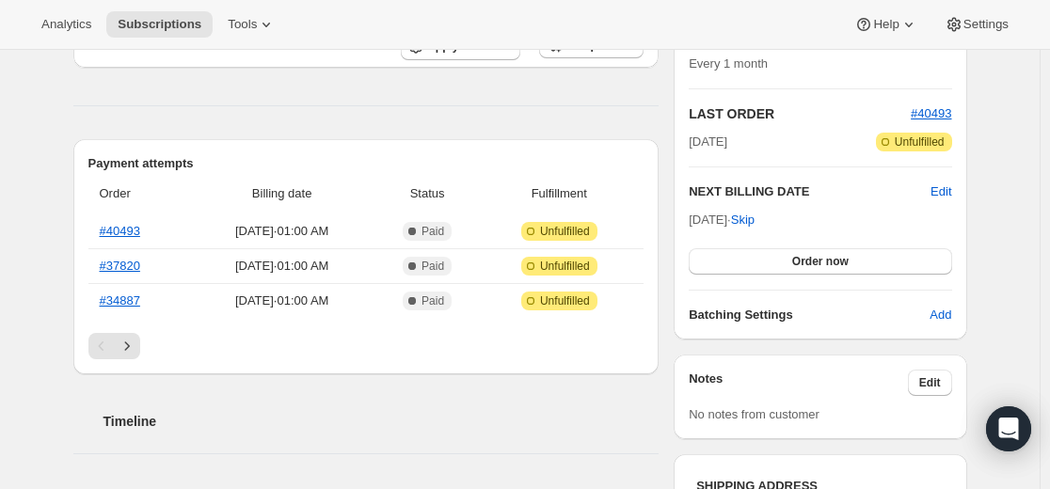
scroll to position [376, 0]
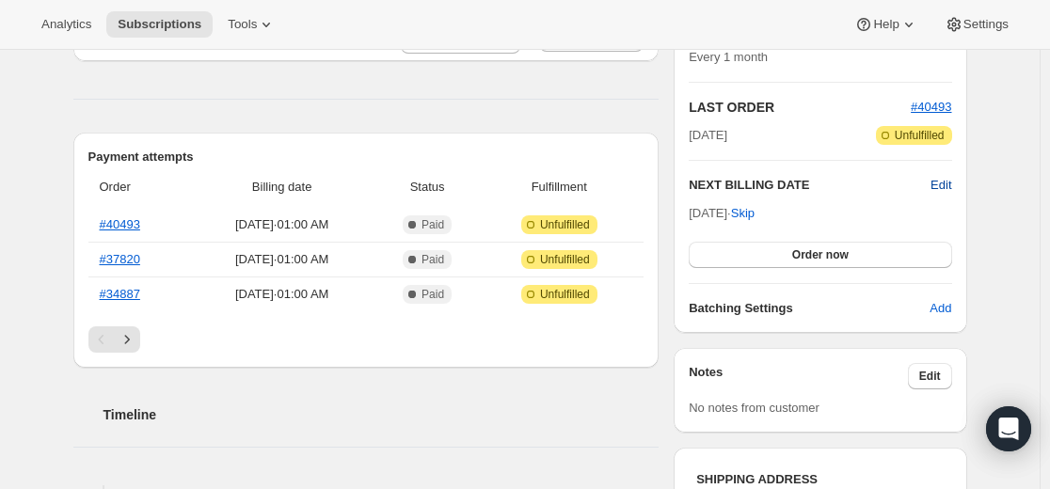
click at [946, 187] on span "Edit" at bounding box center [941, 185] width 21 height 19
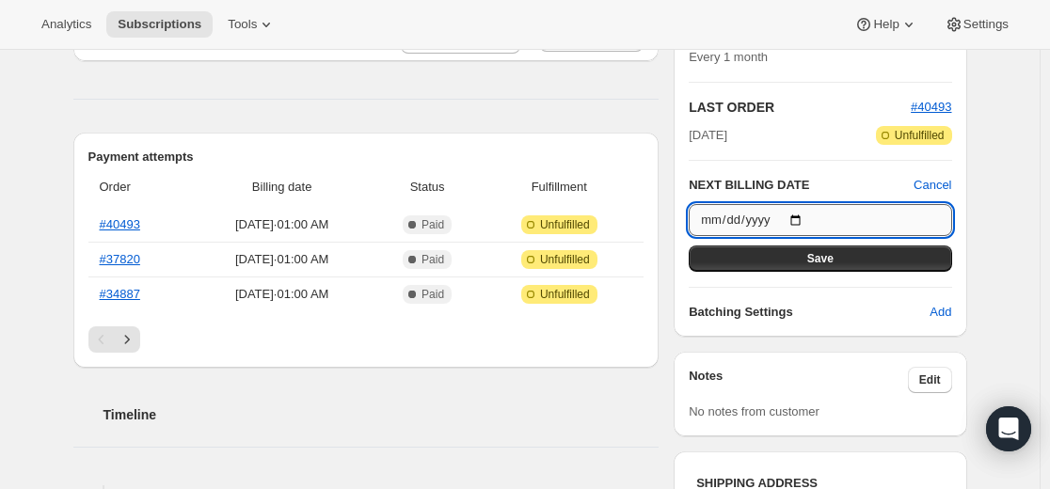
click at [808, 218] on input "[DATE]" at bounding box center [820, 220] width 263 height 32
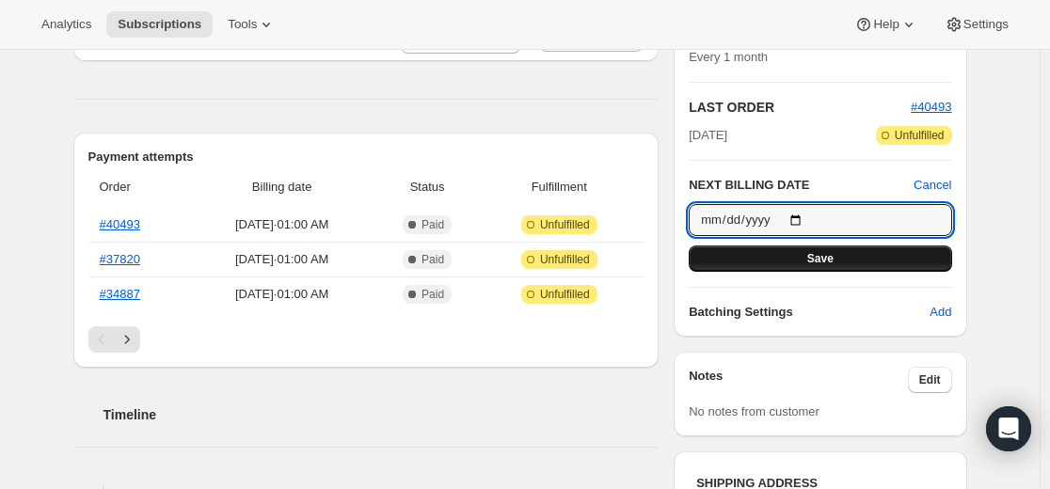
click at [824, 261] on span "Save" at bounding box center [820, 258] width 26 height 15
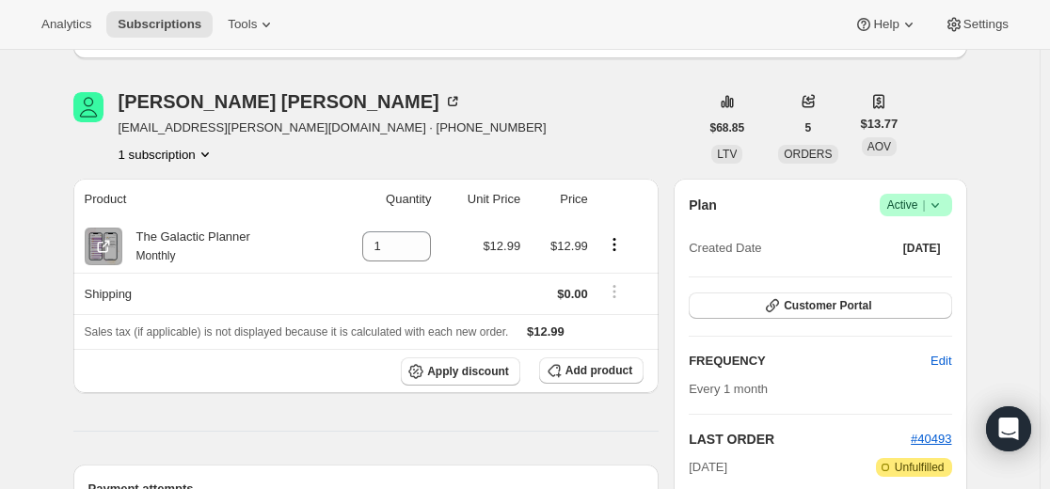
scroll to position [0, 0]
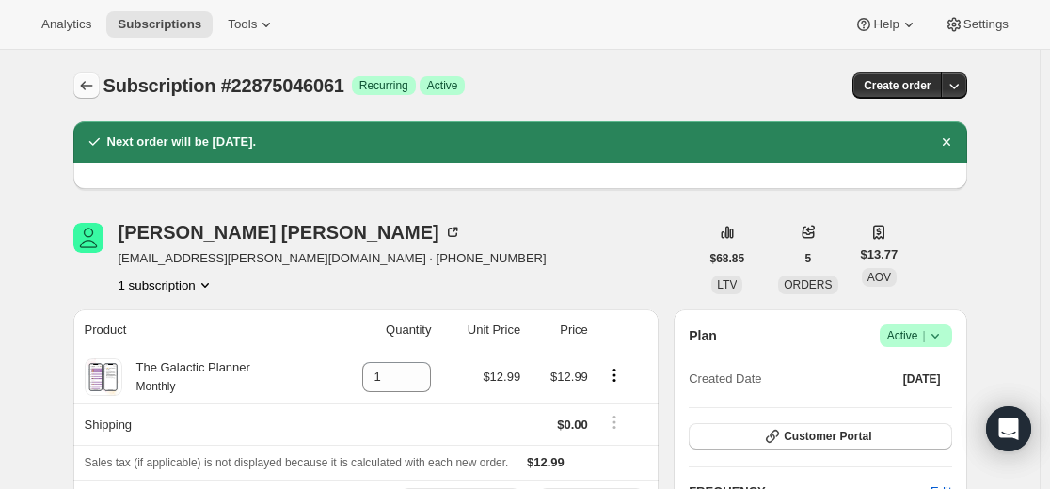
click at [88, 84] on icon "Subscriptions" at bounding box center [86, 85] width 19 height 19
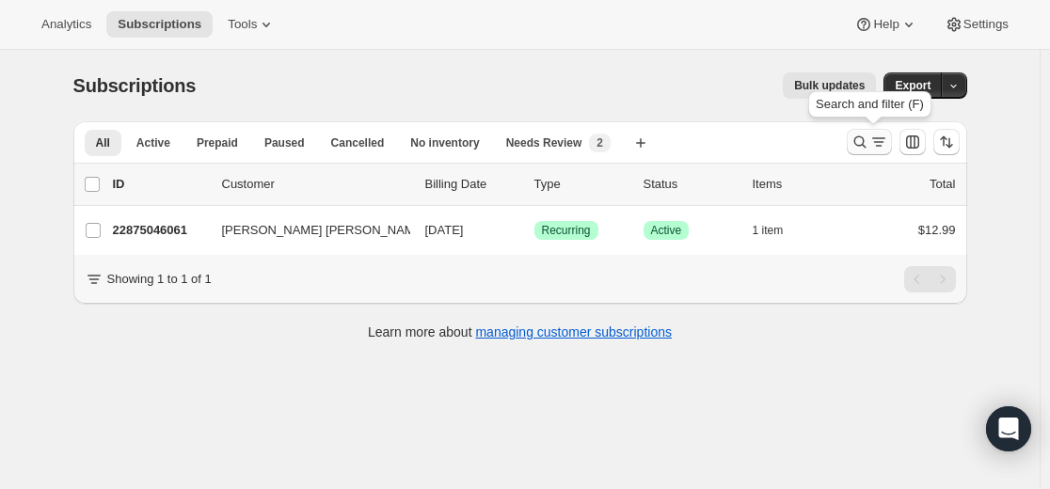
click at [864, 142] on icon "Search and filter results" at bounding box center [860, 142] width 19 height 19
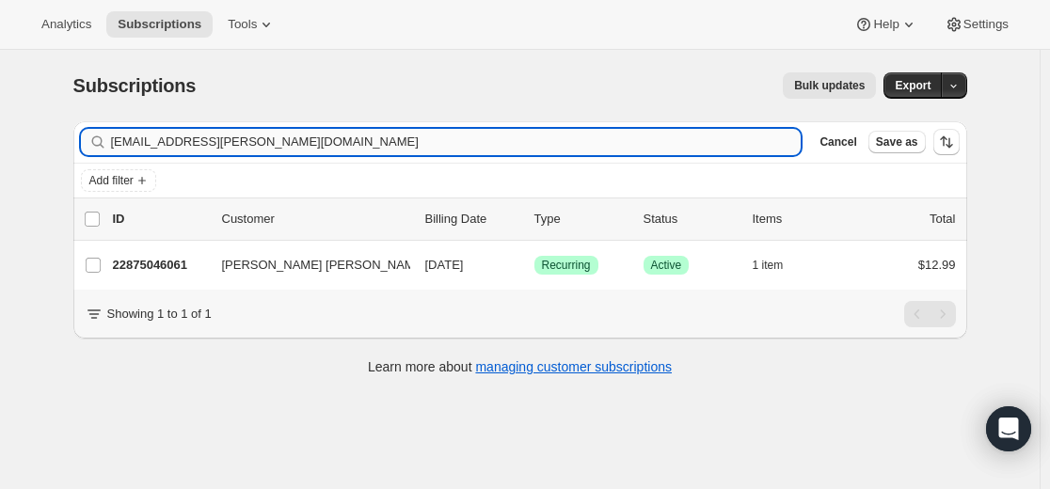
click at [614, 139] on input "[EMAIL_ADDRESS][PERSON_NAME][DOMAIN_NAME]" at bounding box center [456, 142] width 691 height 26
type input "[EMAIL_ADDRESS][DOMAIN_NAME]"
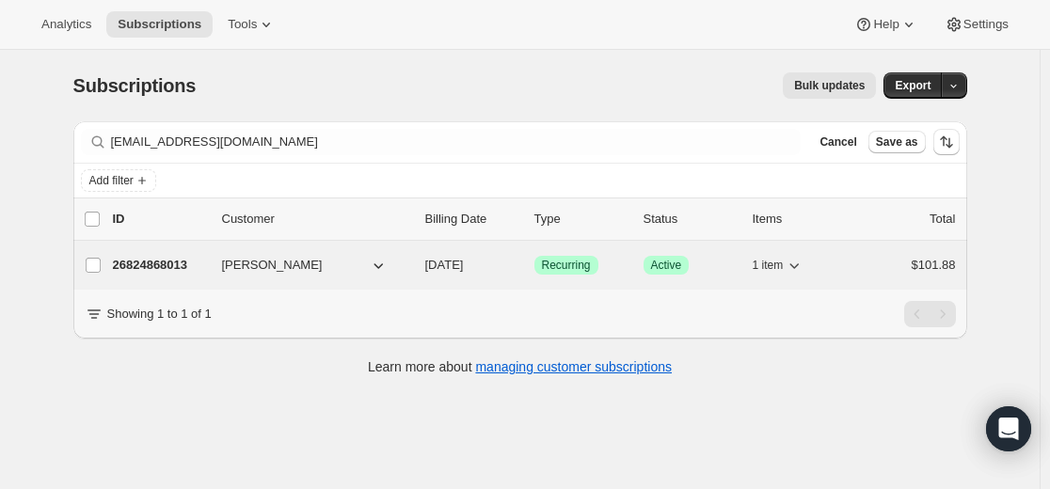
click at [179, 261] on p "26824868013" at bounding box center [160, 265] width 94 height 19
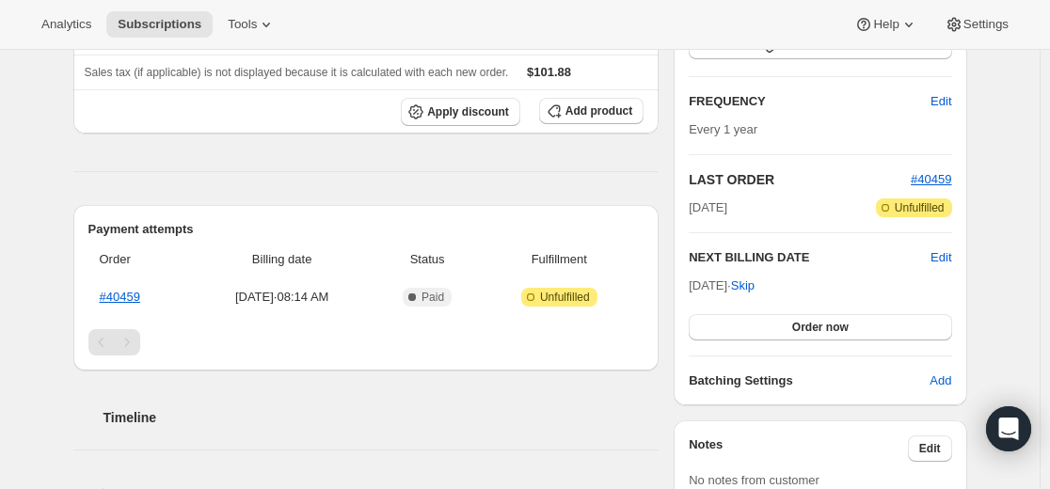
scroll to position [376, 0]
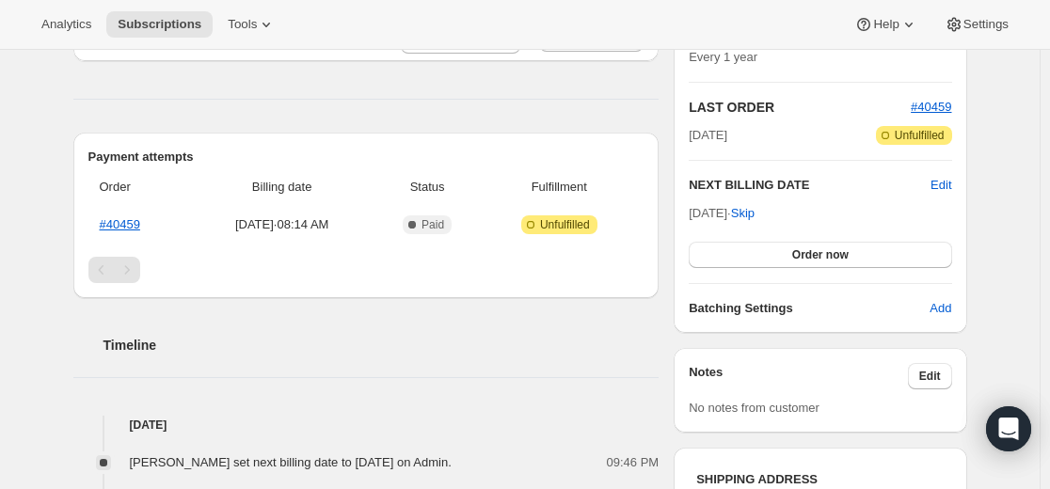
click at [530, 425] on h4 "[DATE]" at bounding box center [366, 425] width 586 height 19
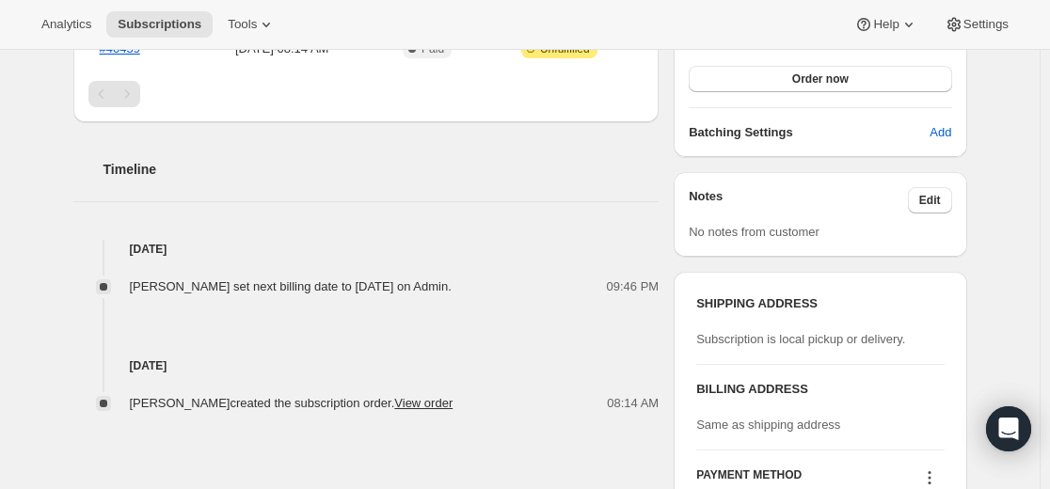
scroll to position [282, 0]
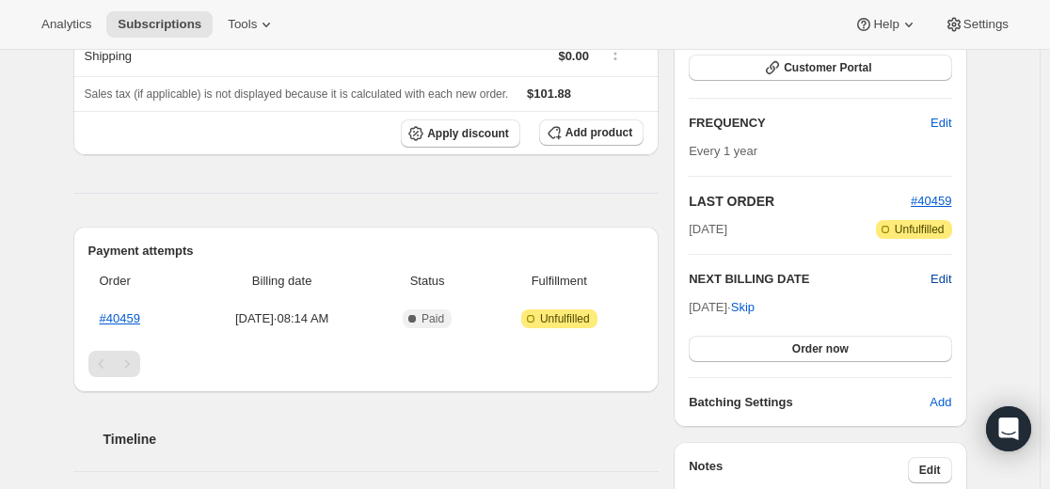
click at [942, 278] on span "Edit" at bounding box center [941, 279] width 21 height 19
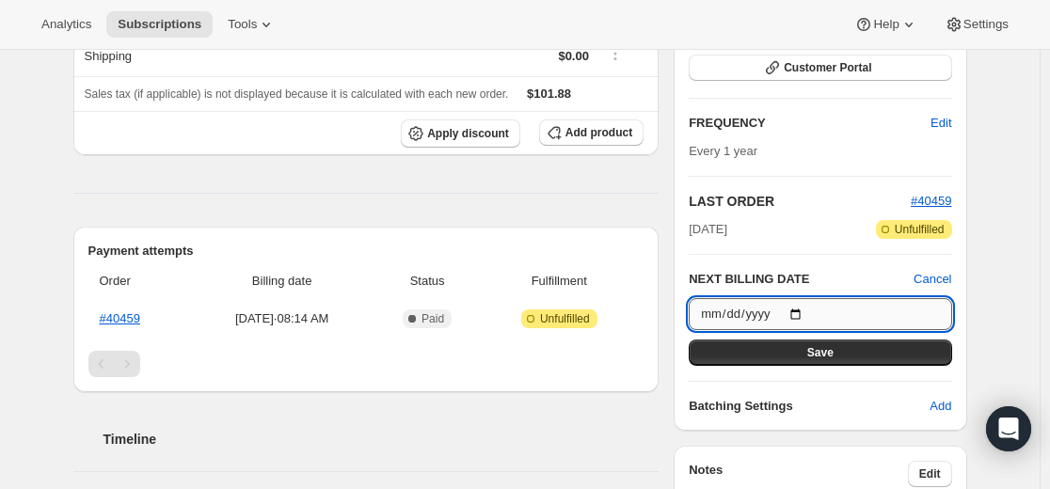
click at [814, 311] on input "[DATE]" at bounding box center [820, 314] width 263 height 32
type input "[DATE]"
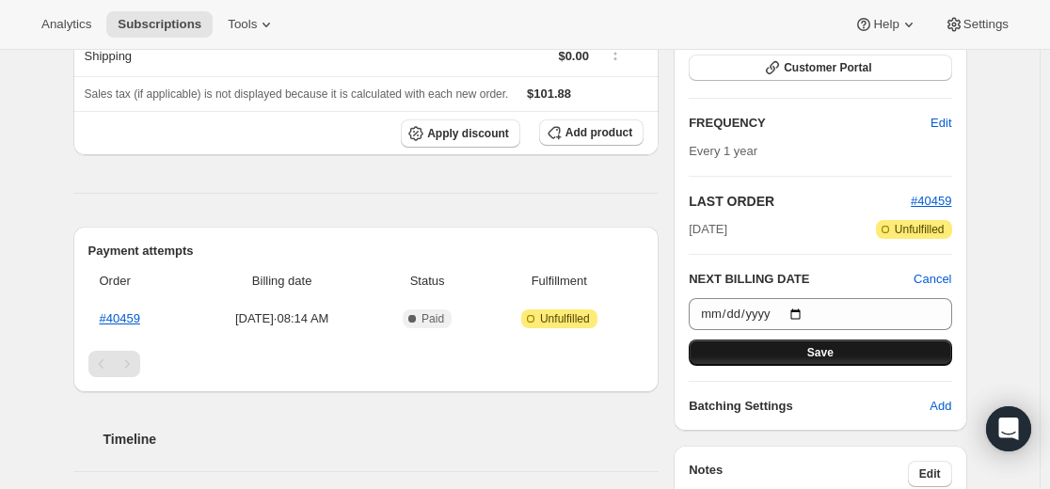
click at [854, 355] on button "Save" at bounding box center [820, 353] width 263 height 26
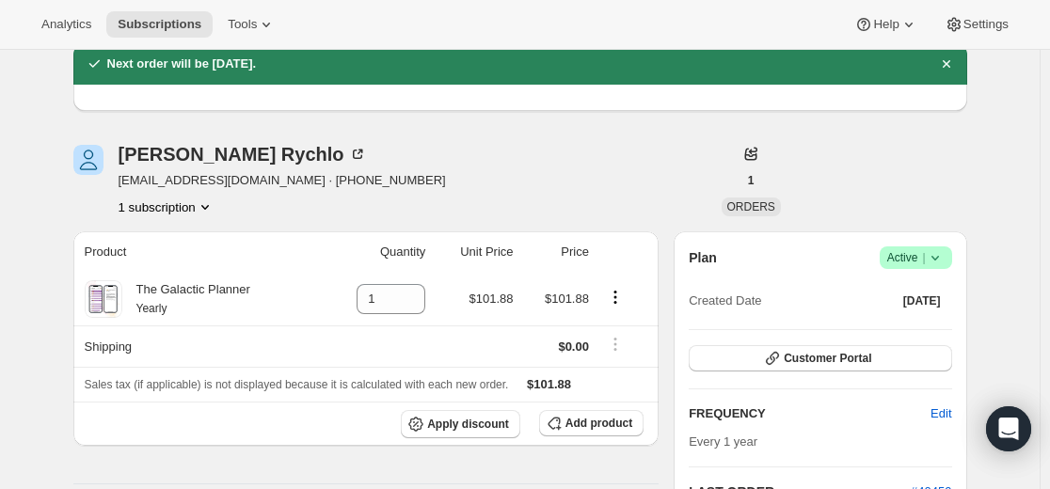
scroll to position [0, 0]
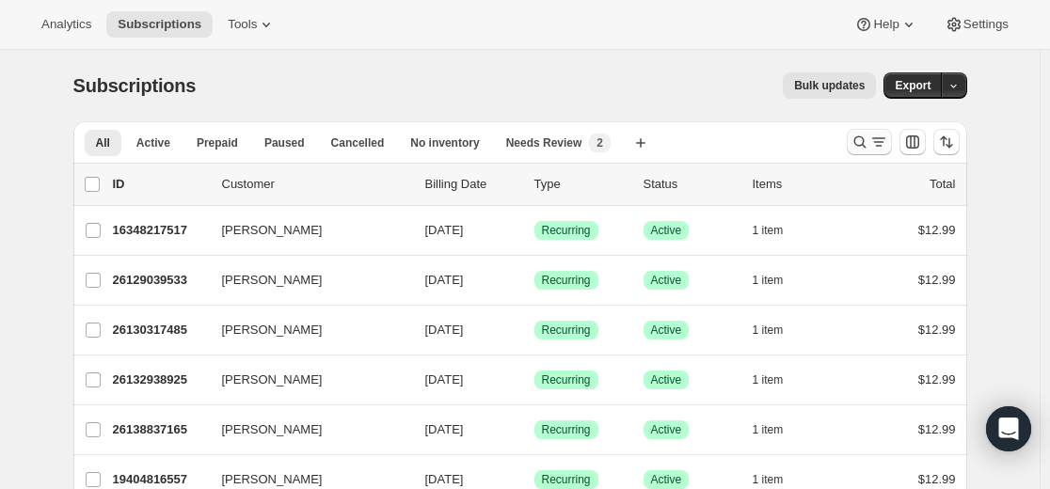
click at [863, 138] on icon "Search and filter results" at bounding box center [859, 142] width 12 height 12
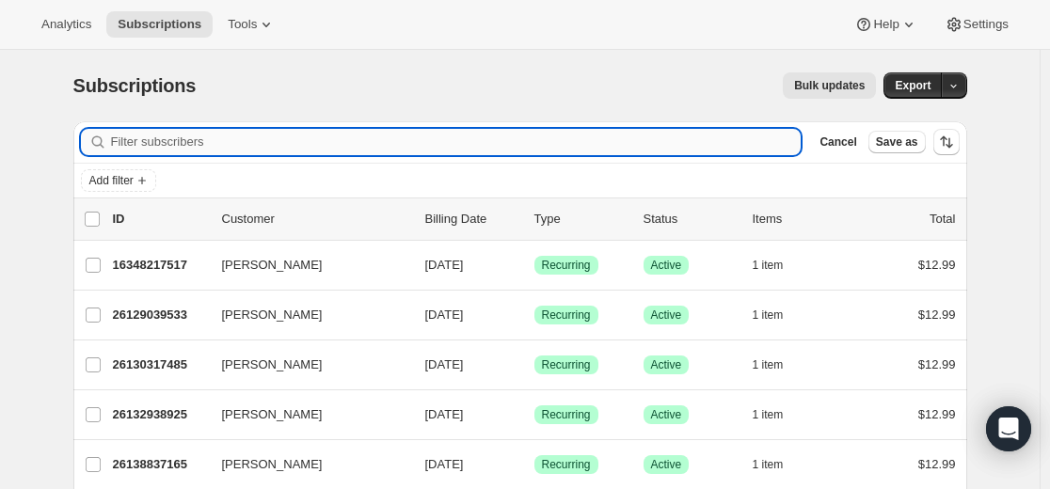
click at [629, 146] on input "Filter subscribers" at bounding box center [456, 142] width 691 height 26
paste input "betsyturner2@ymail.com"
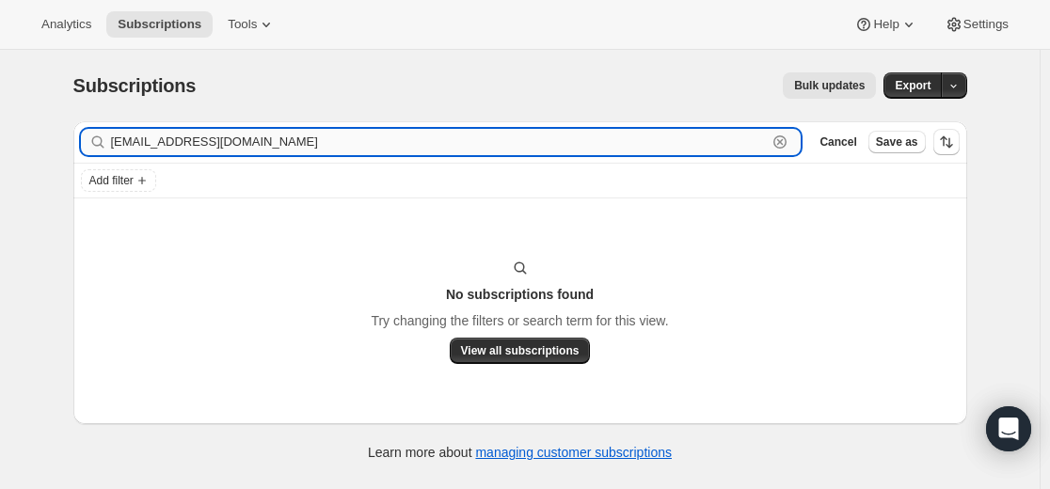
click at [477, 145] on input "betsyturner2@ymail.com" at bounding box center [439, 142] width 657 height 26
click at [477, 144] on input "betsyturner2@ymail.com" at bounding box center [439, 142] width 657 height 26
paste input "16254697645"
type input "16254697645"
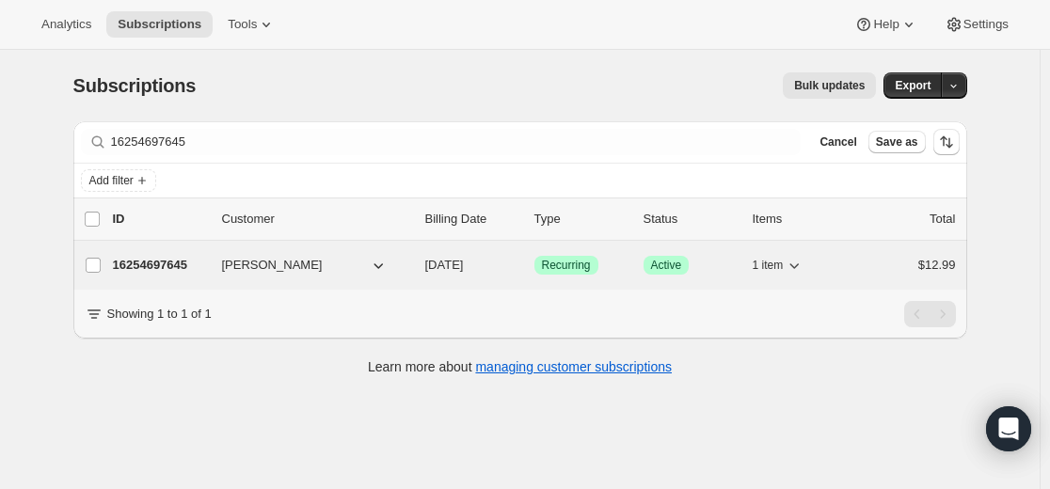
click at [164, 263] on p "16254697645" at bounding box center [160, 265] width 94 height 19
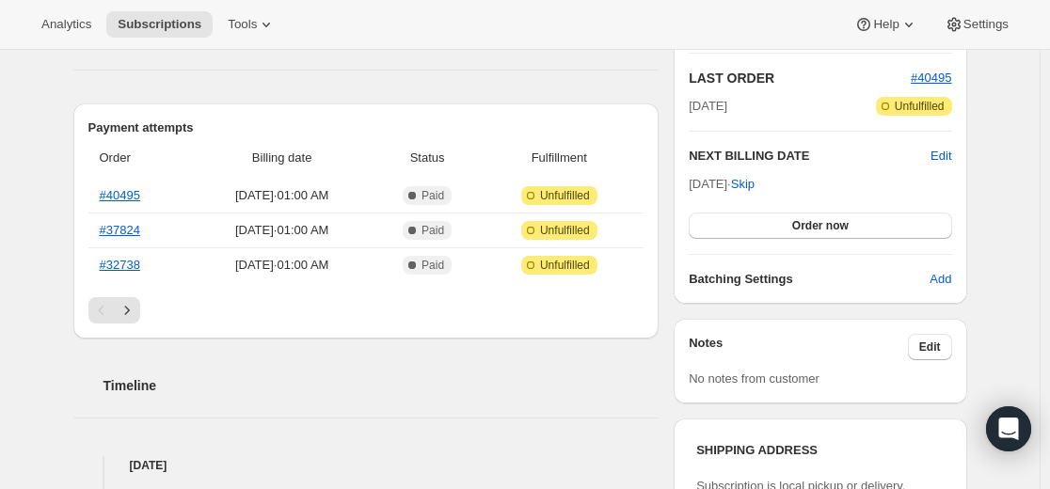
scroll to position [376, 0]
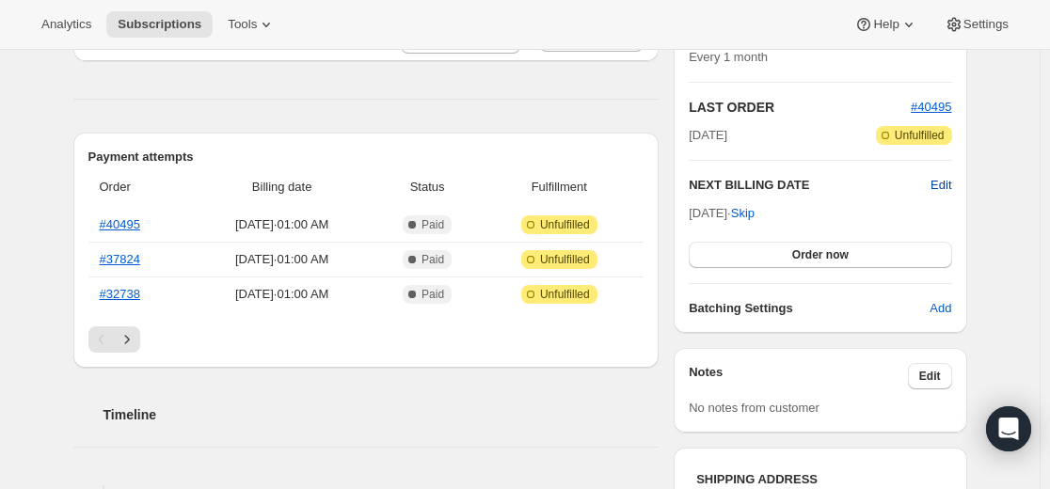
click at [948, 186] on span "Edit" at bounding box center [941, 185] width 21 height 19
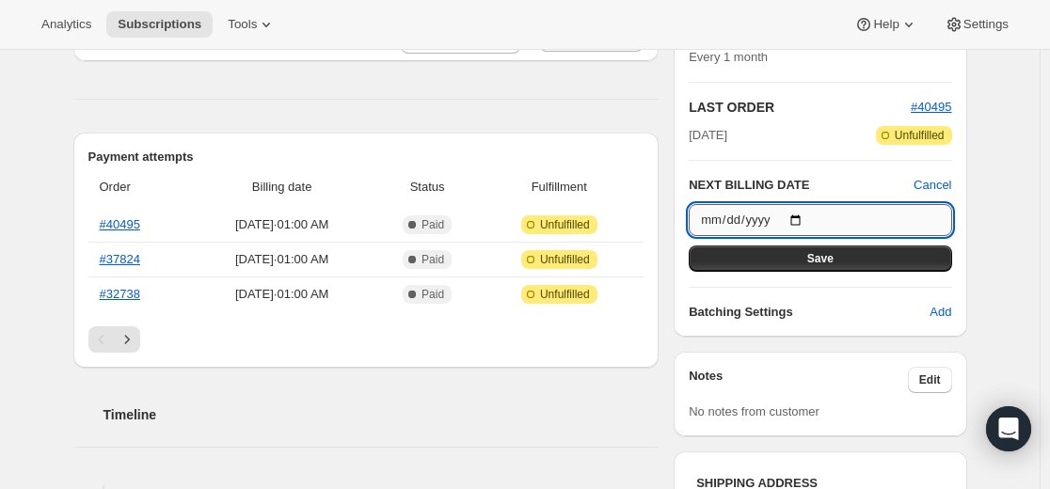
click at [809, 220] on input "[DATE]" at bounding box center [820, 220] width 263 height 32
type input "[DATE]"
click at [824, 258] on span "Save" at bounding box center [820, 258] width 26 height 15
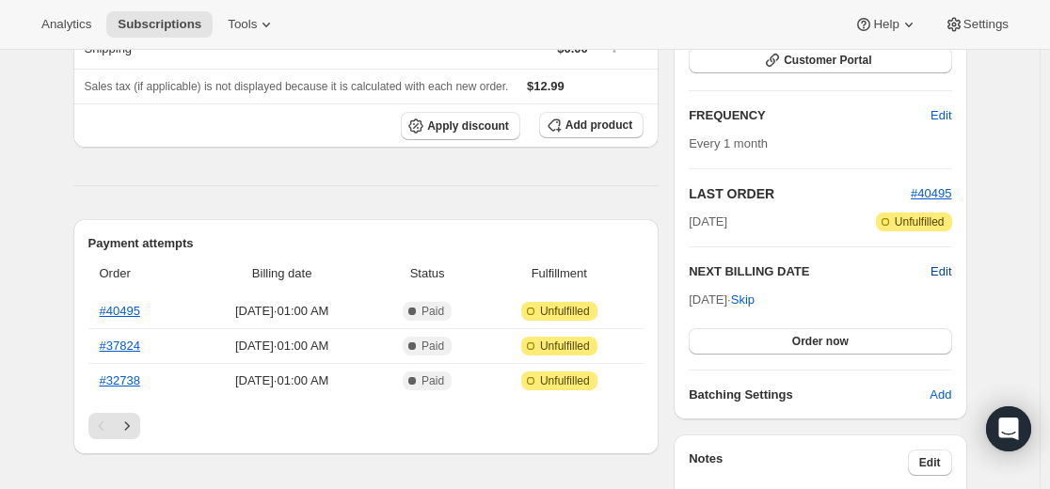
click at [951, 271] on span "Edit" at bounding box center [941, 272] width 21 height 19
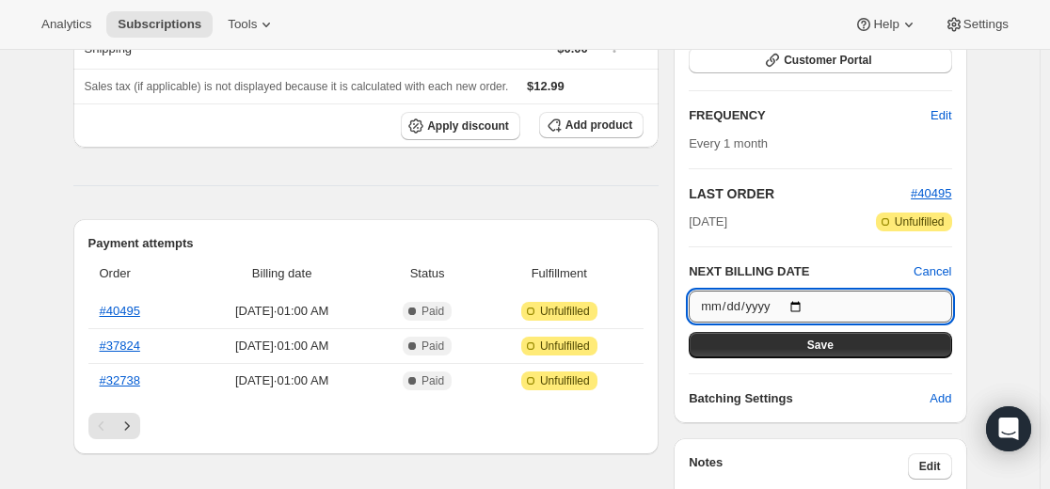
click at [809, 307] on input "[DATE]" at bounding box center [820, 307] width 263 height 32
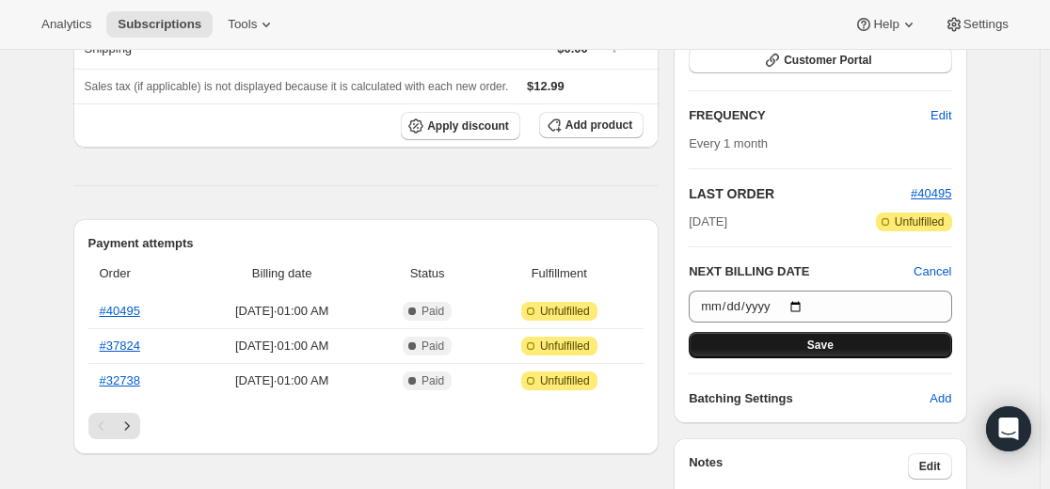
click at [838, 344] on button "Save" at bounding box center [820, 345] width 263 height 26
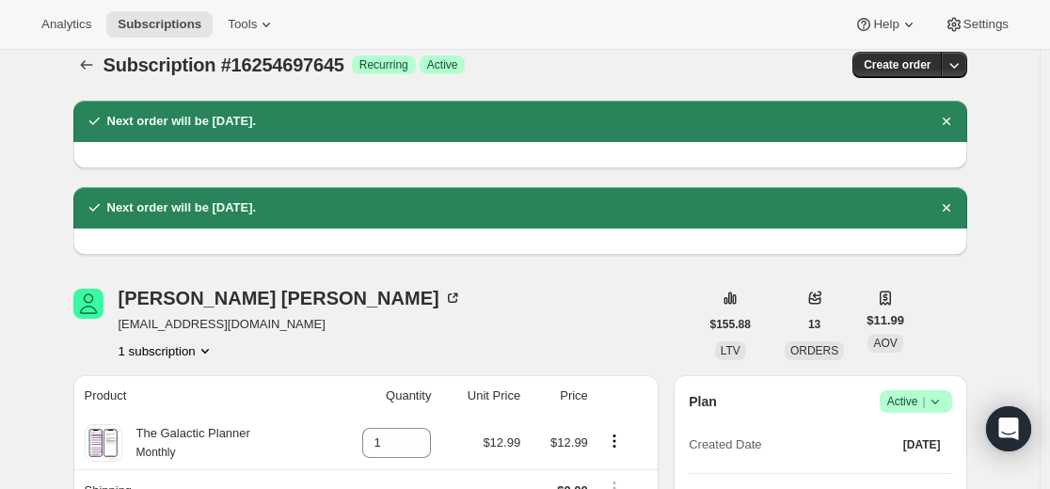
scroll to position [0, 0]
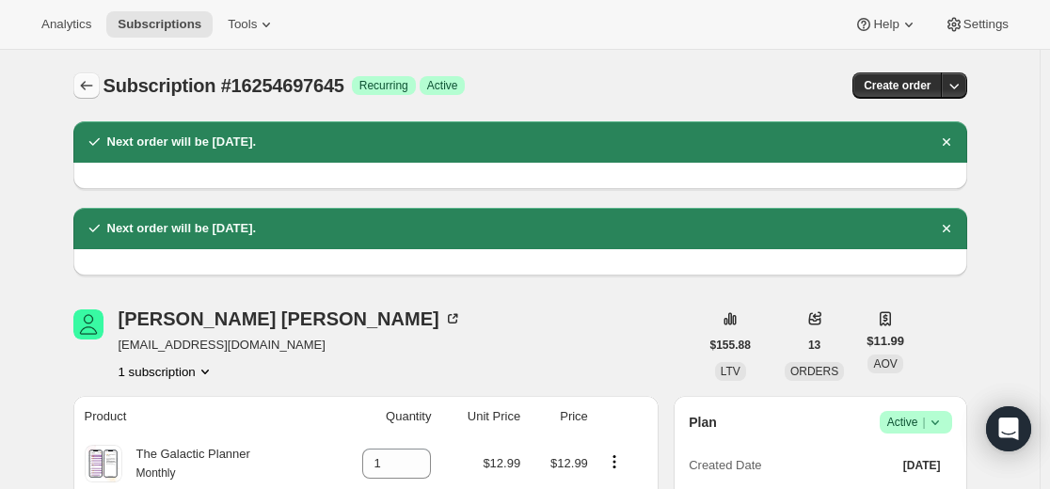
click at [91, 80] on icon "Subscriptions" at bounding box center [86, 85] width 19 height 19
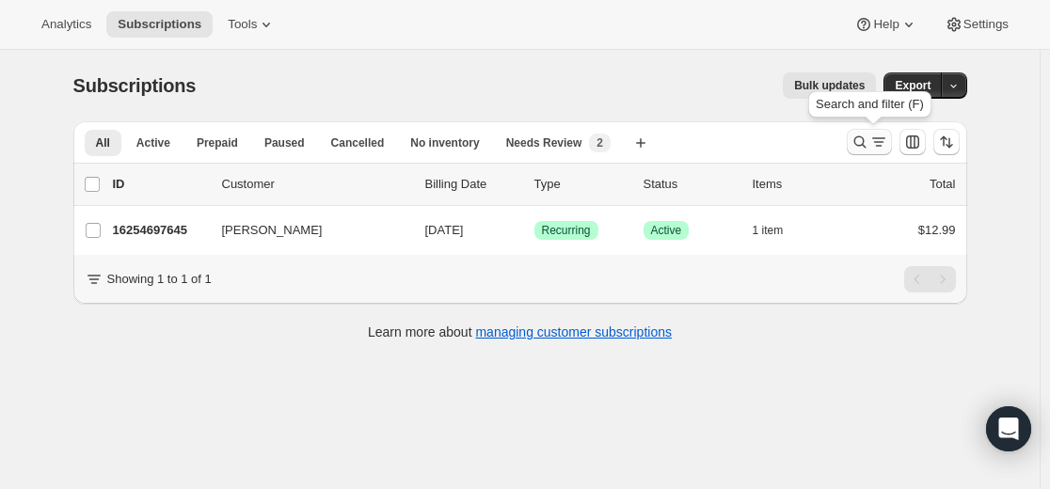
click at [857, 142] on icon "Search and filter results" at bounding box center [860, 142] width 19 height 19
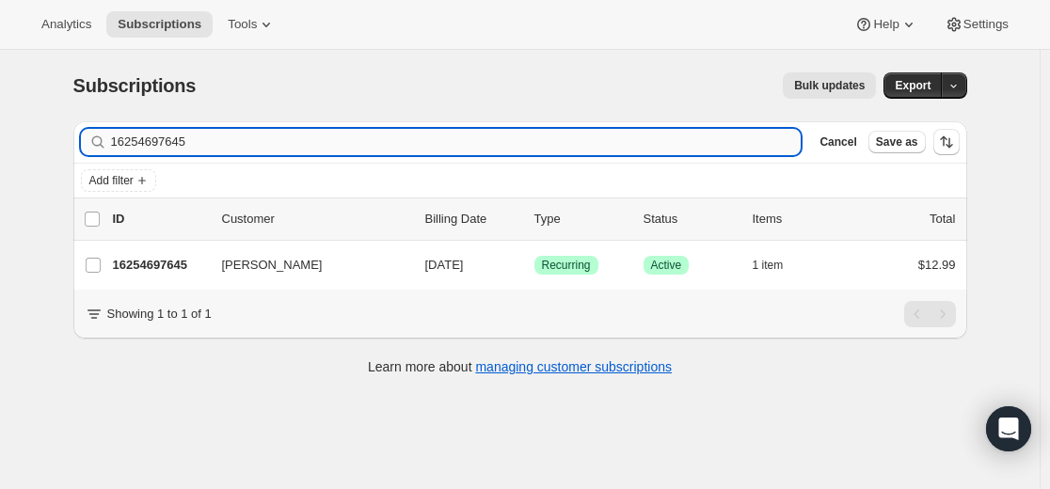
click at [663, 131] on input "16254697645" at bounding box center [456, 142] width 691 height 26
type input "[EMAIL_ADDRESS][DOMAIN_NAME]"
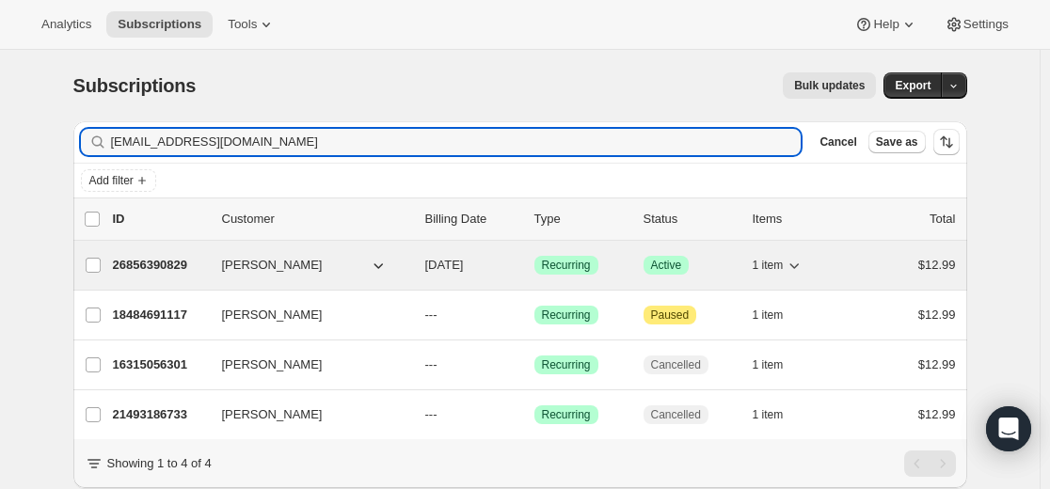
click at [176, 263] on p "26856390829" at bounding box center [160, 265] width 94 height 19
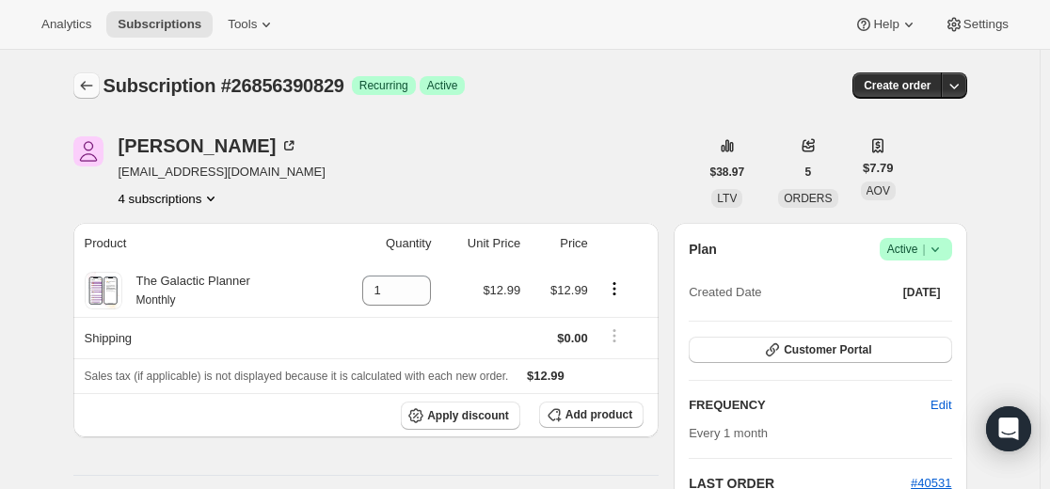
click at [94, 84] on icon "Subscriptions" at bounding box center [86, 85] width 19 height 19
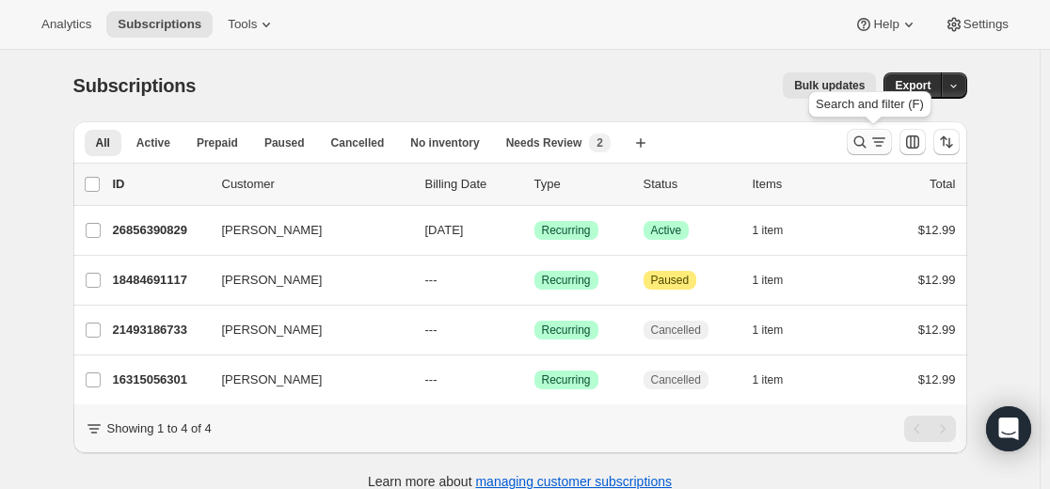
click at [864, 142] on icon "Search and filter results" at bounding box center [860, 142] width 19 height 19
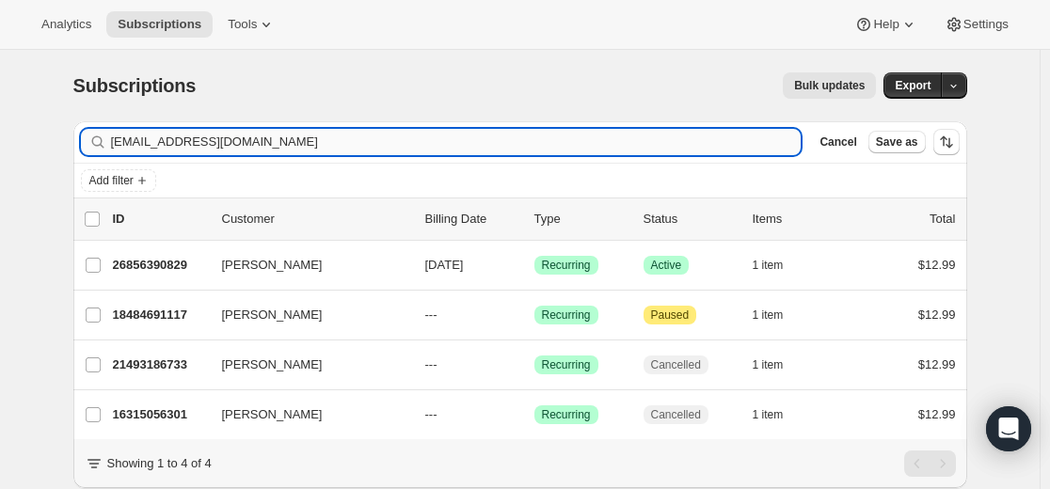
click at [595, 147] on input "[EMAIL_ADDRESS][DOMAIN_NAME]" at bounding box center [456, 142] width 691 height 26
type input "[EMAIL_ADDRESS][DOMAIN_NAME]"
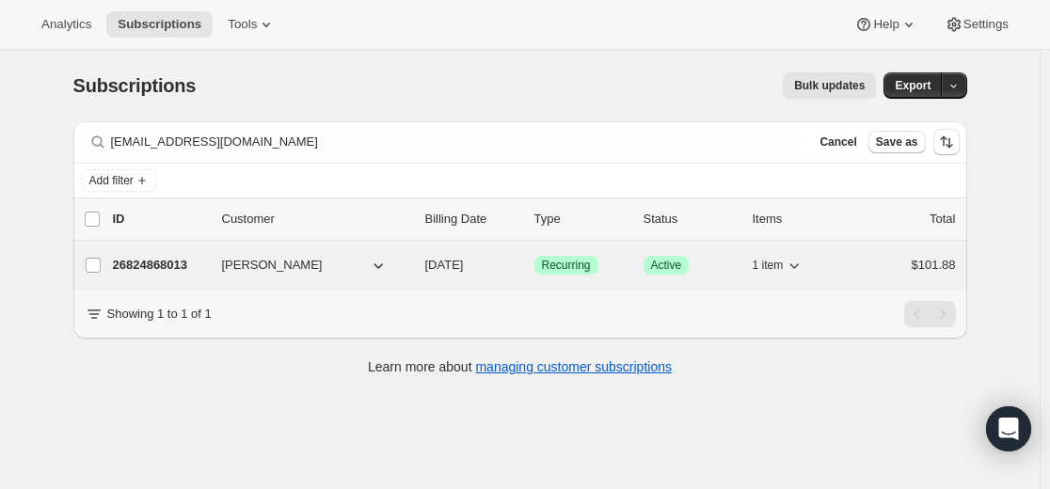
click at [183, 264] on p "26824868013" at bounding box center [160, 265] width 94 height 19
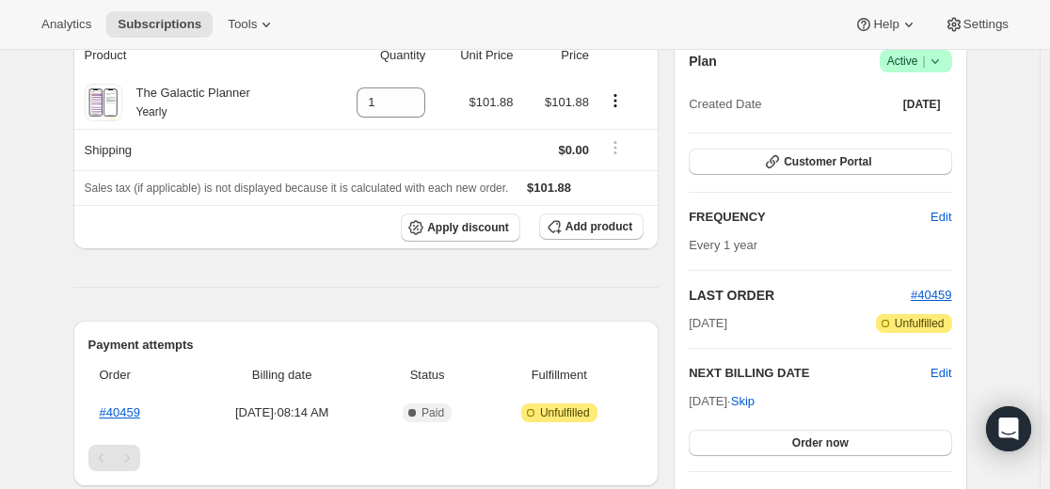
scroll to position [376, 0]
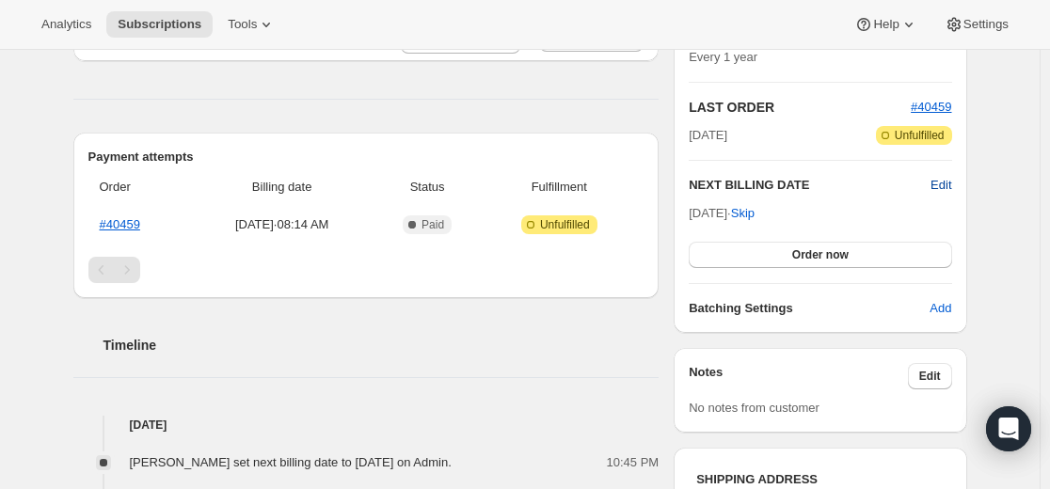
click at [950, 187] on span "Edit" at bounding box center [941, 185] width 21 height 19
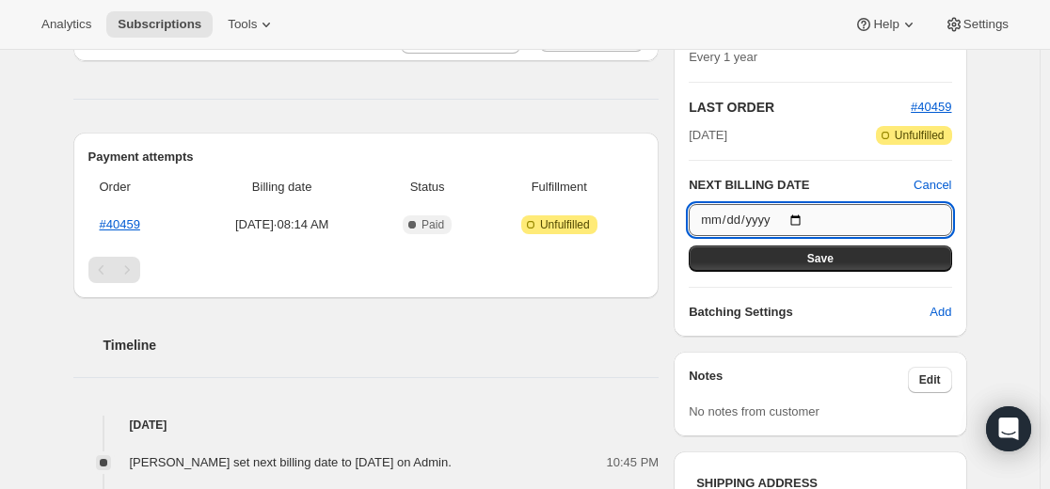
click at [812, 217] on input "[DATE]" at bounding box center [820, 220] width 263 height 32
type input "[DATE]"
drag, startPoint x: 838, startPoint y: 255, endPoint x: 838, endPoint y: 270, distance: 15.1
click at [838, 254] on button "Save" at bounding box center [820, 259] width 263 height 26
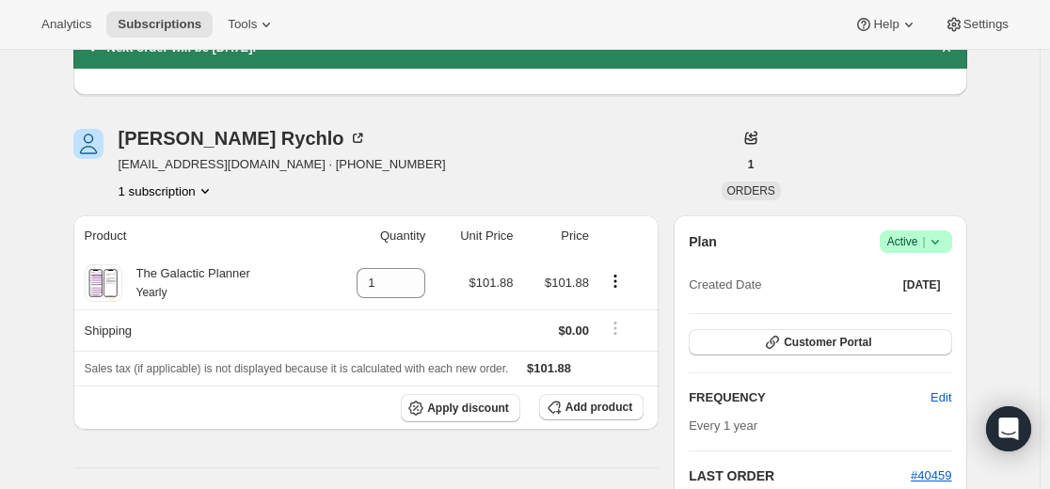
scroll to position [0, 0]
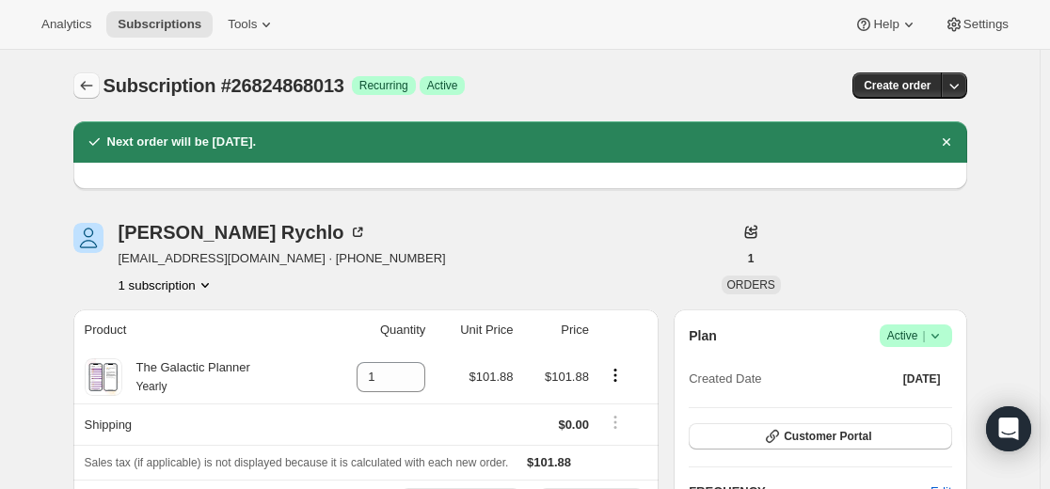
click at [88, 83] on icon "Subscriptions" at bounding box center [86, 85] width 19 height 19
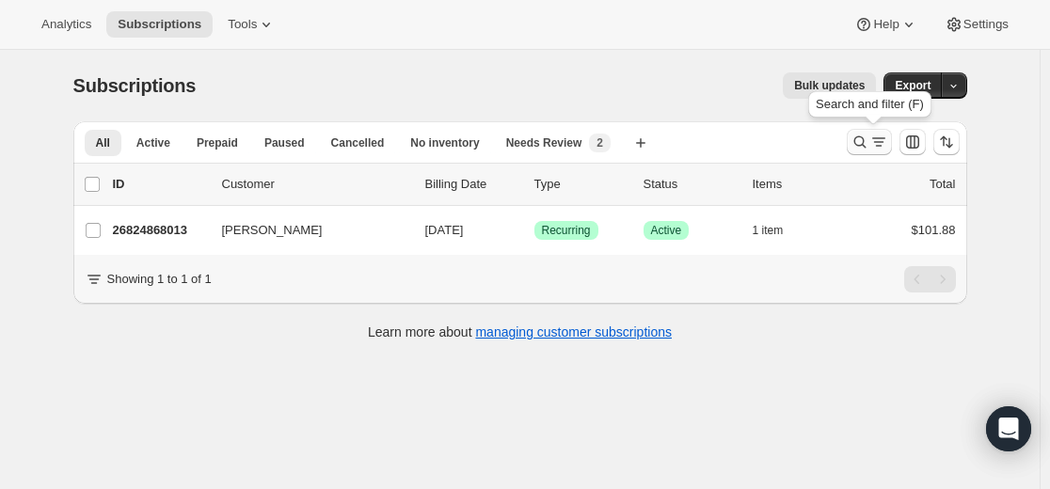
click at [853, 142] on button "Search and filter results" at bounding box center [869, 142] width 45 height 26
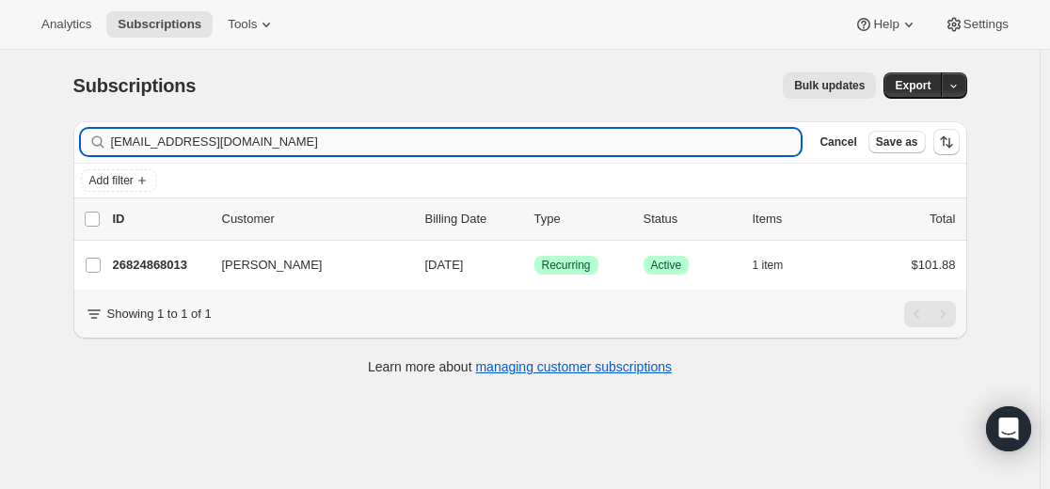
click at [562, 134] on input "[EMAIL_ADDRESS][DOMAIN_NAME]" at bounding box center [456, 142] width 691 height 26
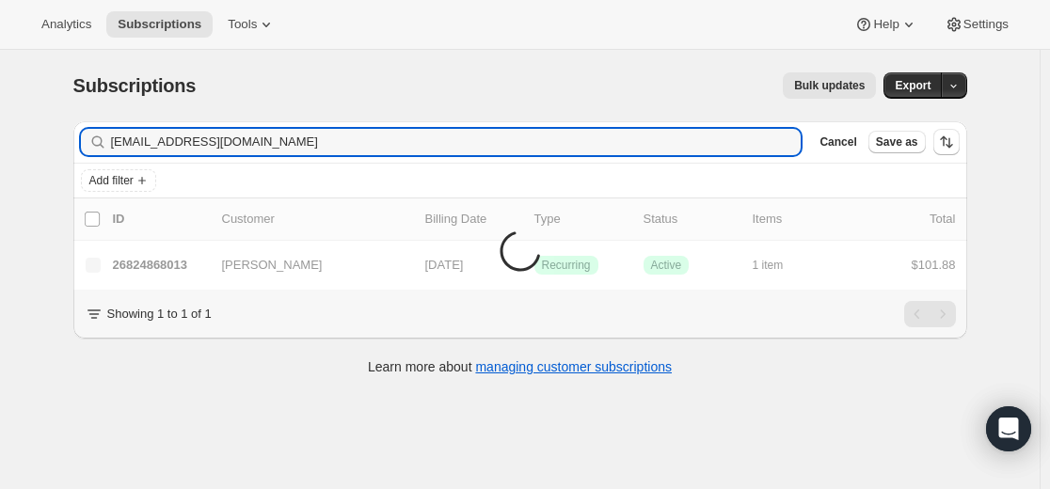
type input "drkerns44@gmail.com"
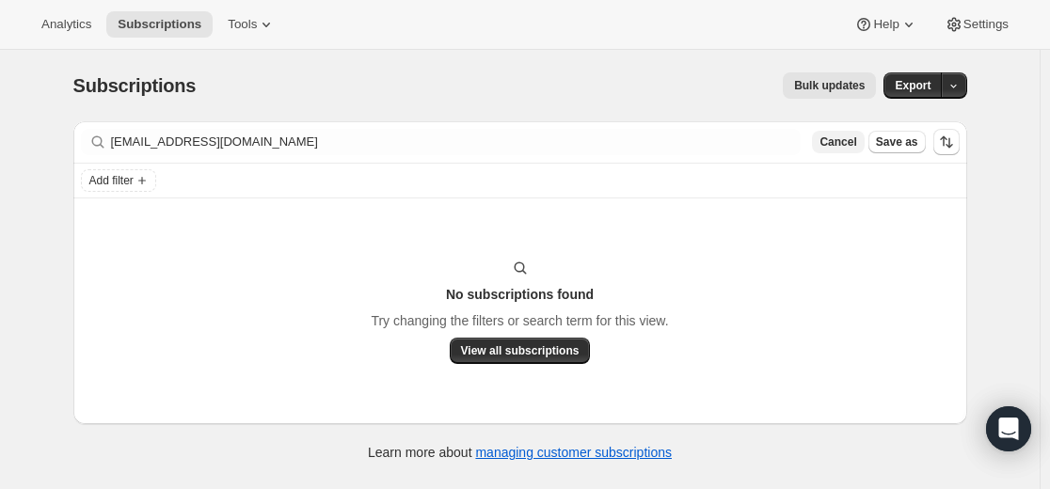
click at [832, 145] on span "Cancel" at bounding box center [838, 142] width 37 height 15
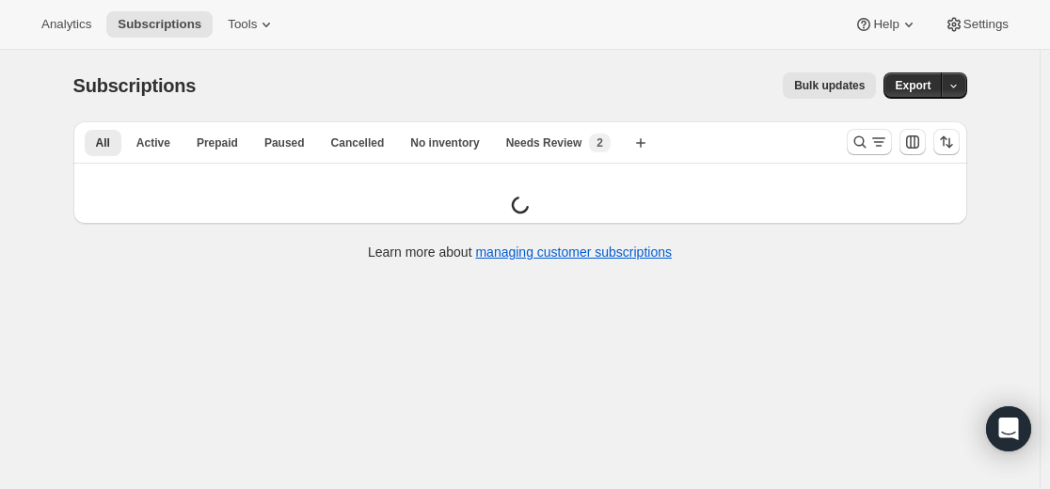
click at [627, 138] on ul "All Active Prepaid Paused Cancelled No inventory Needs Review New 2 More views" at bounding box center [354, 142] width 546 height 26
click at [861, 140] on icon "Search and filter results" at bounding box center [860, 142] width 19 height 19
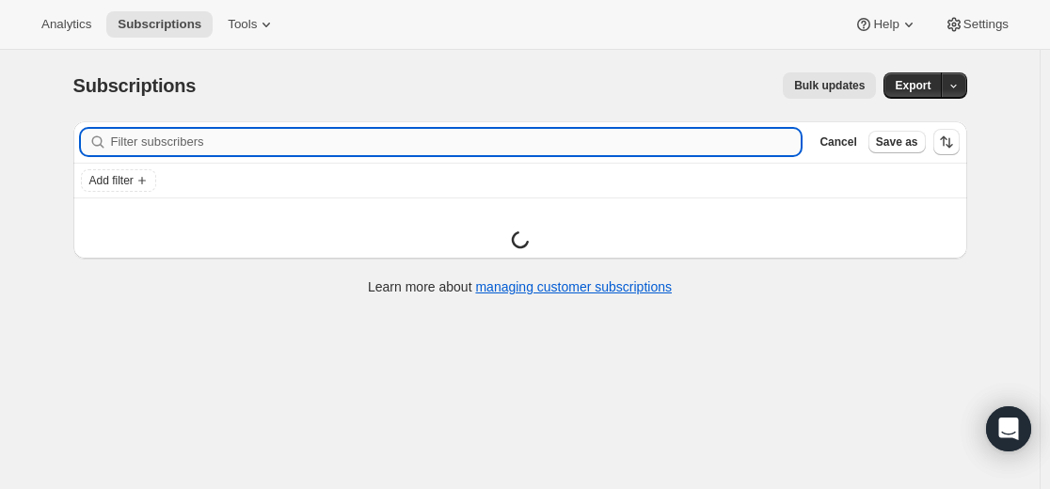
click at [634, 139] on input "Filter subscribers" at bounding box center [456, 142] width 691 height 26
click at [630, 137] on input "Filter subscribers" at bounding box center [456, 142] width 691 height 26
click at [629, 135] on input "Filter subscribers" at bounding box center [456, 142] width 691 height 26
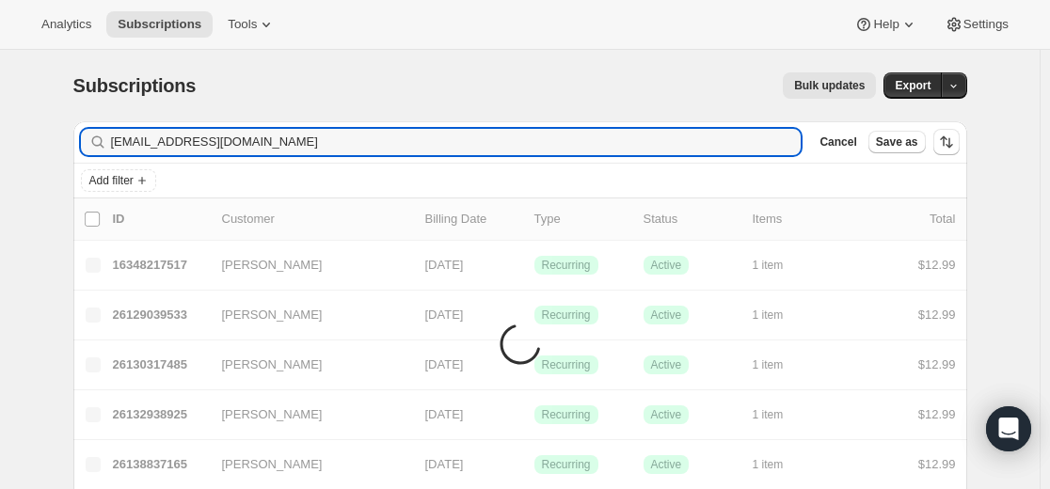
type input "mail@camillaheiberg.com"
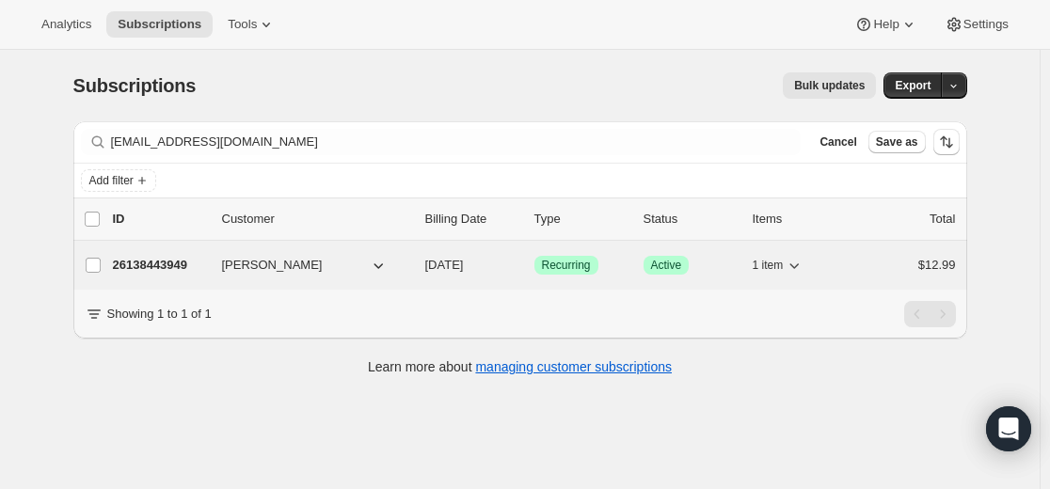
click at [167, 265] on p "26138443949" at bounding box center [160, 265] width 94 height 19
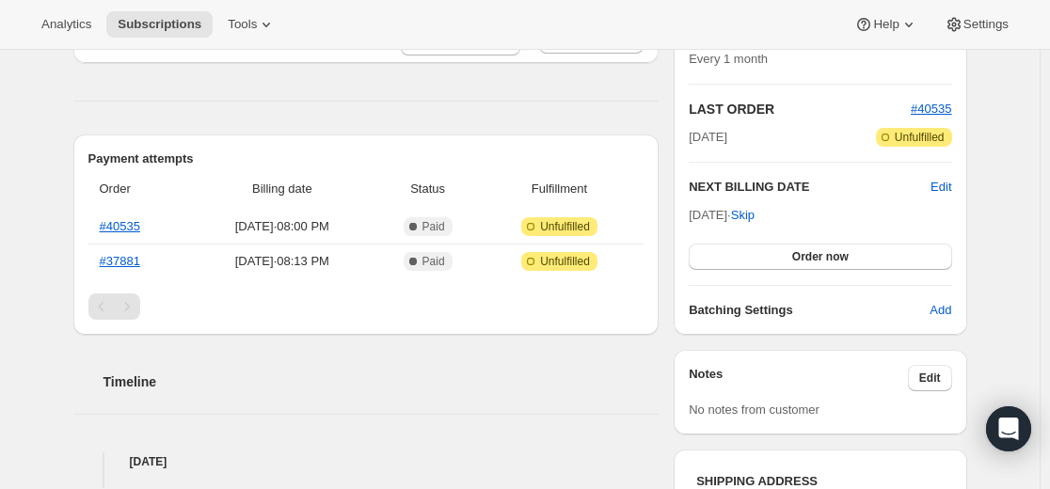
scroll to position [376, 0]
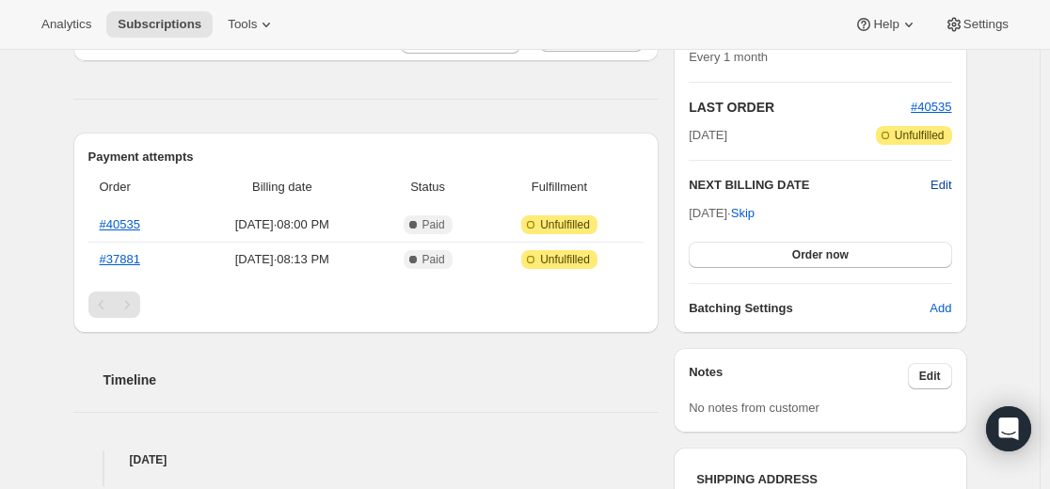
click at [946, 186] on span "Edit" at bounding box center [941, 185] width 21 height 19
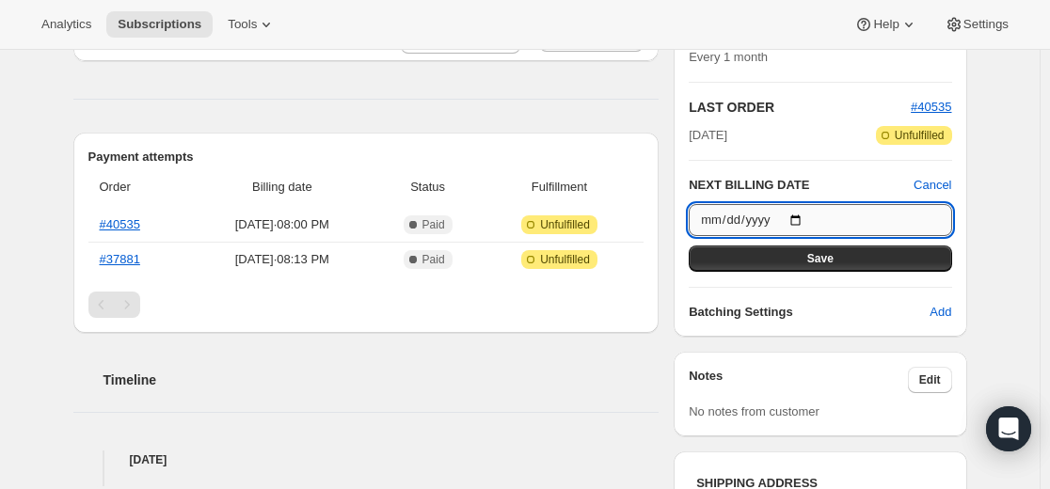
click at [806, 218] on input "[DATE]" at bounding box center [820, 220] width 263 height 32
click at [812, 220] on input "[DATE]" at bounding box center [820, 220] width 263 height 32
type input "[DATE]"
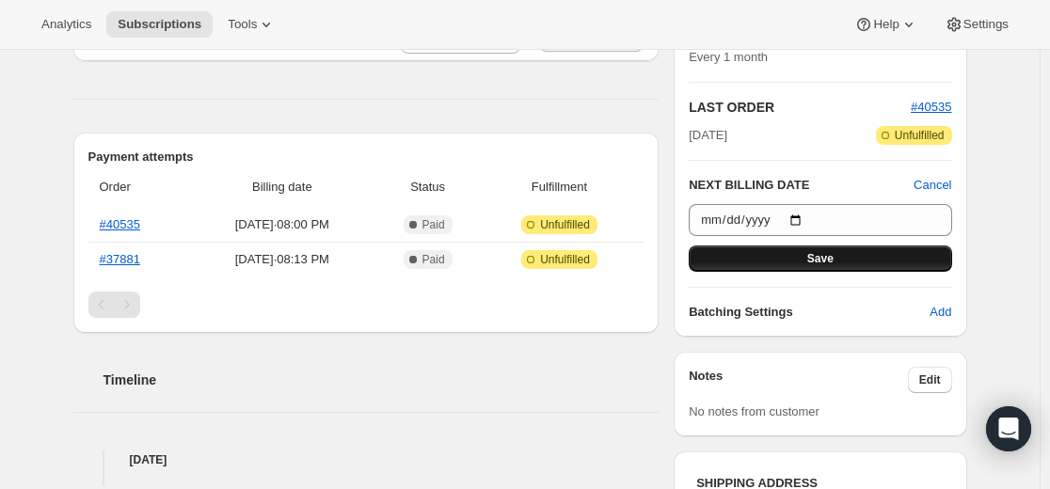
click at [823, 265] on button "Save" at bounding box center [820, 259] width 263 height 26
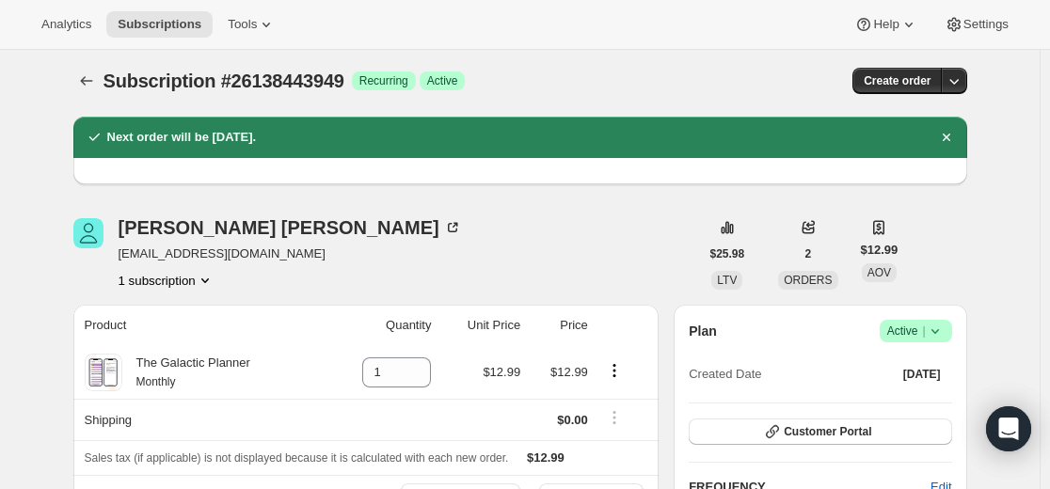
scroll to position [0, 0]
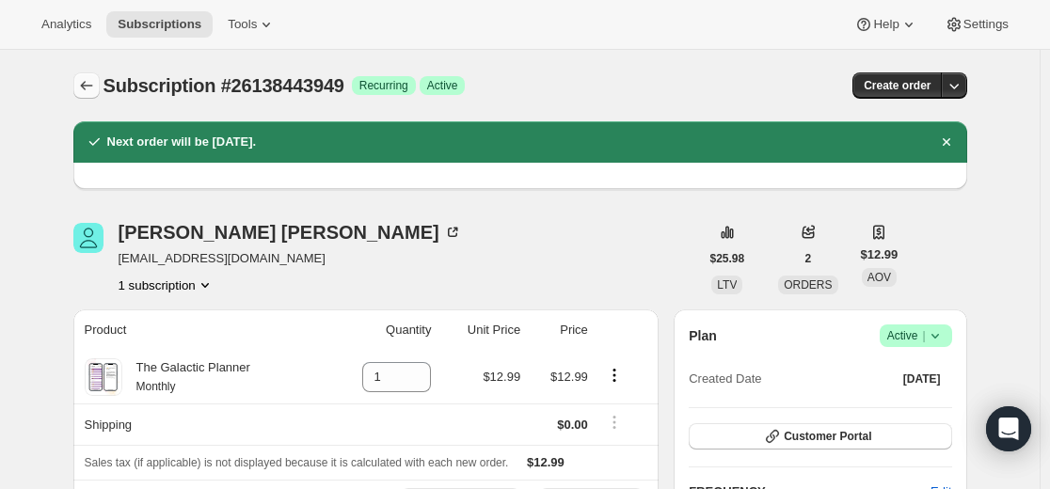
click at [93, 89] on icon "Subscriptions" at bounding box center [86, 85] width 19 height 19
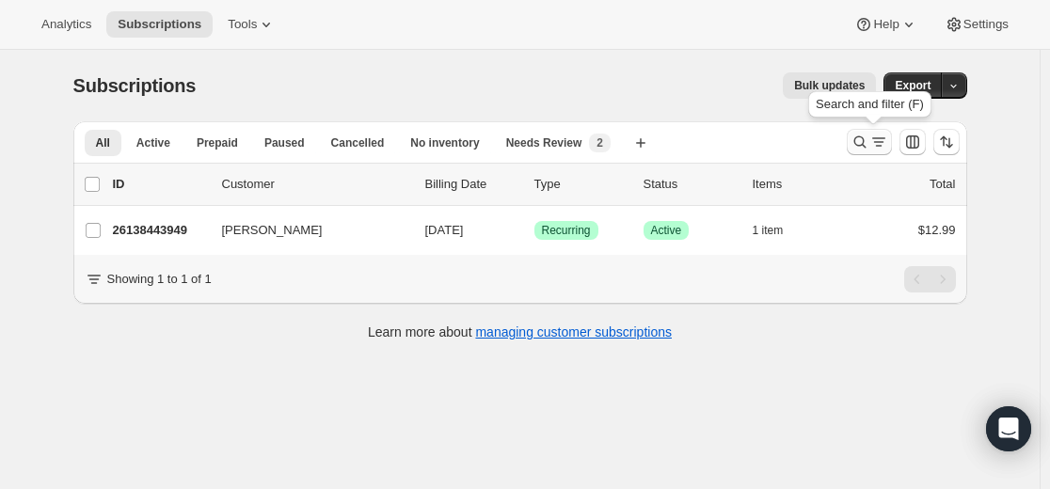
click at [861, 138] on icon "Search and filter results" at bounding box center [860, 142] width 19 height 19
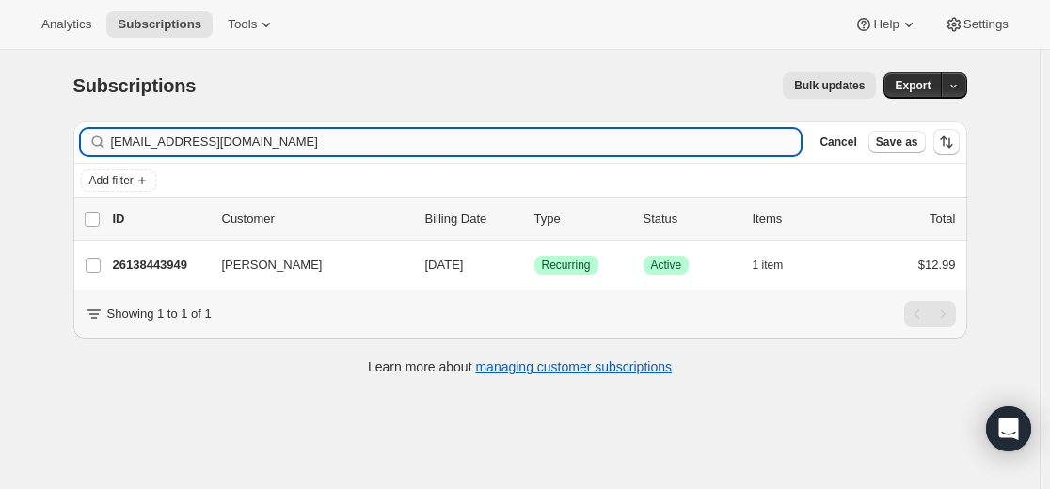
click at [531, 140] on input "mail@camillaheiberg.com" at bounding box center [456, 142] width 691 height 26
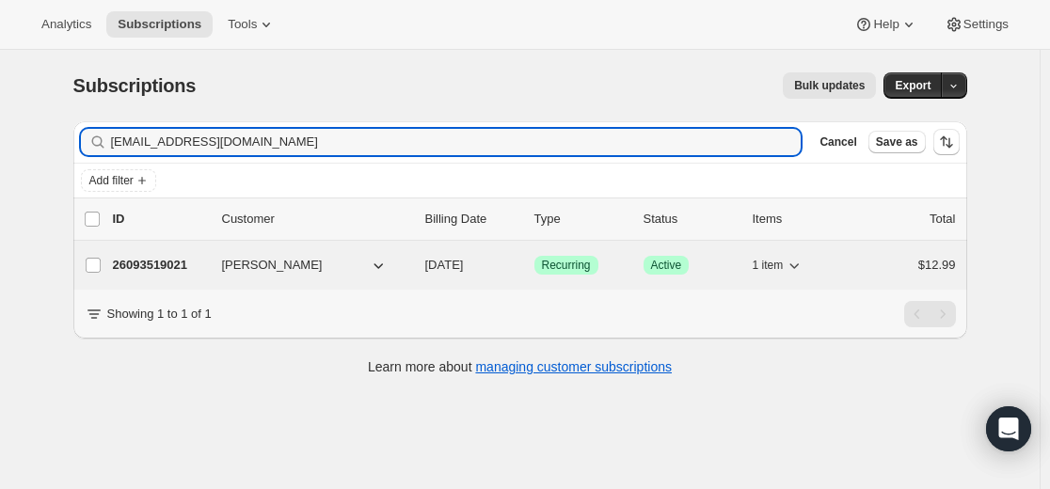
type input "eklaffky@gmail.com"
click at [189, 266] on p "26093519021" at bounding box center [160, 265] width 94 height 19
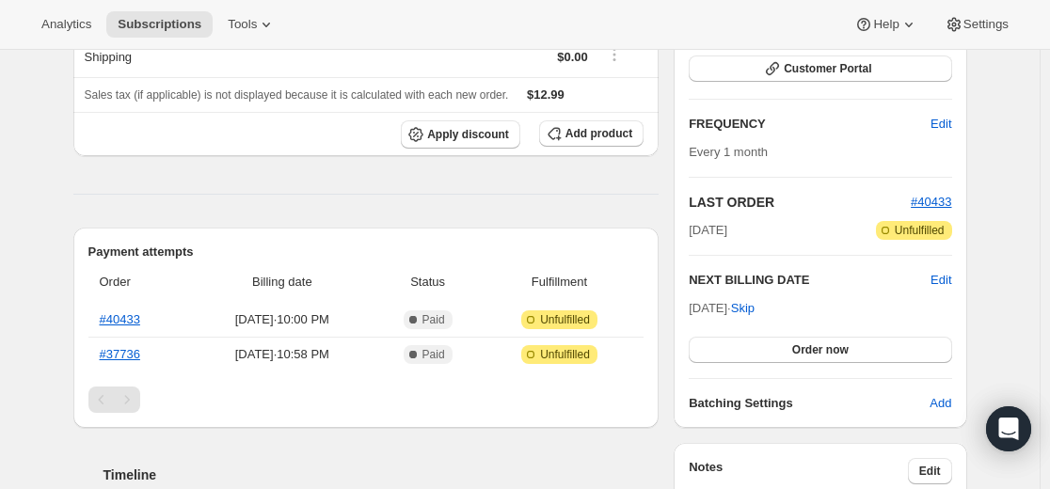
scroll to position [282, 0]
click at [945, 282] on span "Edit" at bounding box center [941, 279] width 21 height 19
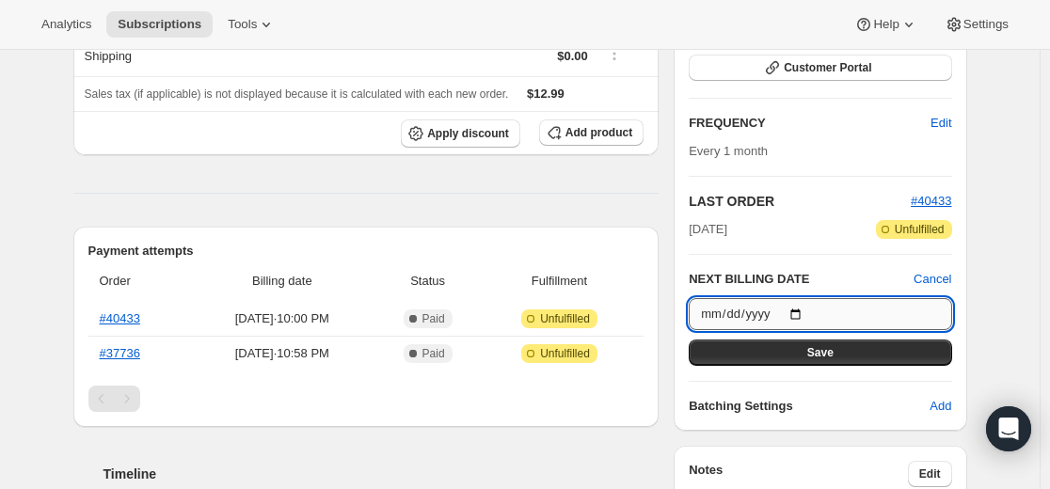
click at [808, 317] on input "[DATE]" at bounding box center [820, 314] width 263 height 32
type input "[DATE]"
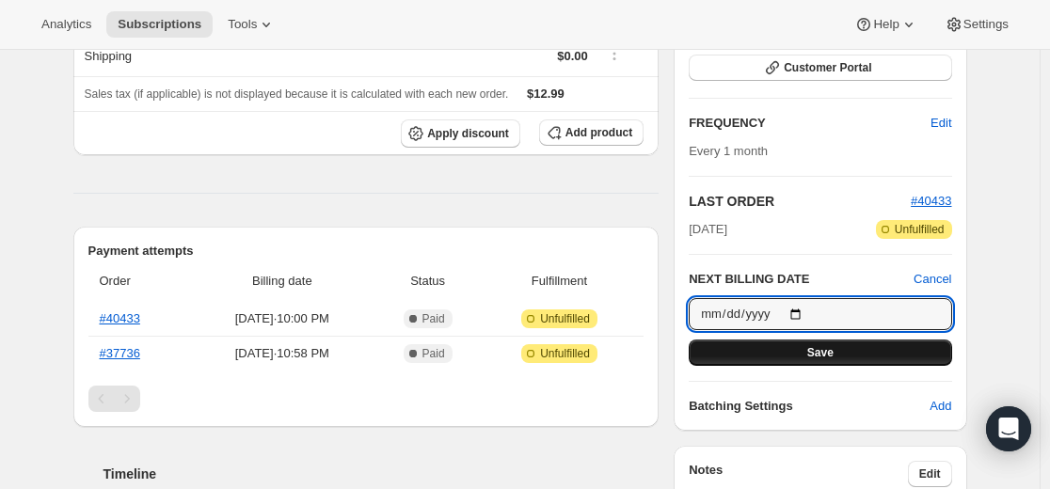
click at [850, 353] on button "Save" at bounding box center [820, 353] width 263 height 26
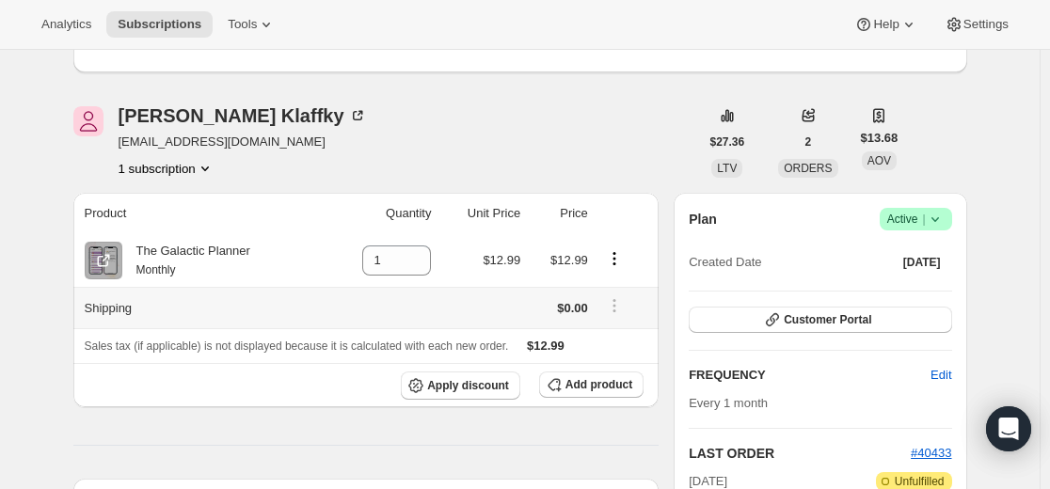
scroll to position [0, 0]
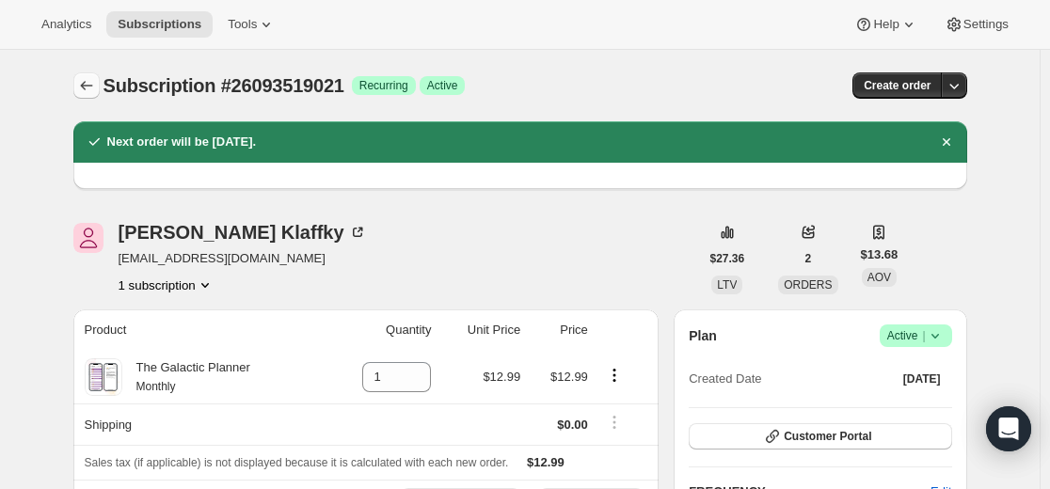
click at [95, 89] on icon "Subscriptions" at bounding box center [86, 85] width 19 height 19
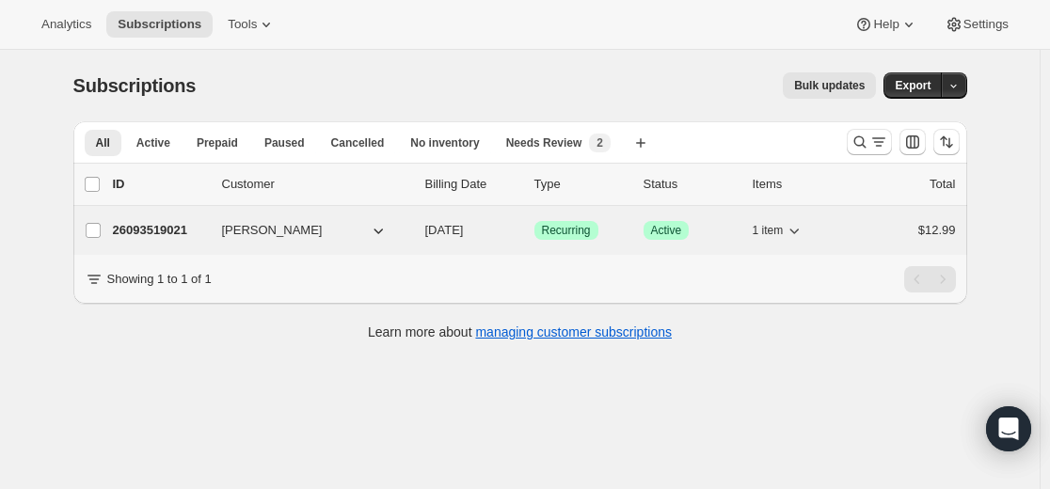
click at [160, 228] on p "26093519021" at bounding box center [160, 230] width 94 height 19
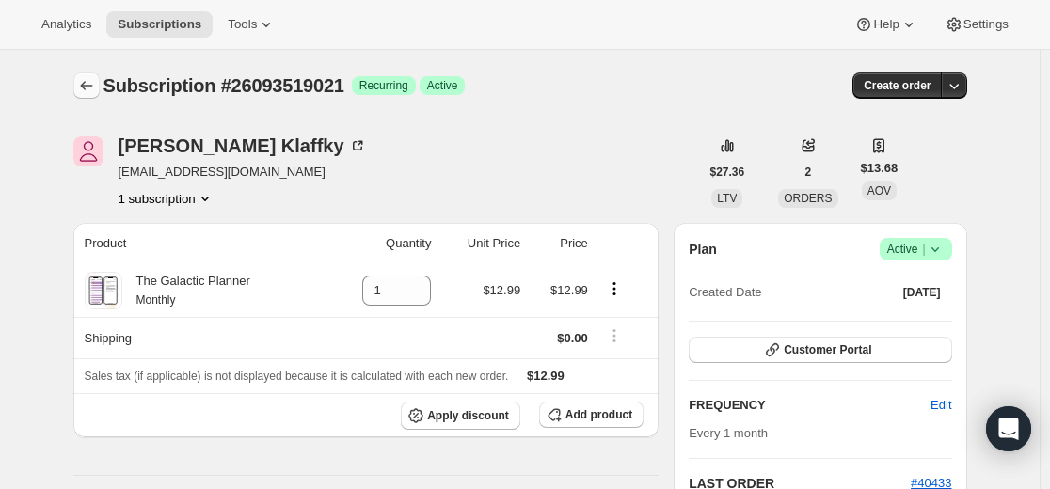
click at [96, 85] on icon "Subscriptions" at bounding box center [86, 85] width 19 height 19
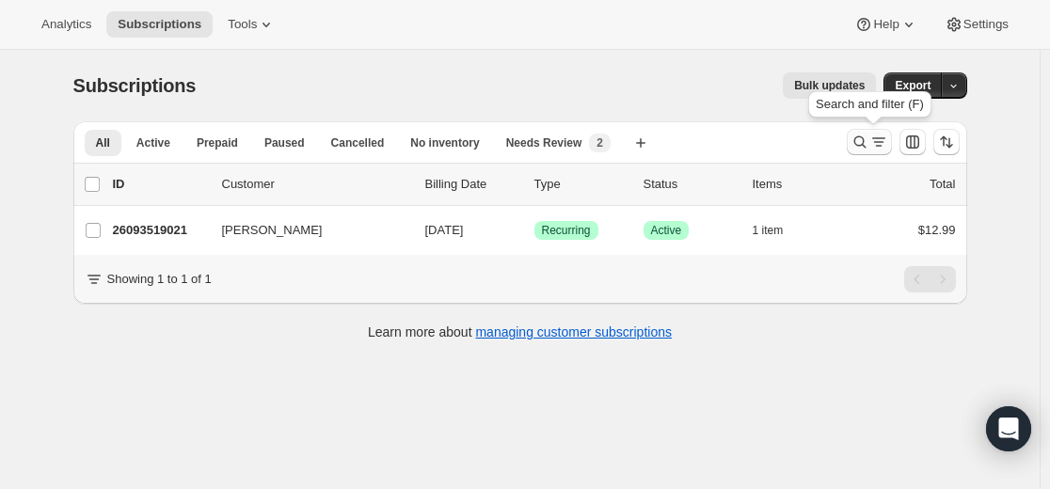
click at [857, 146] on icon "Search and filter results" at bounding box center [860, 142] width 19 height 19
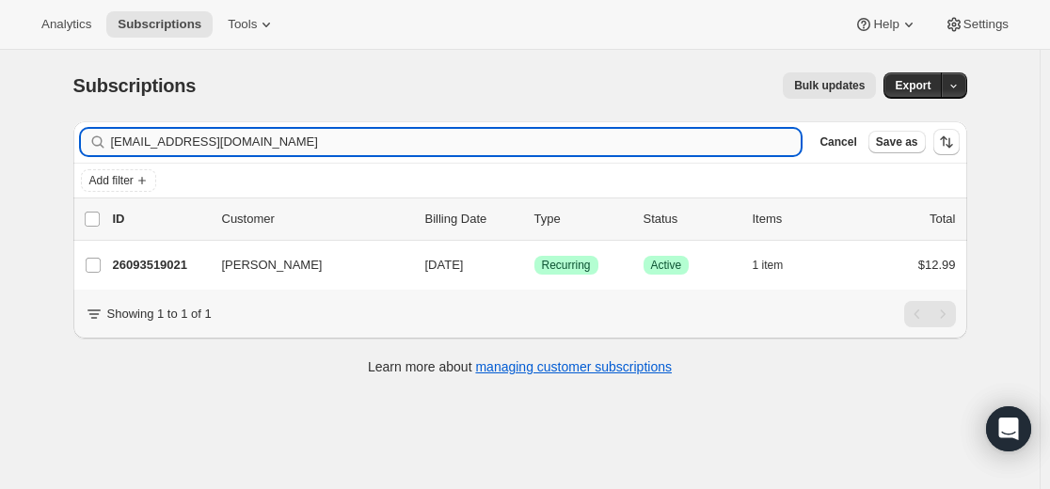
click at [544, 141] on input "eklaffky@gmail.com" at bounding box center [456, 142] width 691 height 26
type input "mail@camillaheiberg.com"
click at [167, 267] on p "26138443949" at bounding box center [160, 265] width 94 height 19
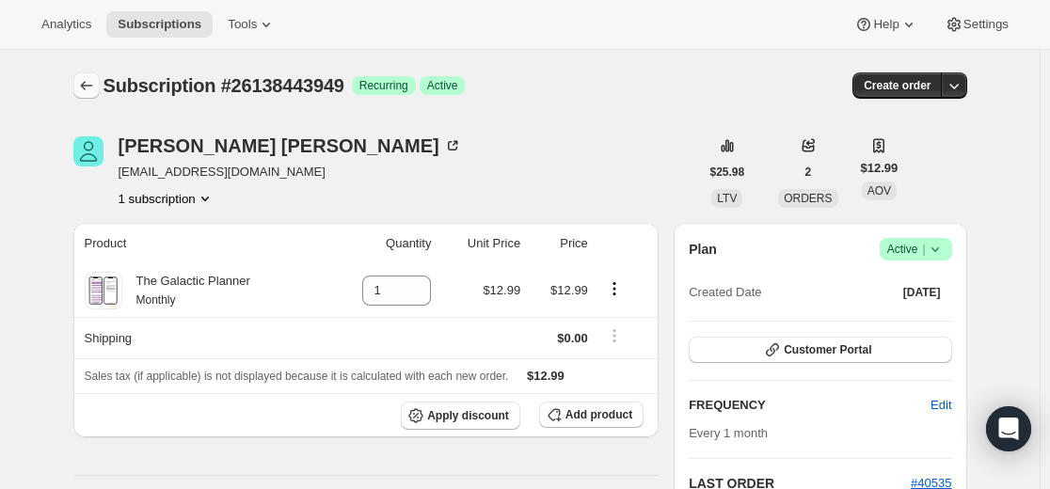
click at [77, 84] on button "Subscriptions" at bounding box center [86, 85] width 26 height 26
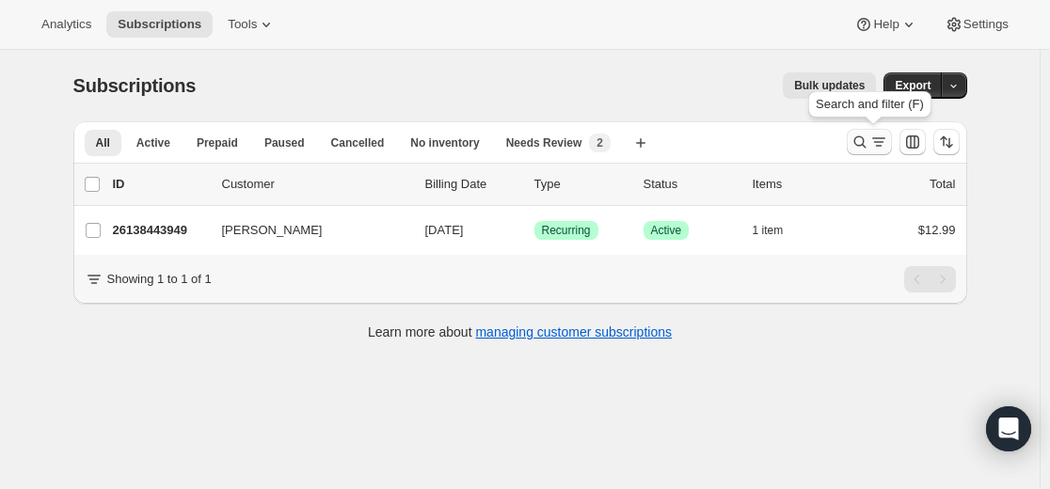
click at [868, 150] on icon "Search and filter results" at bounding box center [860, 142] width 19 height 19
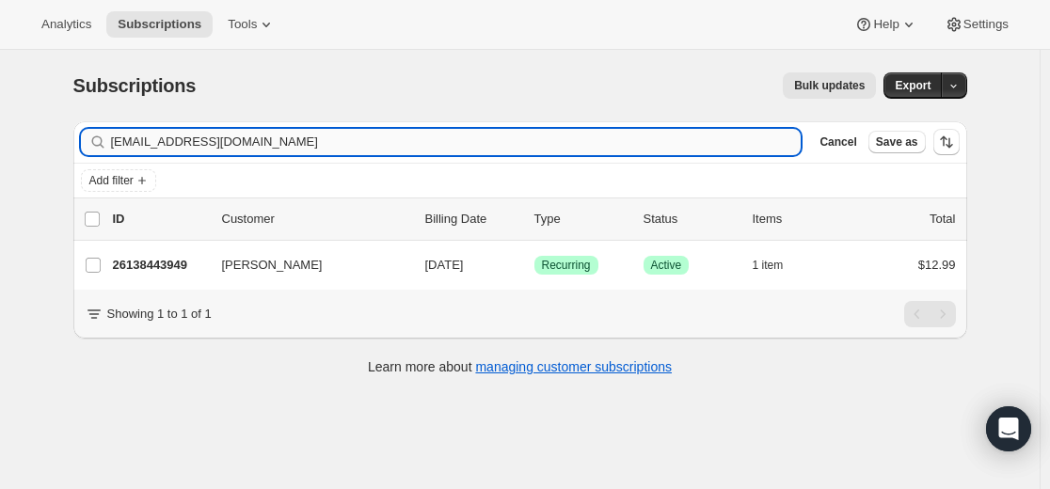
click at [613, 135] on input "mail@camillaheiberg.com" at bounding box center [456, 142] width 691 height 26
type input "Withlovefromjen@icloud.com"
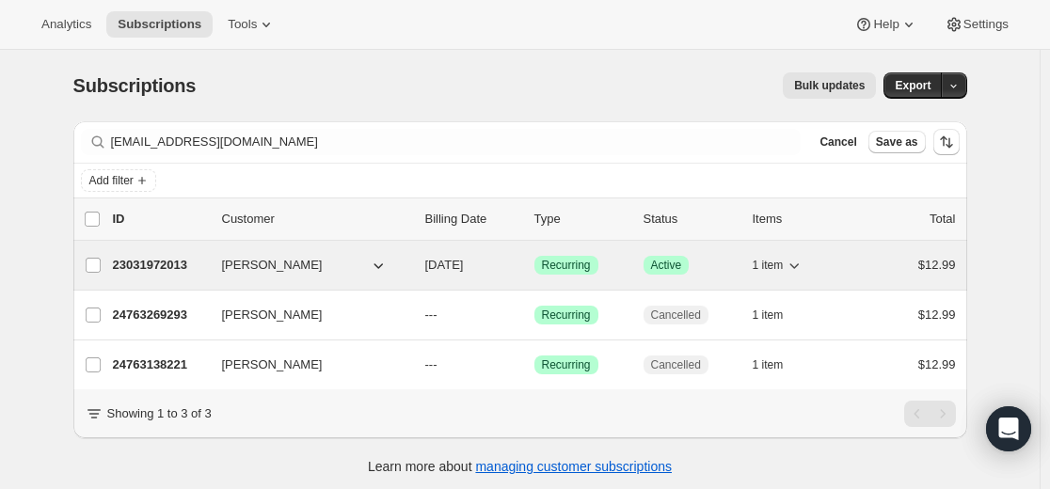
click at [176, 263] on p "23031972013" at bounding box center [160, 265] width 94 height 19
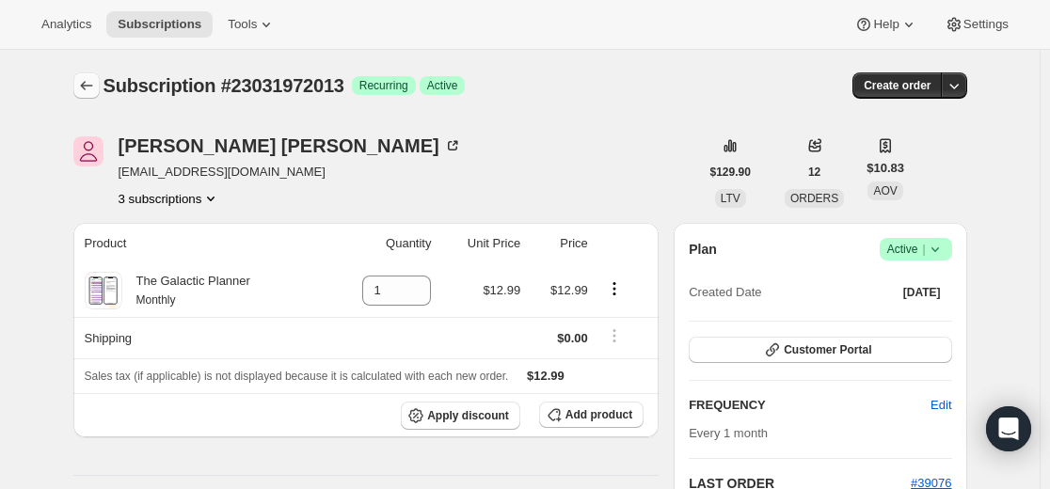
click at [88, 75] on button "Subscriptions" at bounding box center [86, 85] width 26 height 26
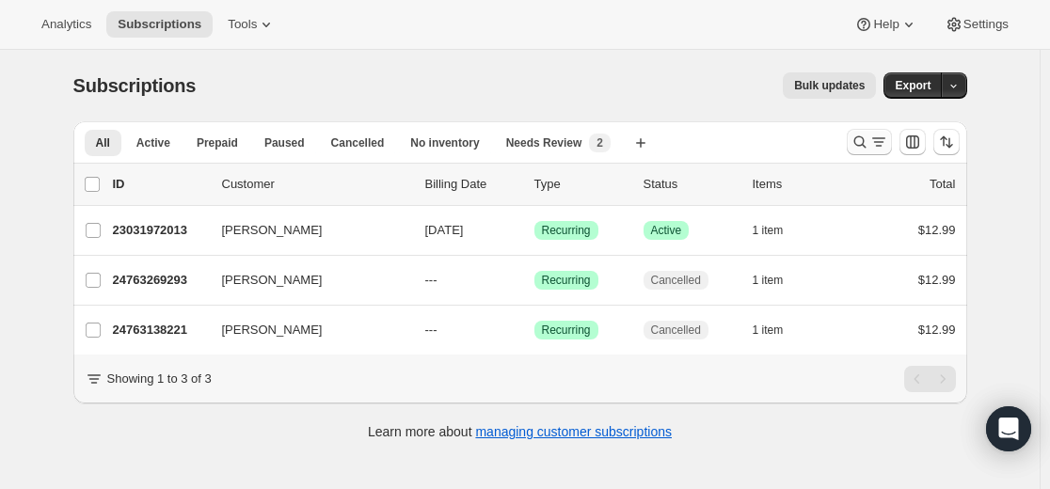
click at [852, 136] on button "Search and filter results" at bounding box center [869, 142] width 45 height 26
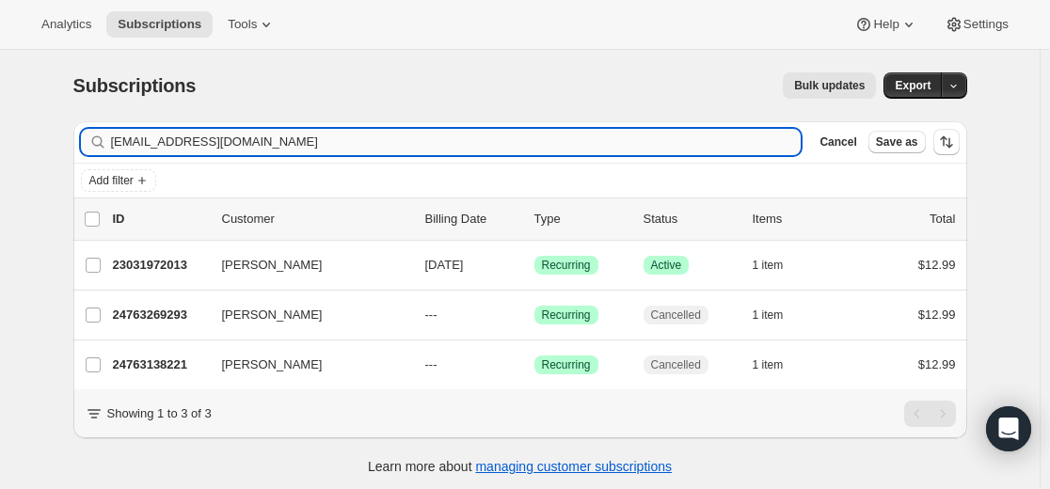
click at [699, 138] on input "Withlovefromjen@icloud.com" at bounding box center [456, 142] width 691 height 26
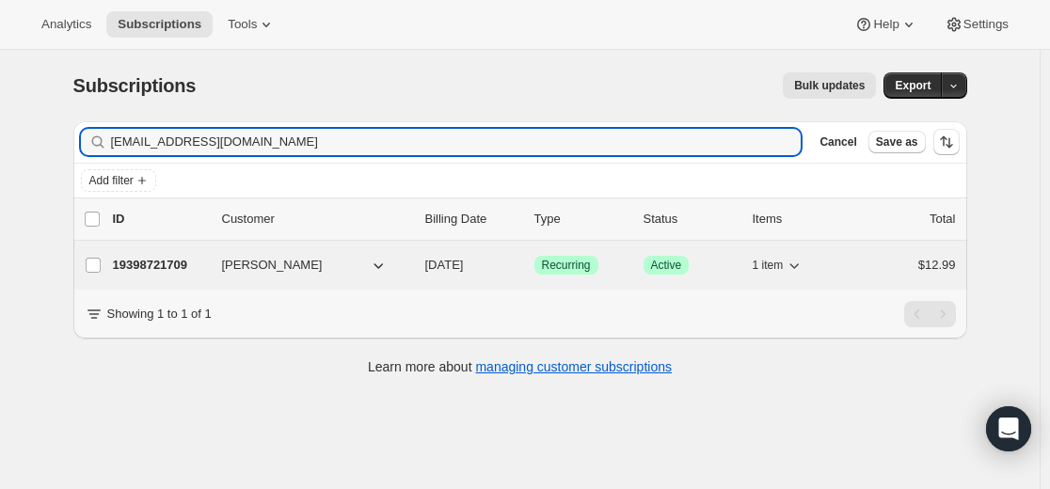
type input "mamriel@icloud.com"
click at [166, 259] on p "19398721709" at bounding box center [160, 265] width 94 height 19
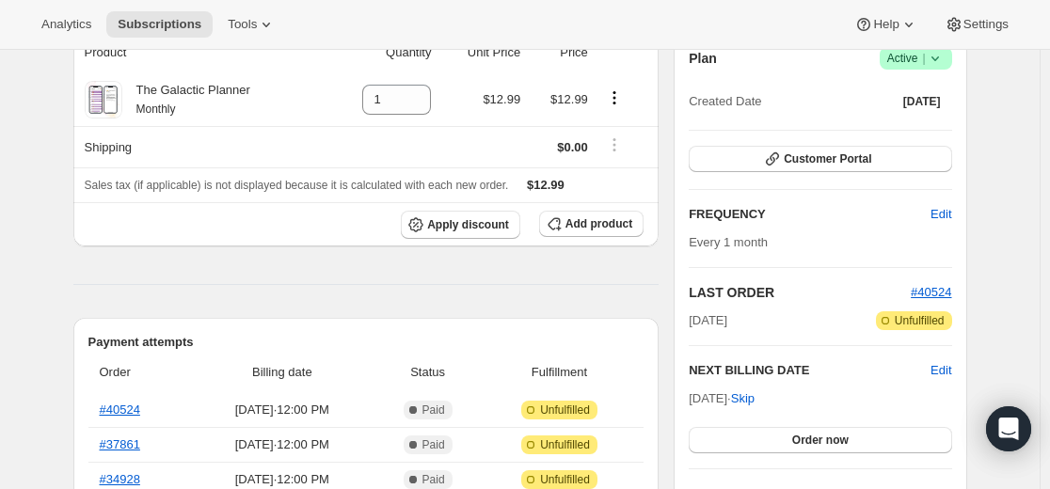
scroll to position [282, 0]
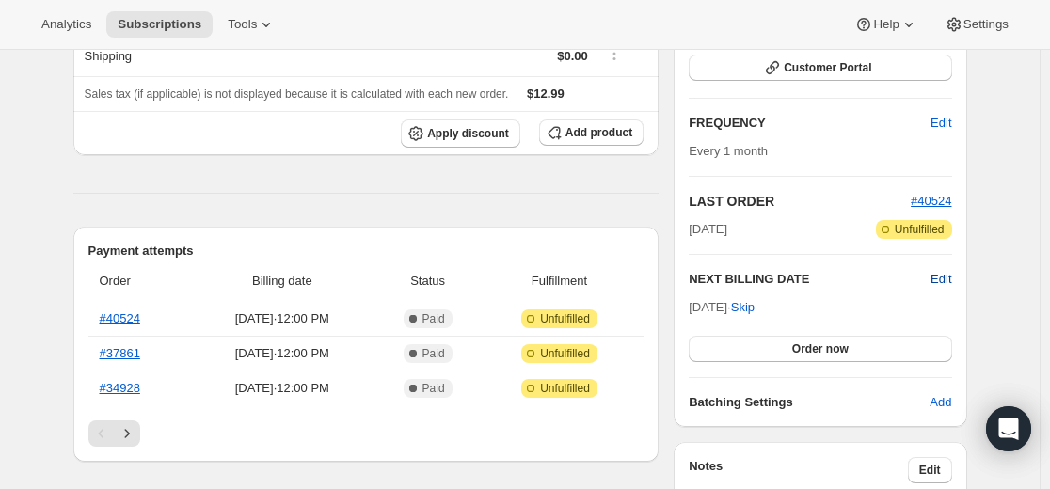
click at [946, 281] on span "Edit" at bounding box center [941, 279] width 21 height 19
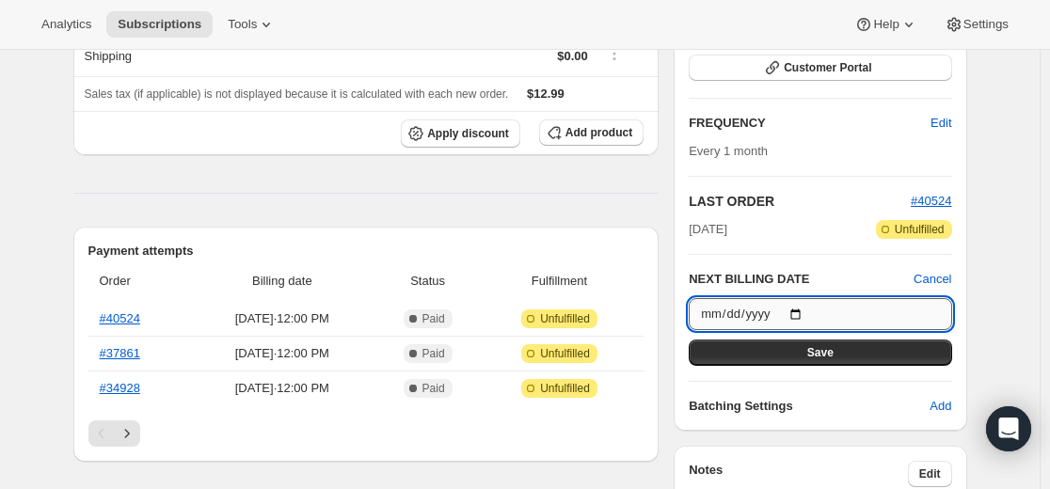
click at [811, 313] on input "[DATE]" at bounding box center [820, 314] width 263 height 32
type input "[DATE]"
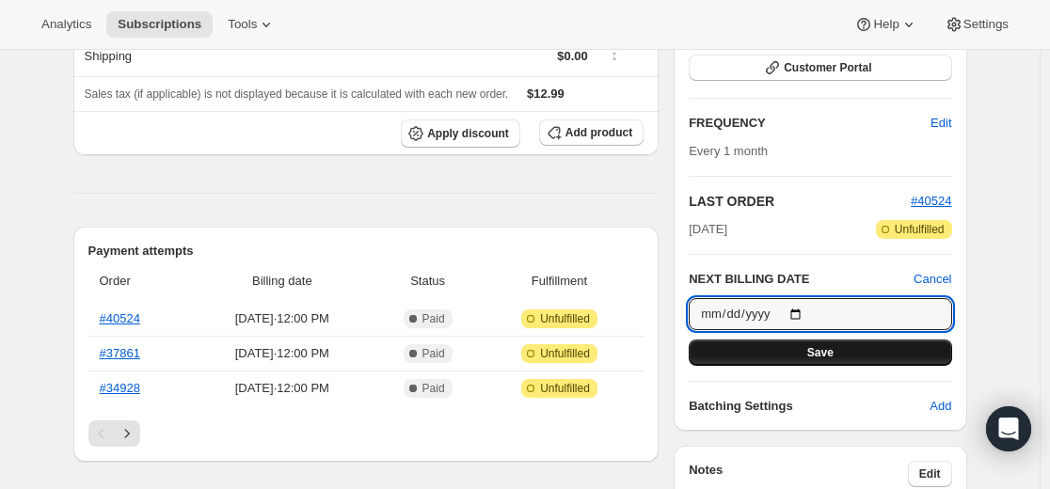
click at [832, 359] on span "Save" at bounding box center [820, 352] width 26 height 15
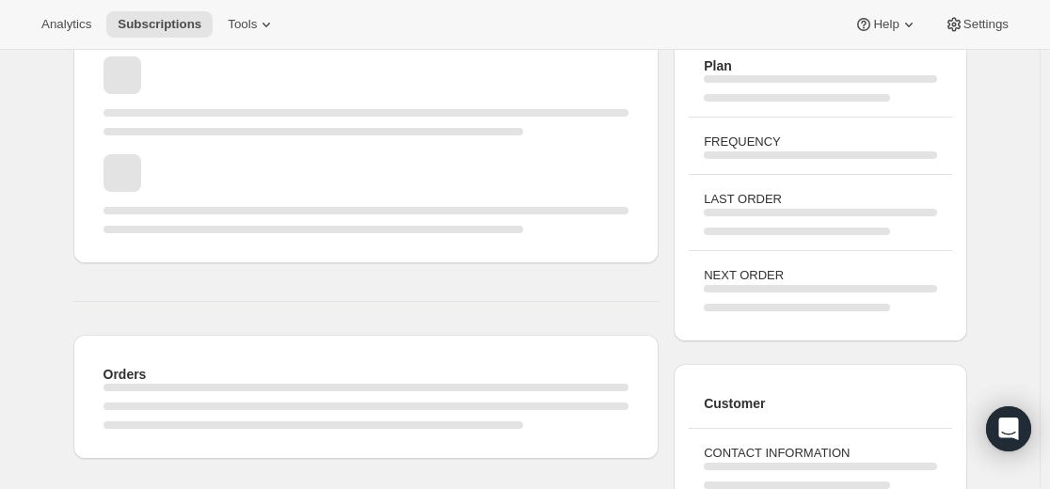
scroll to position [0, 0]
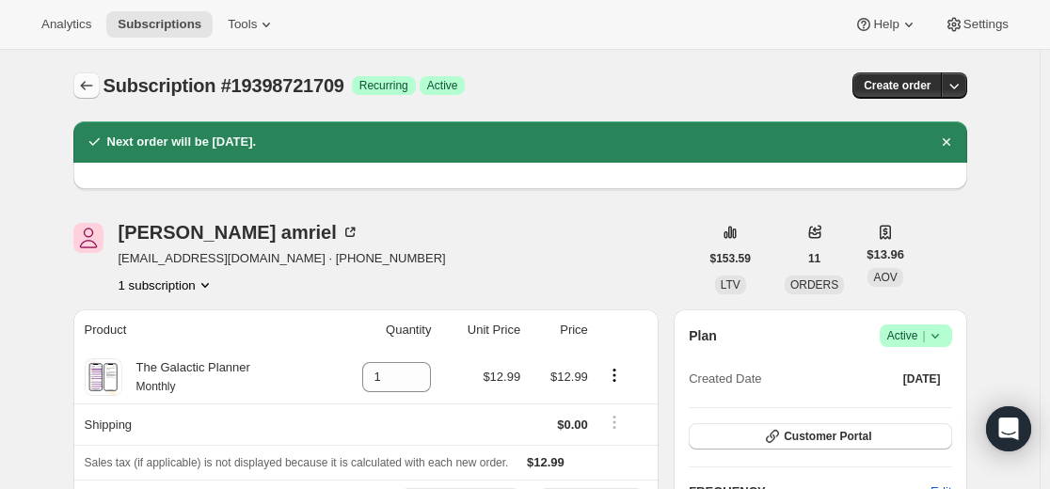
click at [86, 78] on icon "Subscriptions" at bounding box center [86, 85] width 19 height 19
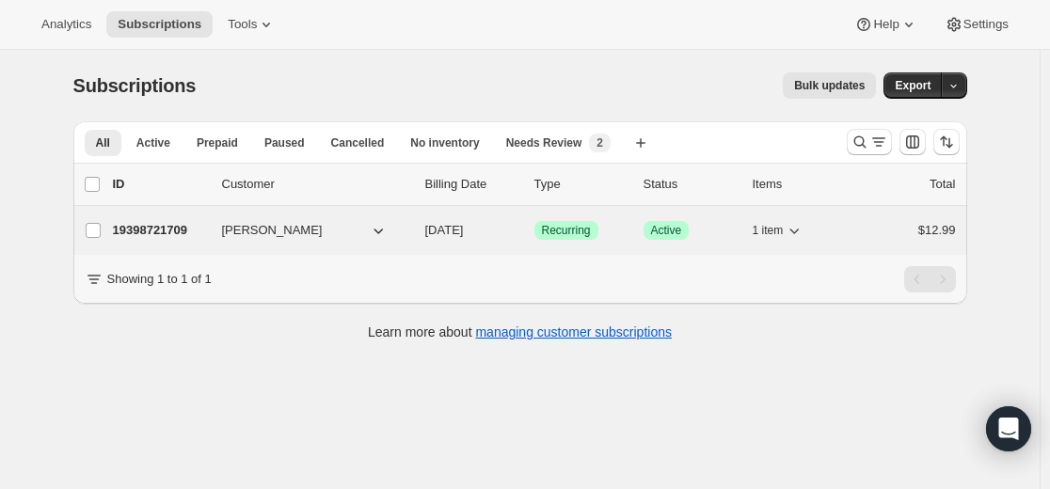
click at [162, 231] on p "19398721709" at bounding box center [160, 230] width 94 height 19
